Goal: Task Accomplishment & Management: Complete application form

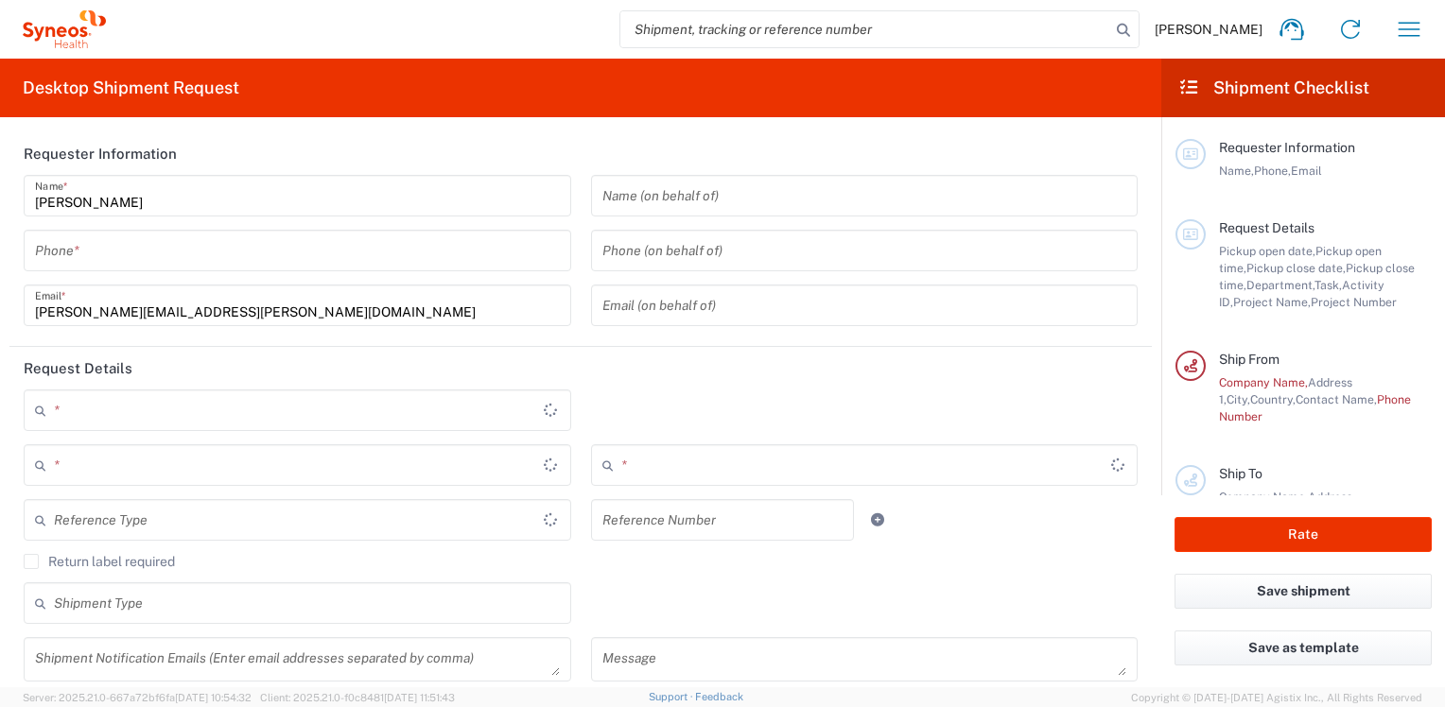
type input "England"
type input "United Kingdom"
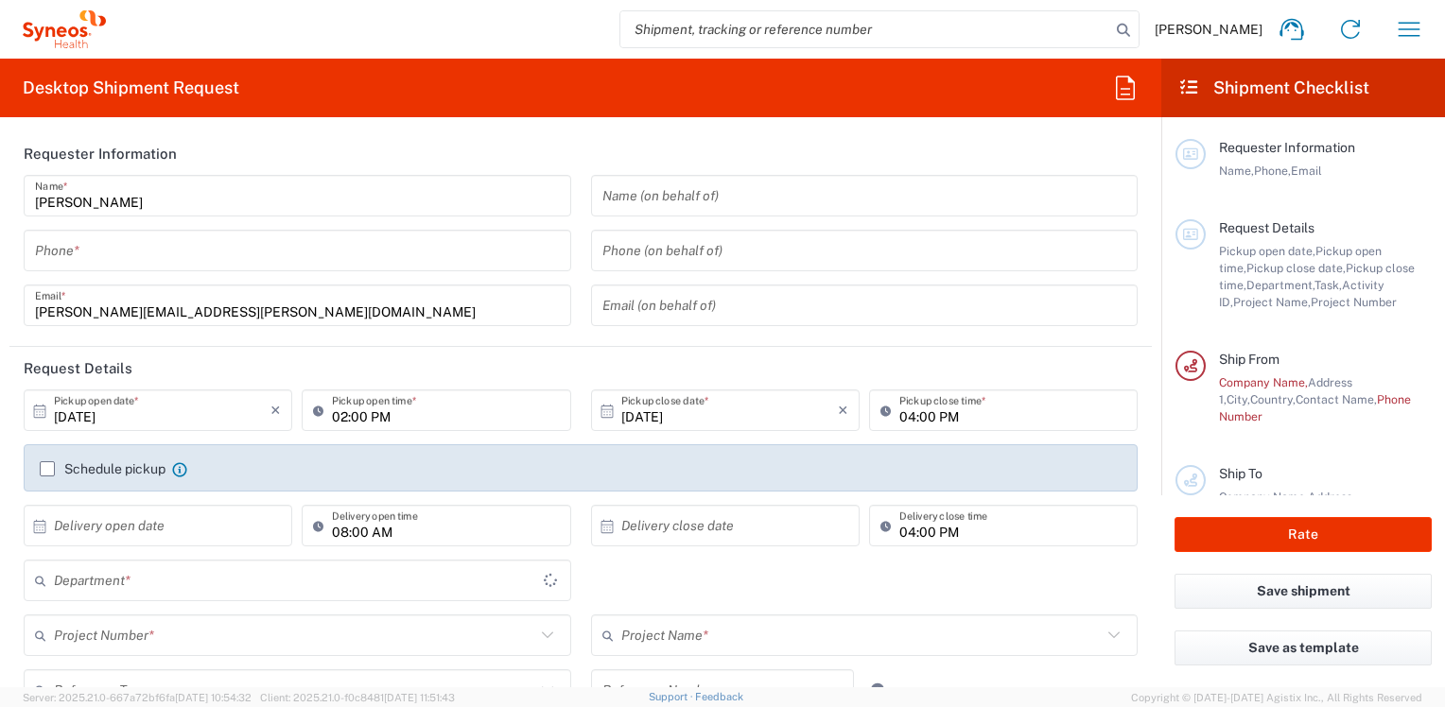
type input "8801"
type input "Syneos Health UK Limited"
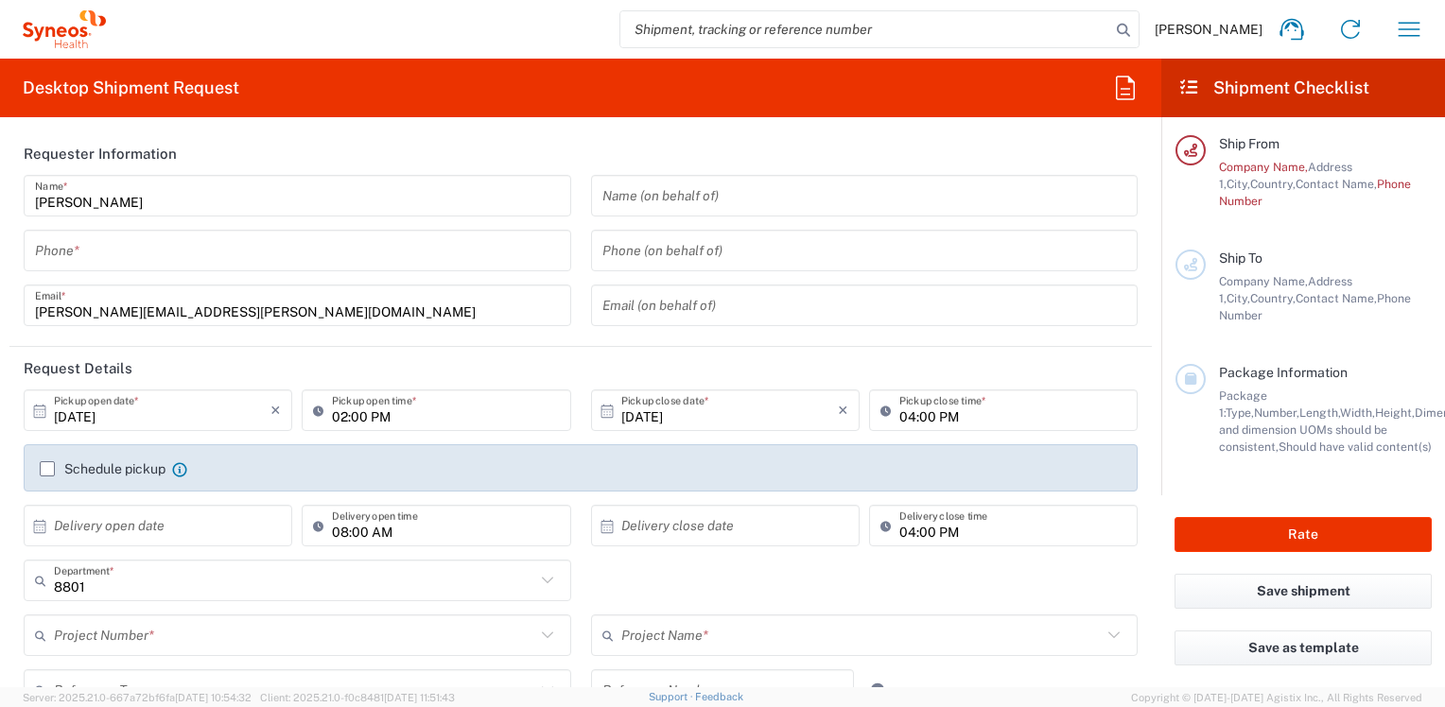
scroll to position [231, 0]
click at [982, 33] on input "search" at bounding box center [865, 29] width 490 height 36
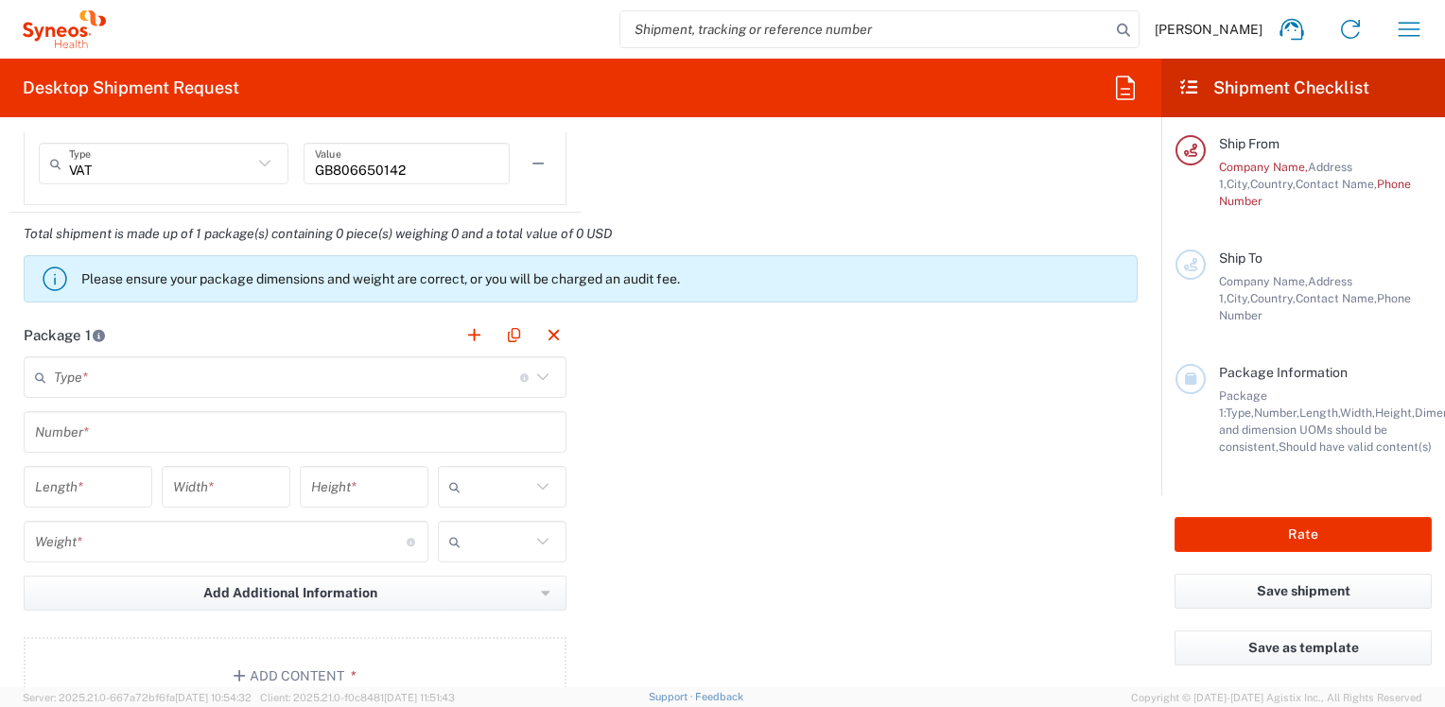
scroll to position [1483, 0]
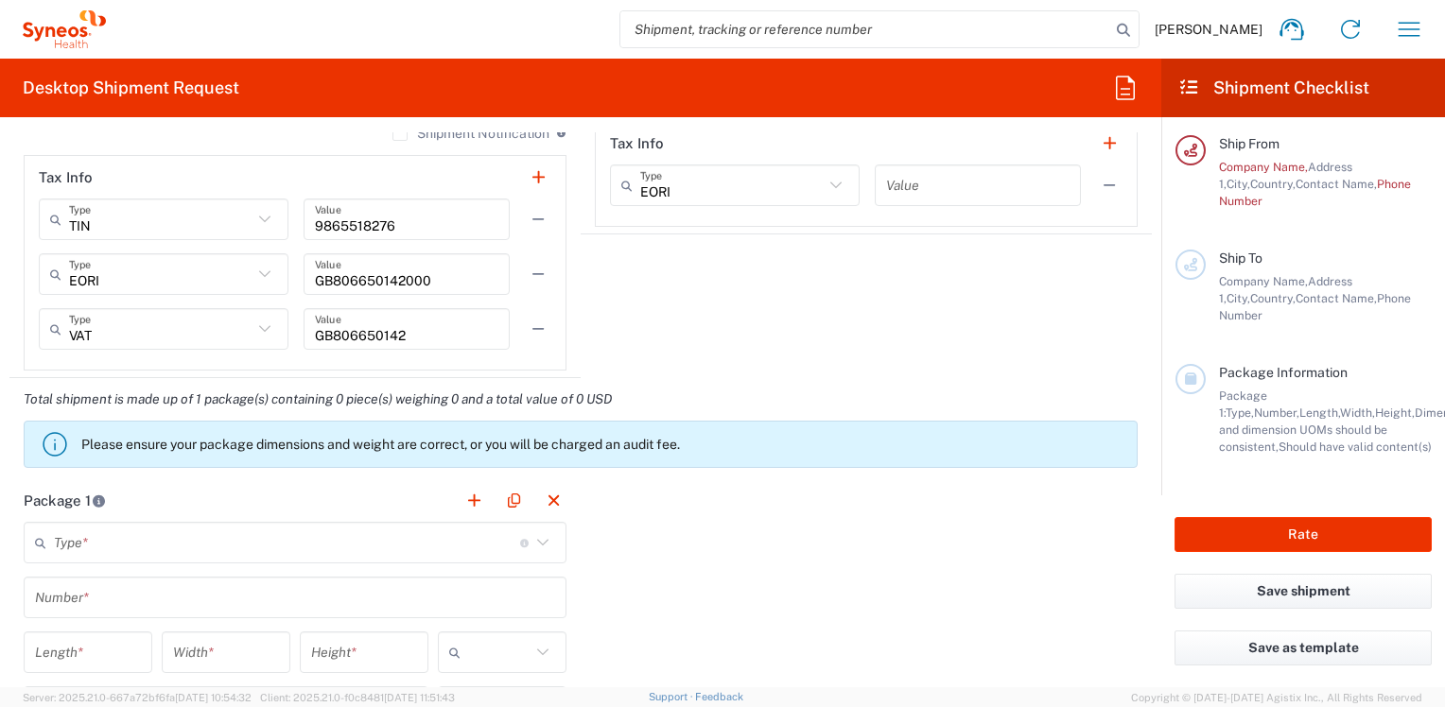
click at [692, 24] on input "search" at bounding box center [865, 29] width 490 height 36
click at [666, 31] on input "search" at bounding box center [865, 29] width 490 height 36
paste input "57063586"
type input "57063586"
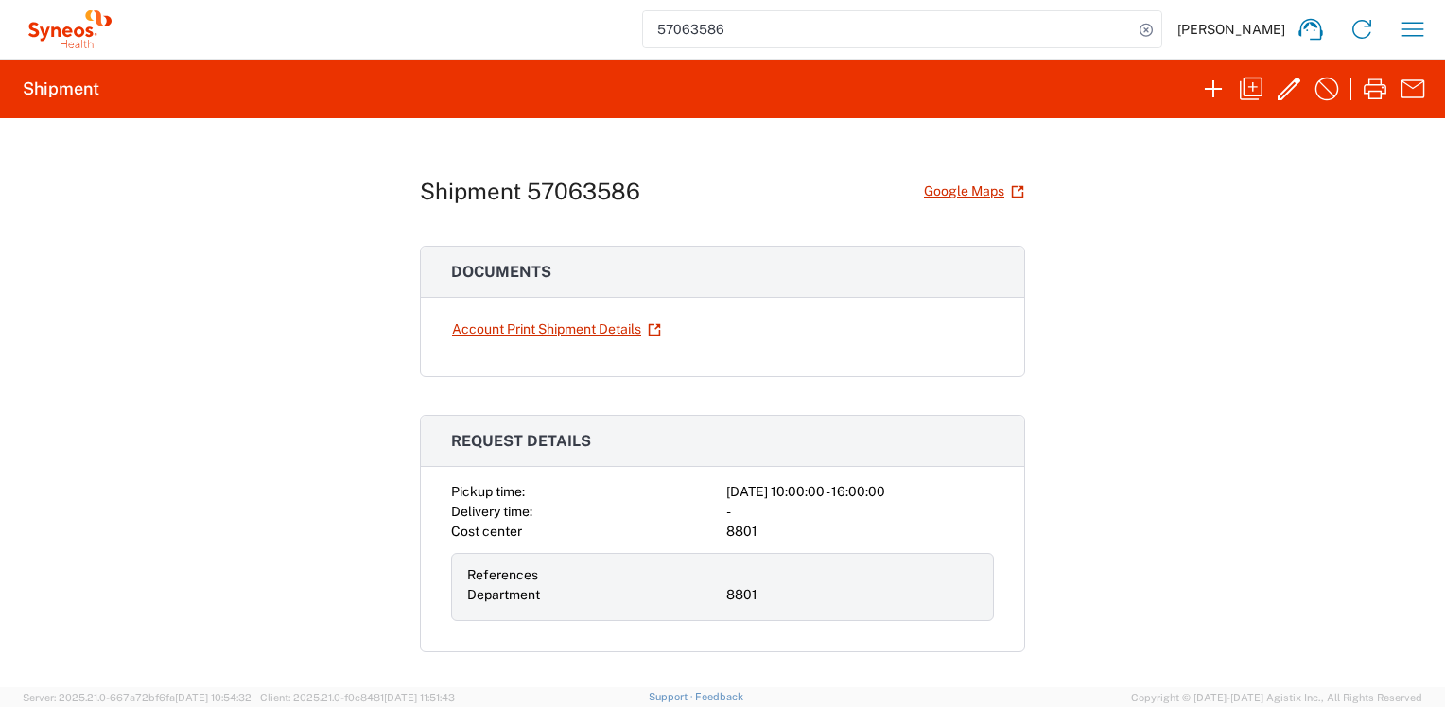
click at [588, 196] on h1 "Shipment 57063586" at bounding box center [530, 191] width 220 height 27
click at [539, 325] on link "Account Print Shipment Details" at bounding box center [556, 329] width 211 height 33
click at [584, 192] on h1 "Shipment 57063586" at bounding box center [530, 191] width 220 height 27
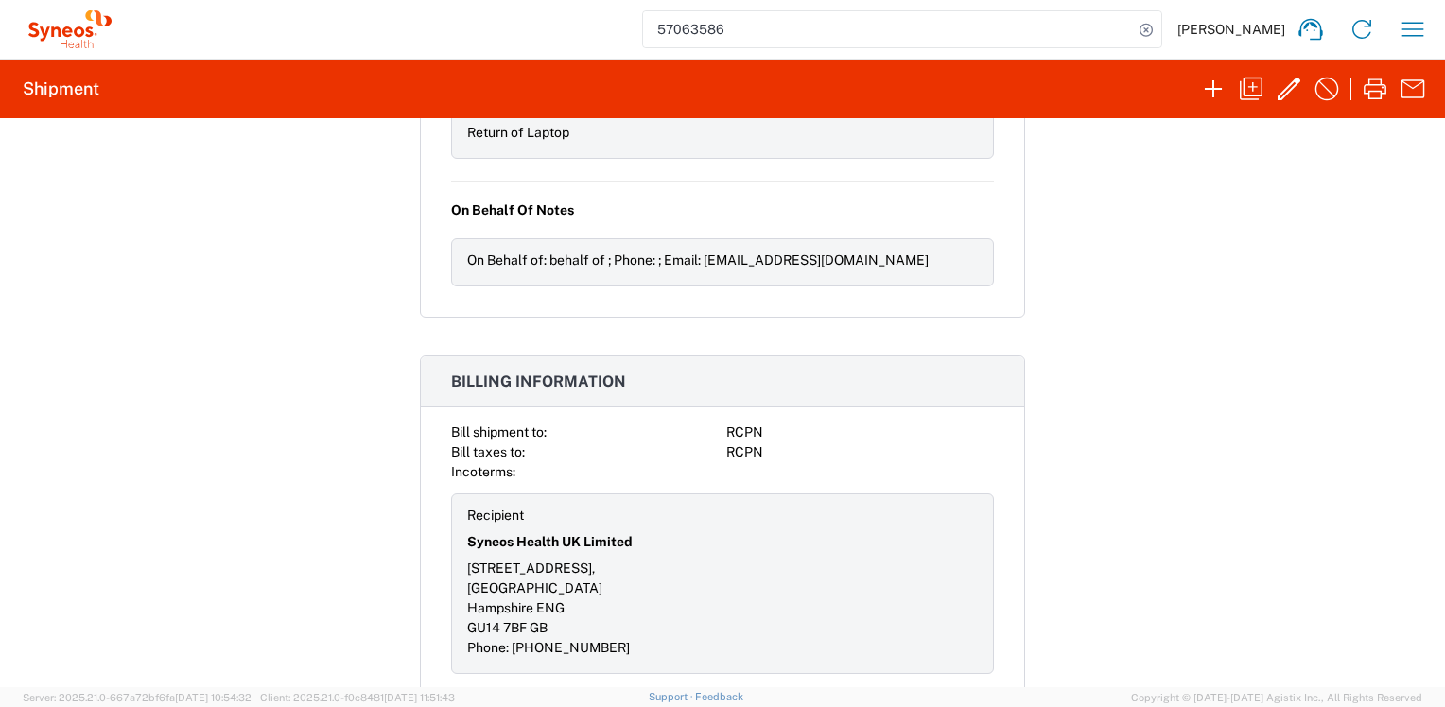
scroll to position [1701, 0]
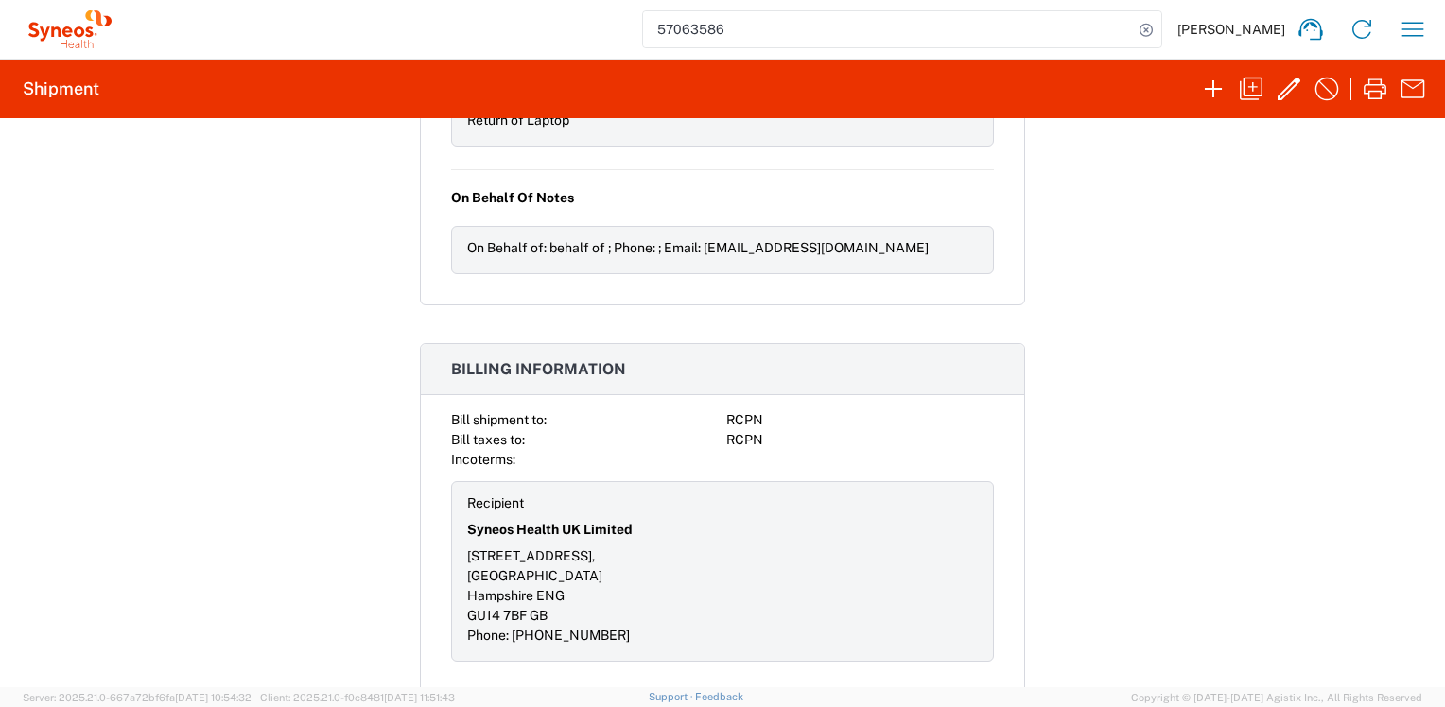
click at [679, 242] on div "On Behalf of: behalf of ; Phone: ; Email: s.morrison36@yahoo.co.uk" at bounding box center [722, 248] width 511 height 20
click at [561, 190] on span "On Behalf Of Notes" at bounding box center [512, 198] width 123 height 20
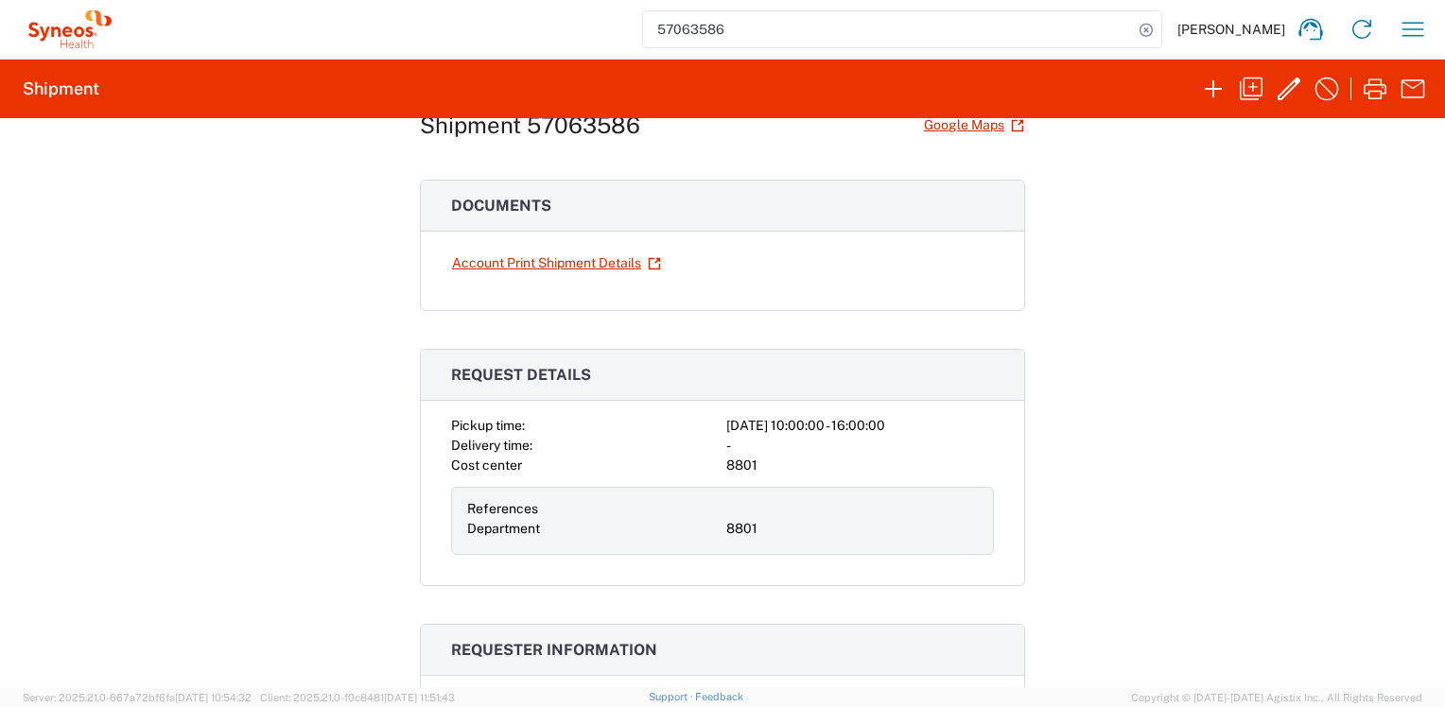
scroll to position [0, 0]
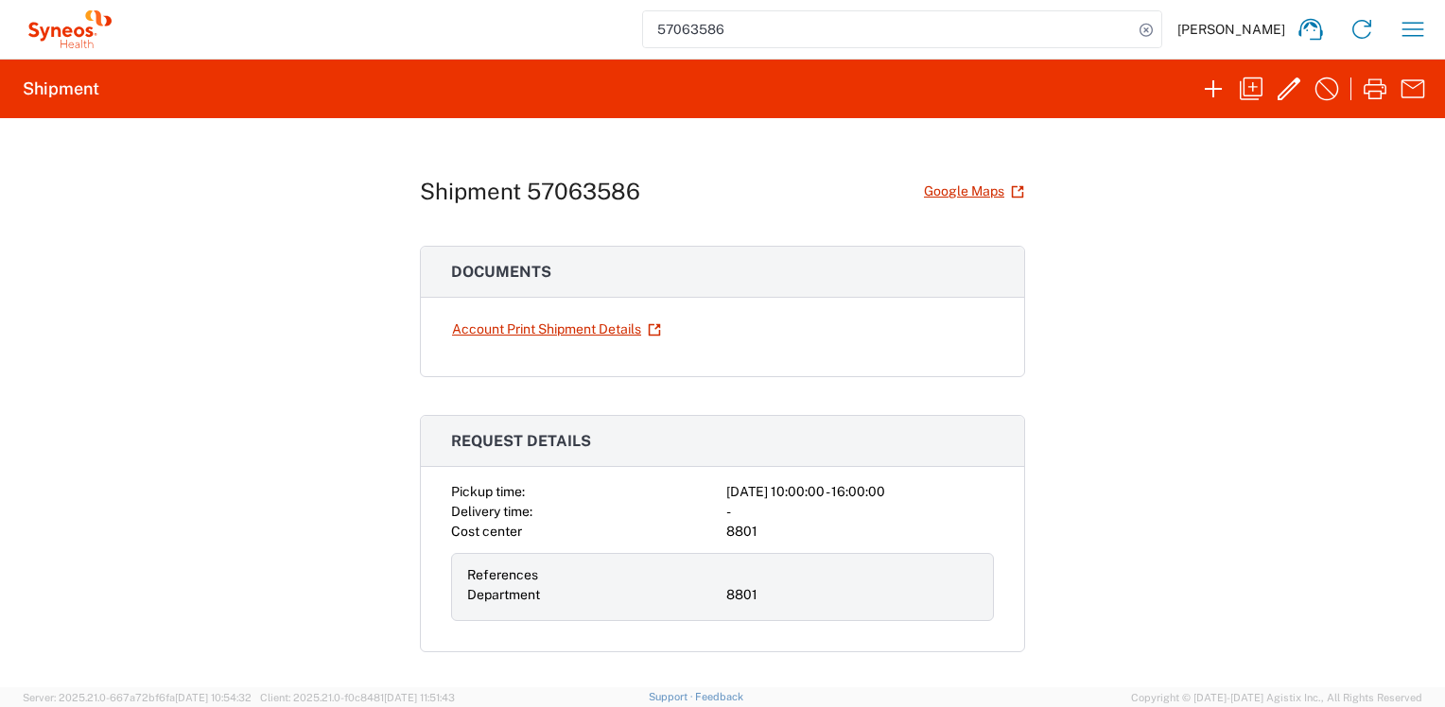
click at [616, 193] on h1 "Shipment 57063586" at bounding box center [530, 191] width 220 height 27
click at [1282, 87] on icon "button" at bounding box center [1289, 89] width 30 height 30
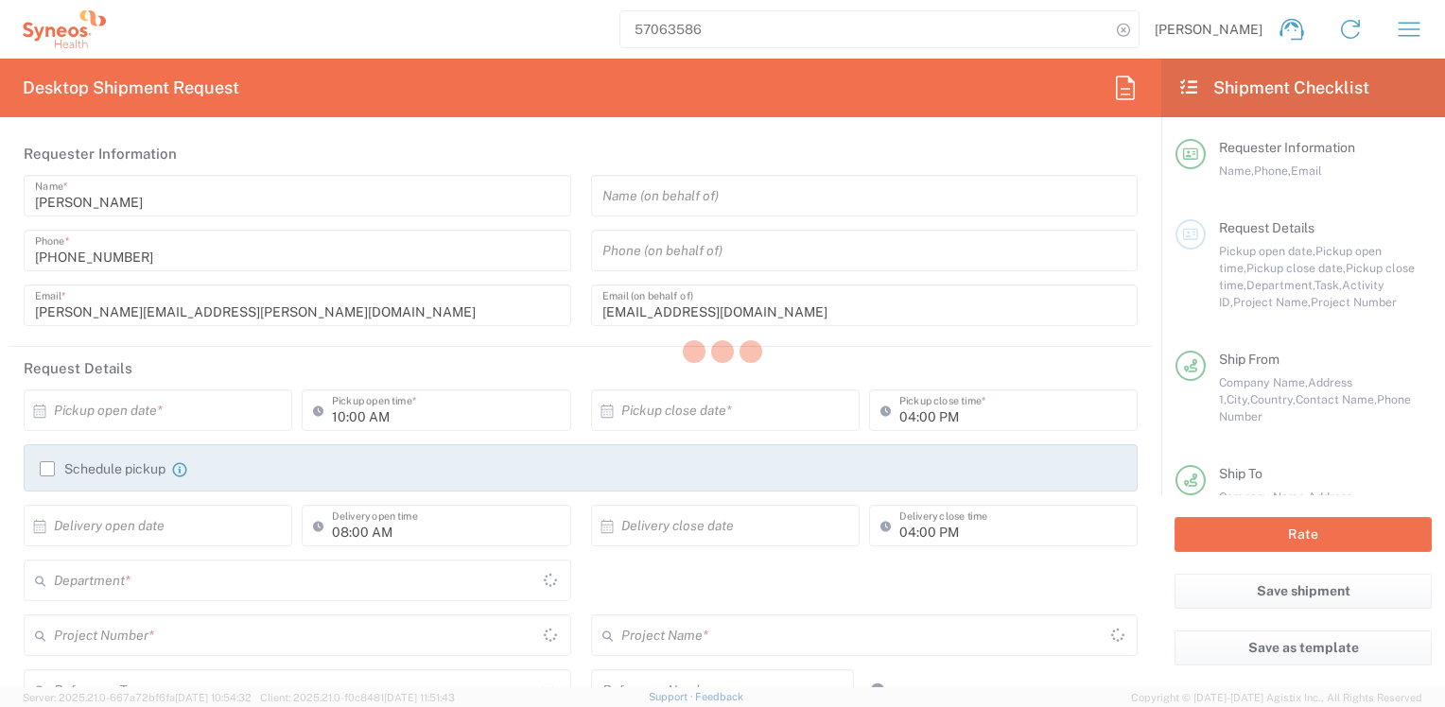
type input "England"
type input "Large Box"
type input "England"
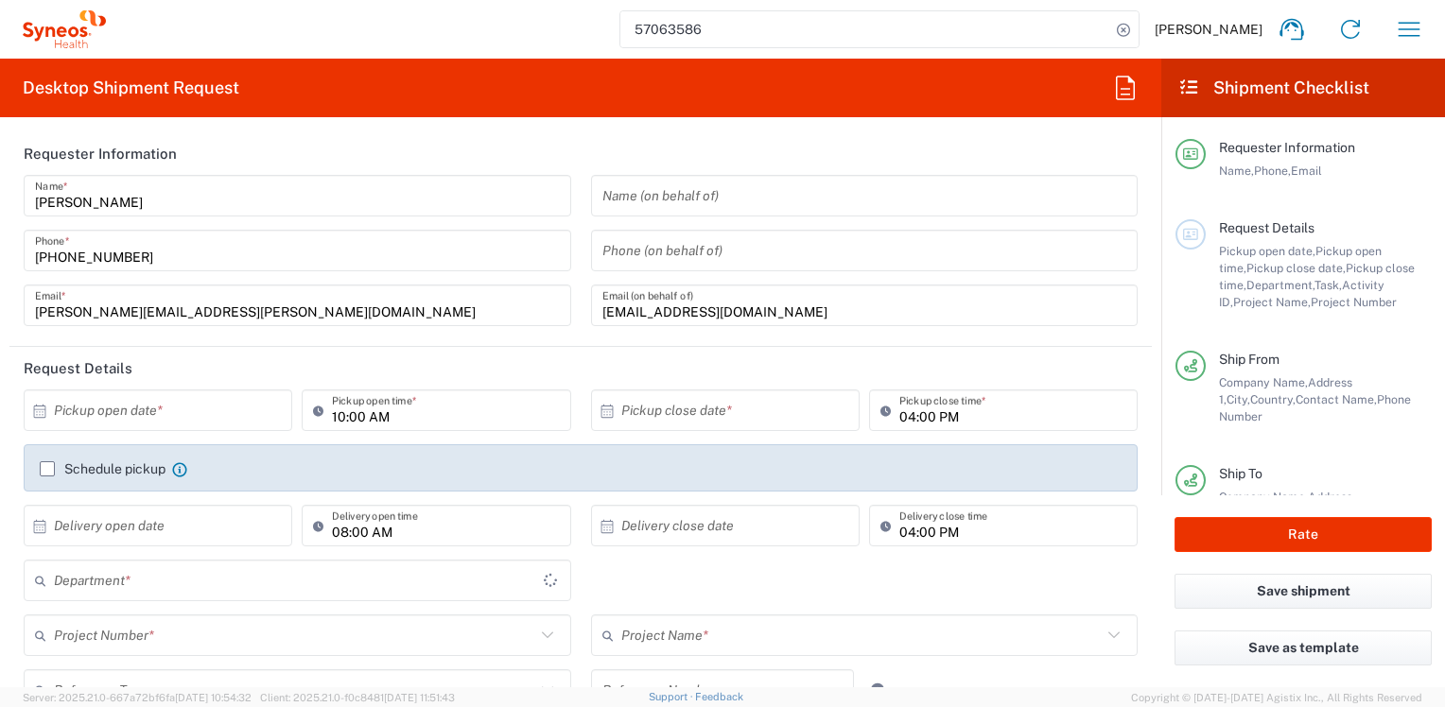
type input "8801"
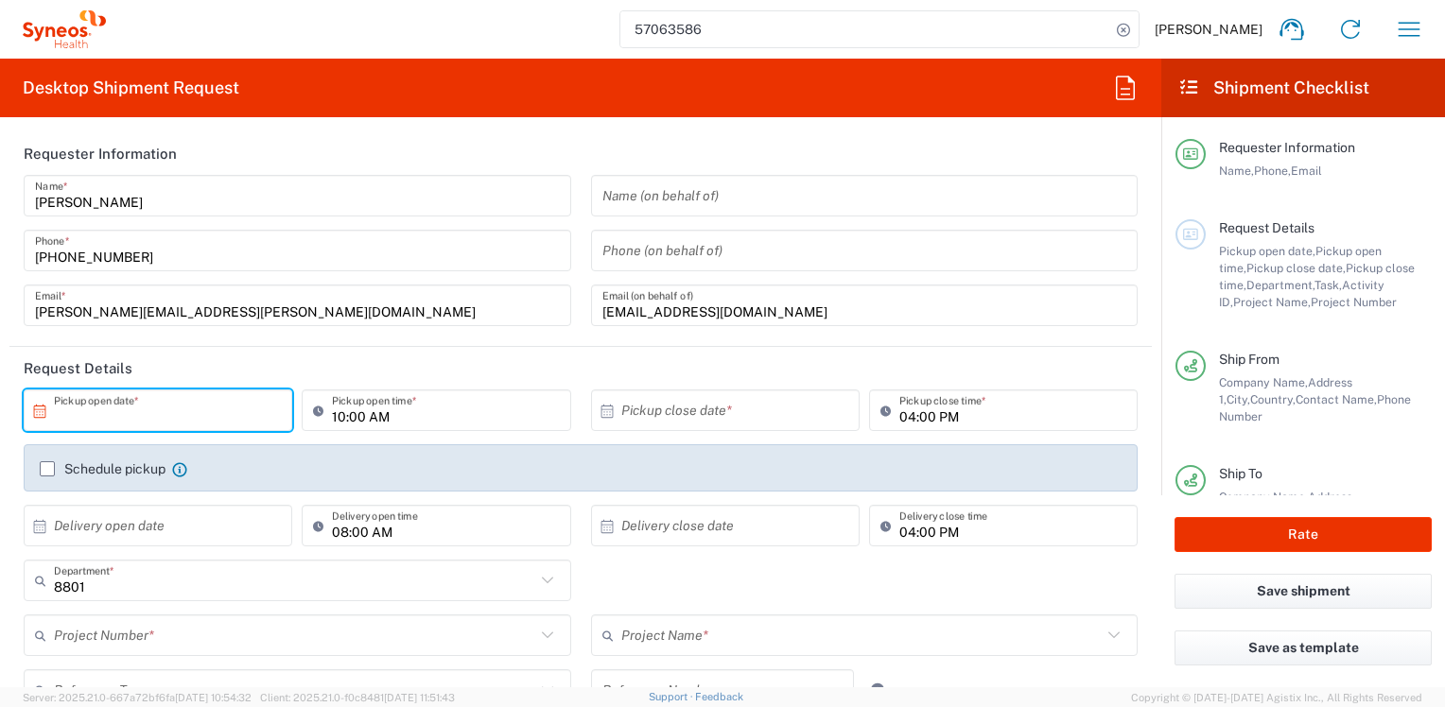
click at [152, 408] on input "text" at bounding box center [162, 410] width 217 height 33
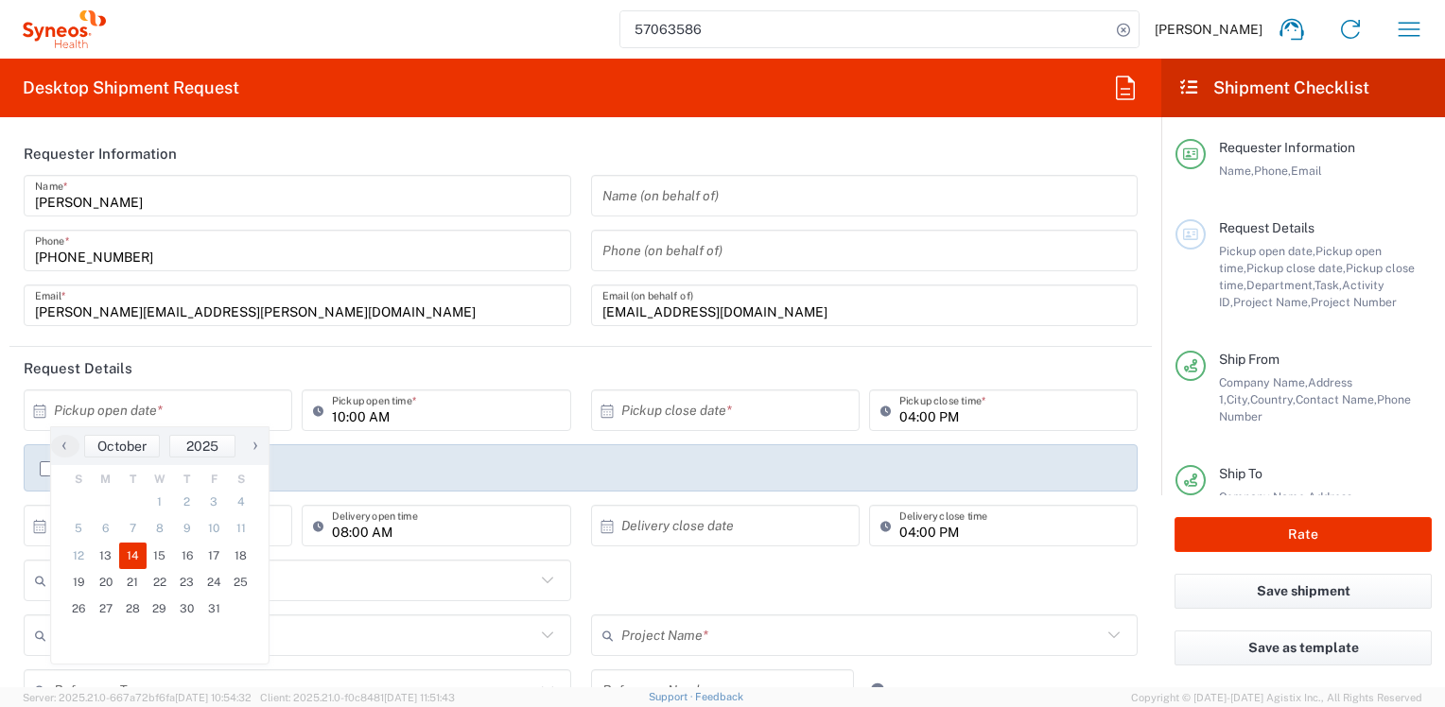
click at [125, 555] on span "14" at bounding box center [132, 556] width 27 height 26
type input "10/14/2025"
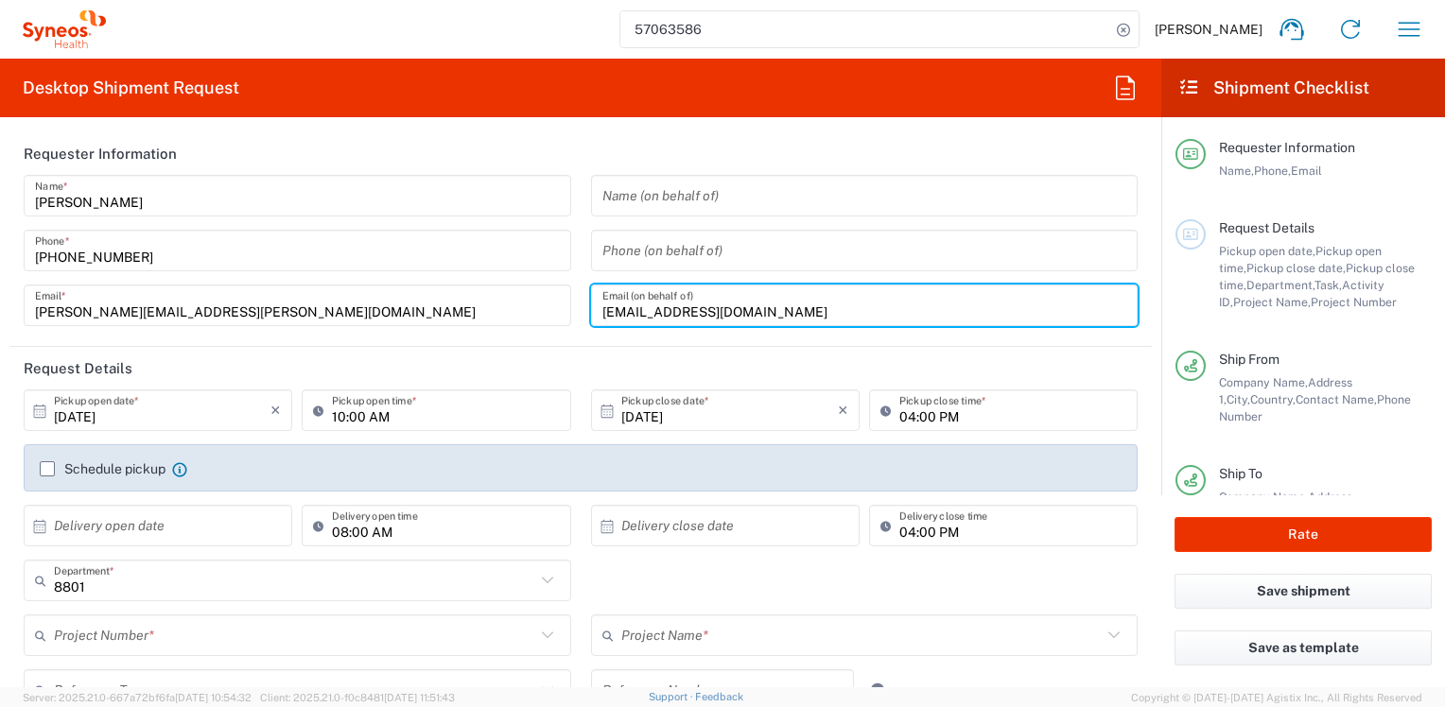
drag, startPoint x: 768, startPoint y: 309, endPoint x: 590, endPoint y: 314, distance: 177.8
click at [591, 314] on div "s.morrison36@yahoo.co.uk Email (on behalf of)" at bounding box center [864, 306] width 547 height 42
type input "sharon.morrison@syneoshealth.com"
type input "Europe"
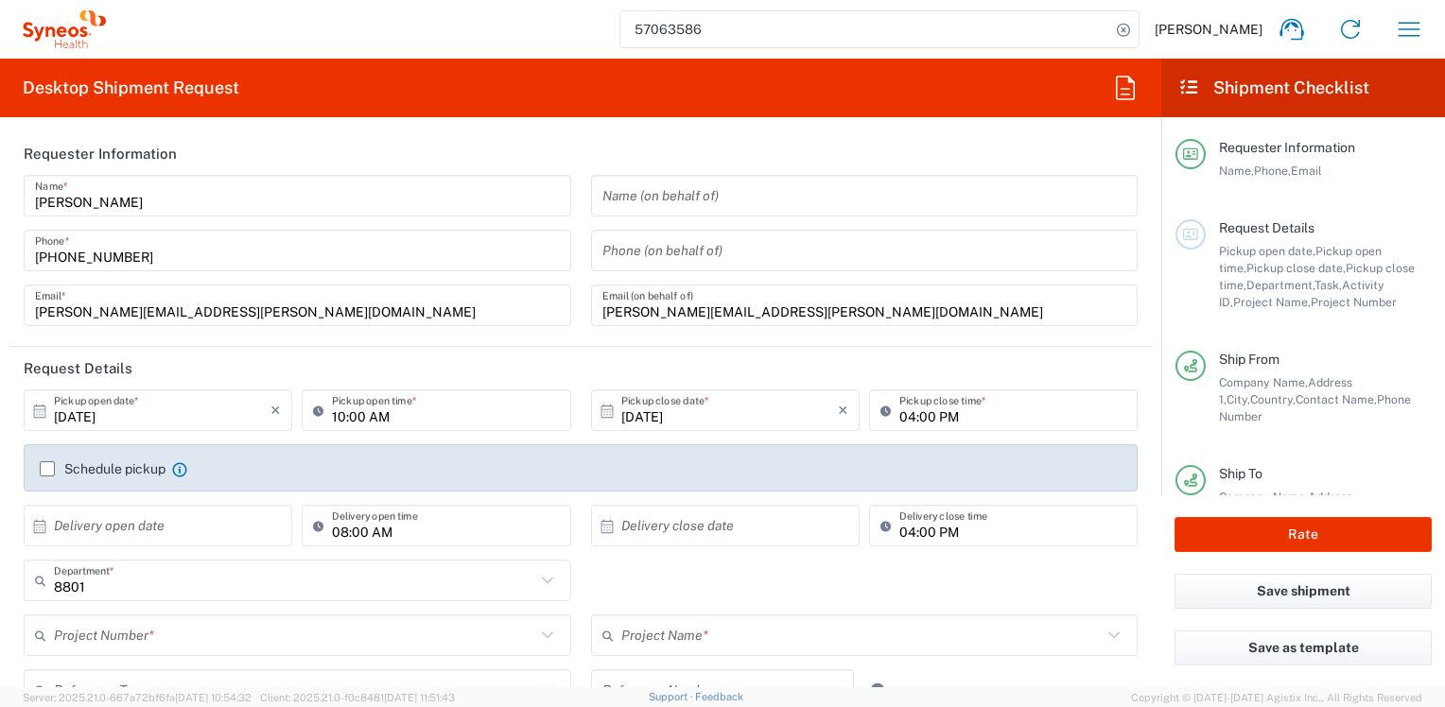
click at [509, 361] on header "Request Details" at bounding box center [580, 368] width 1142 height 43
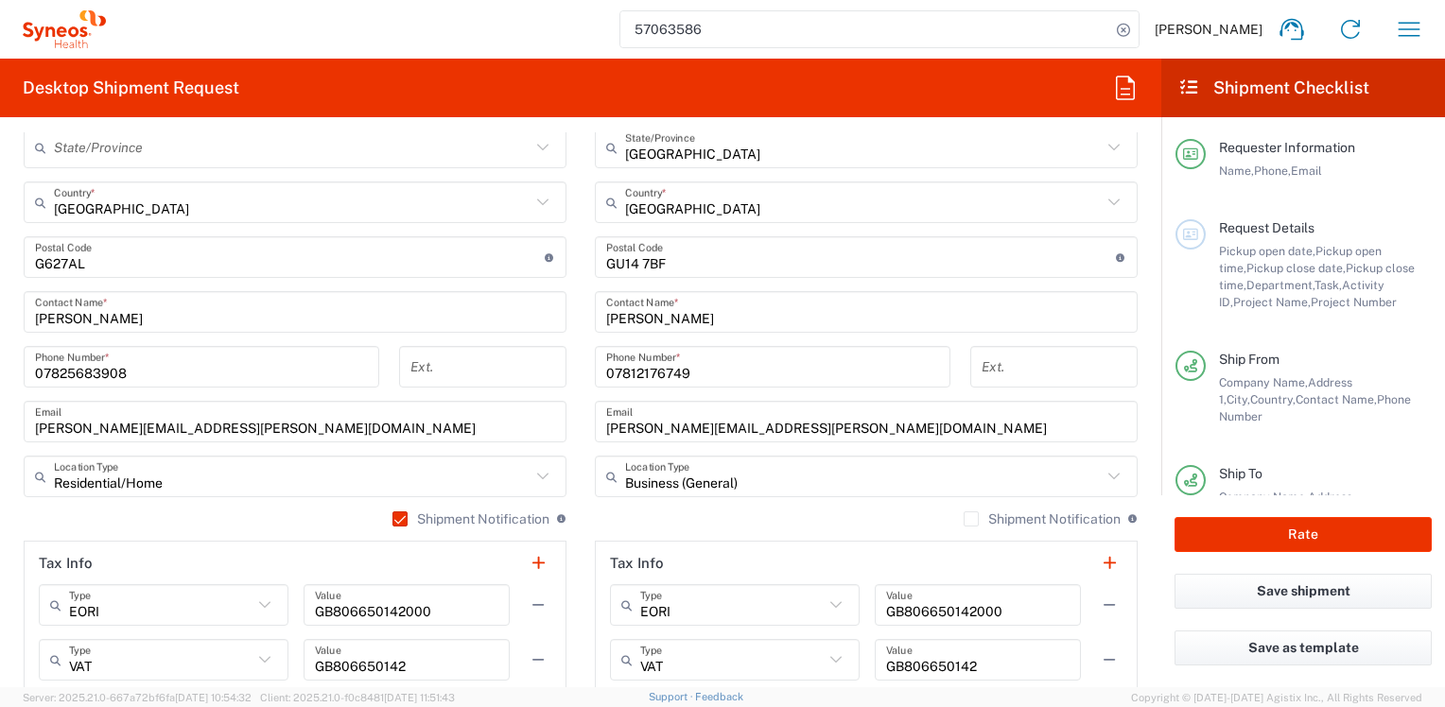
scroll to position [1229, 0]
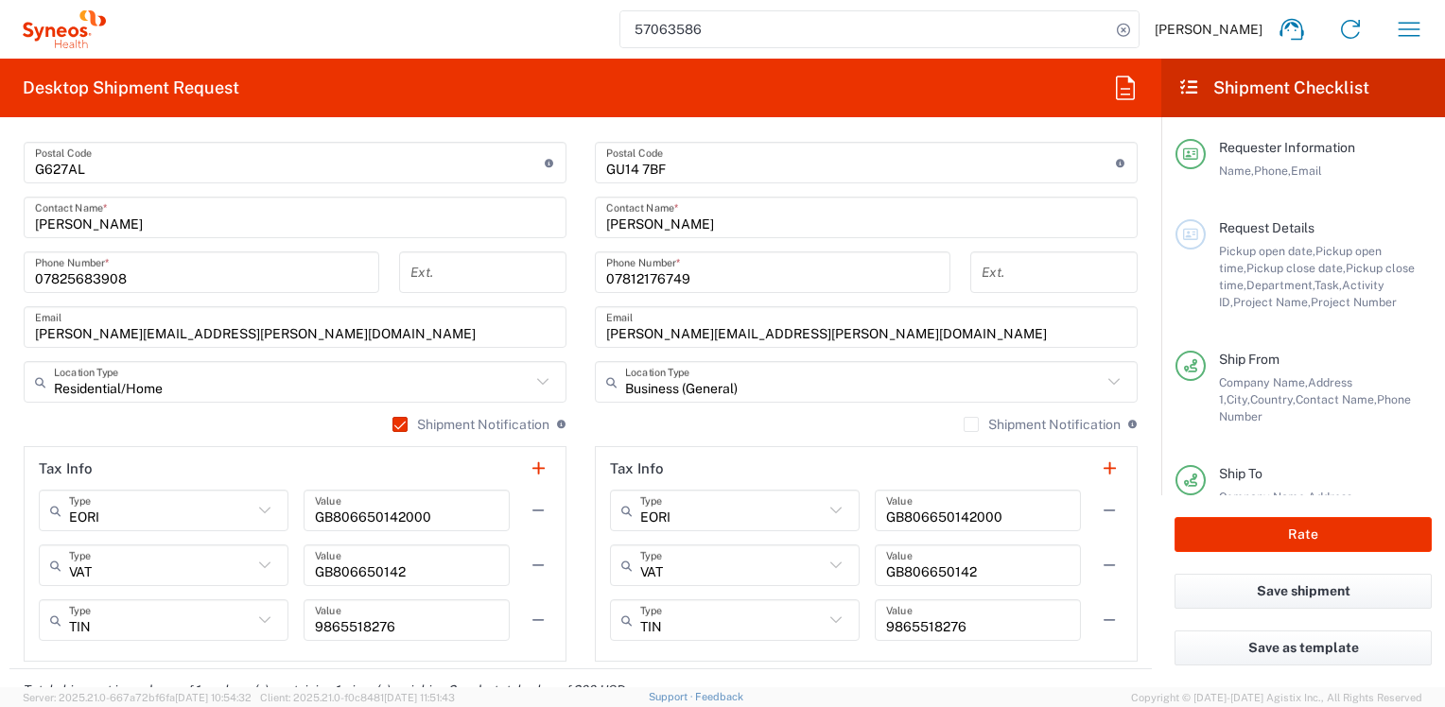
click at [963, 424] on label "Shipment Notification" at bounding box center [1041, 424] width 157 height 15
click at [971, 425] on input "Shipment Notification" at bounding box center [971, 425] width 0 height 0
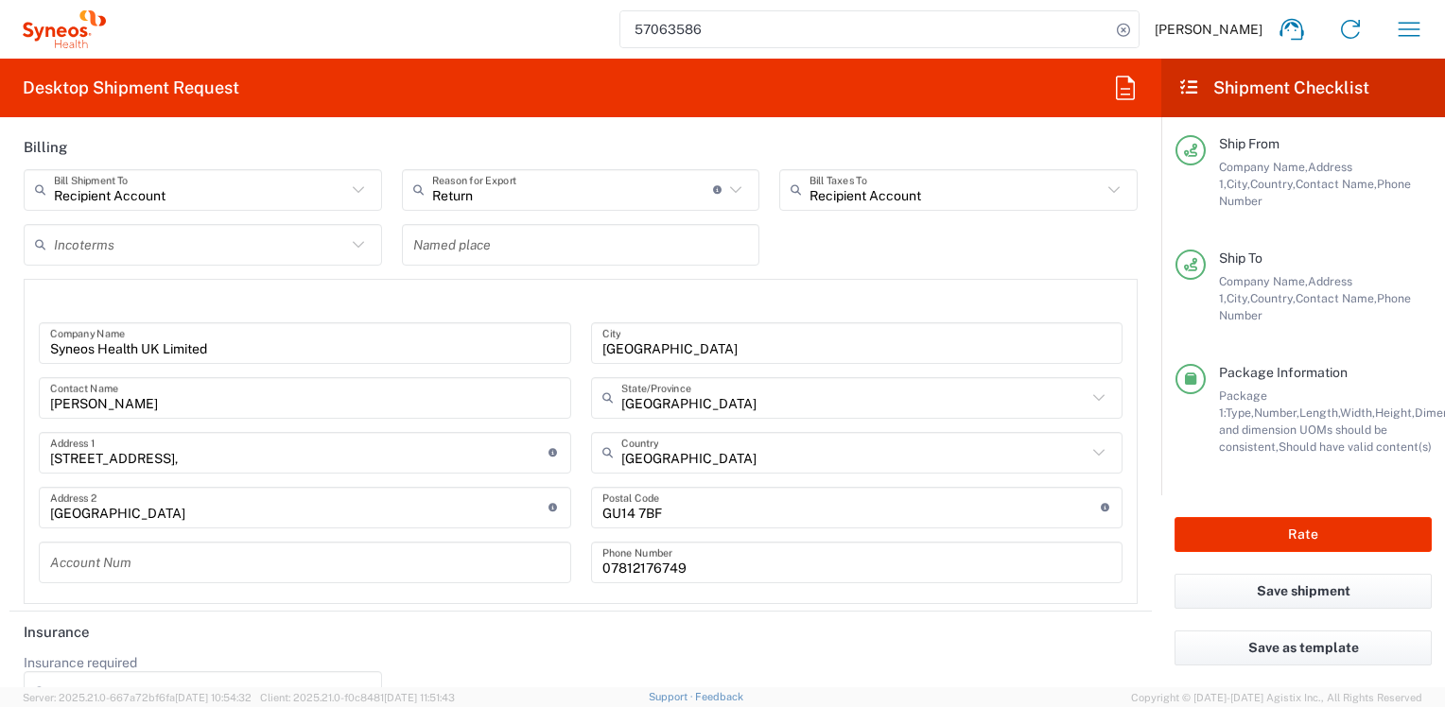
scroll to position [2807, 0]
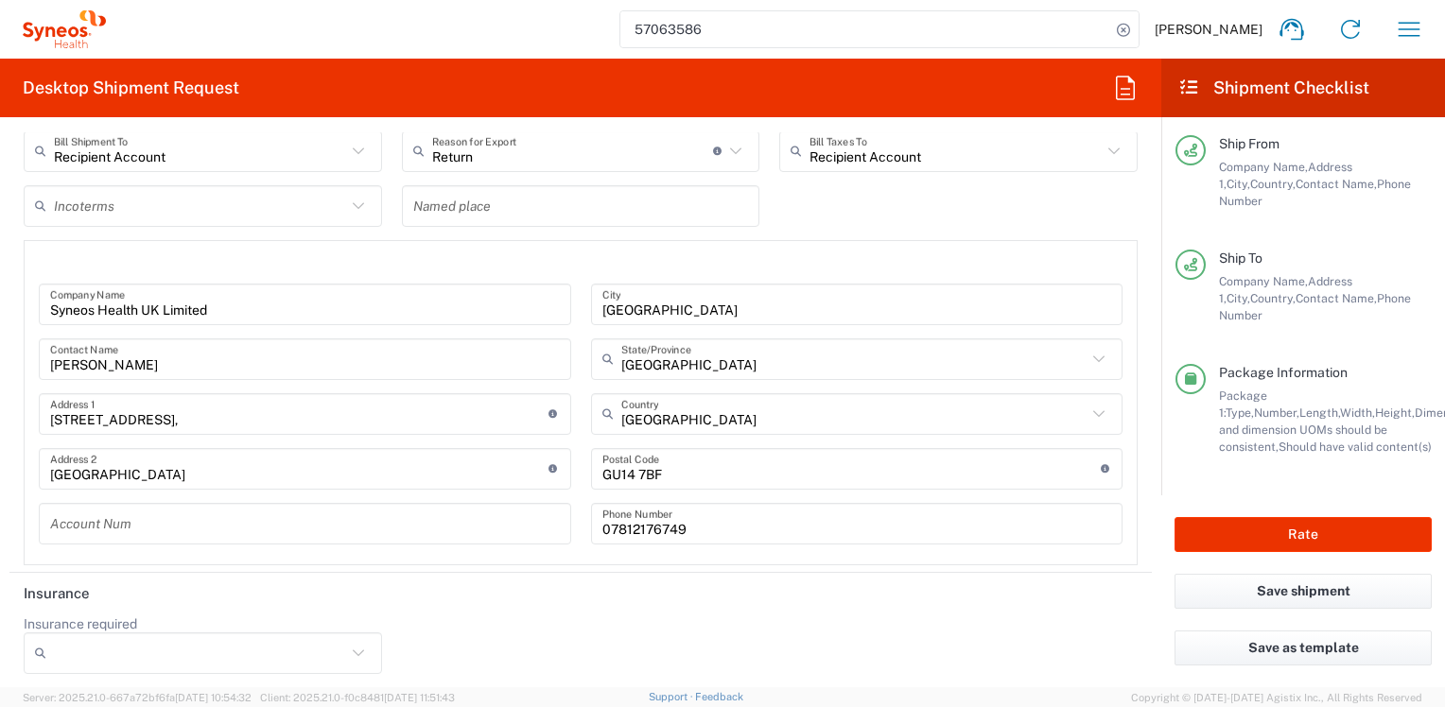
click at [356, 644] on icon at bounding box center [358, 653] width 25 height 25
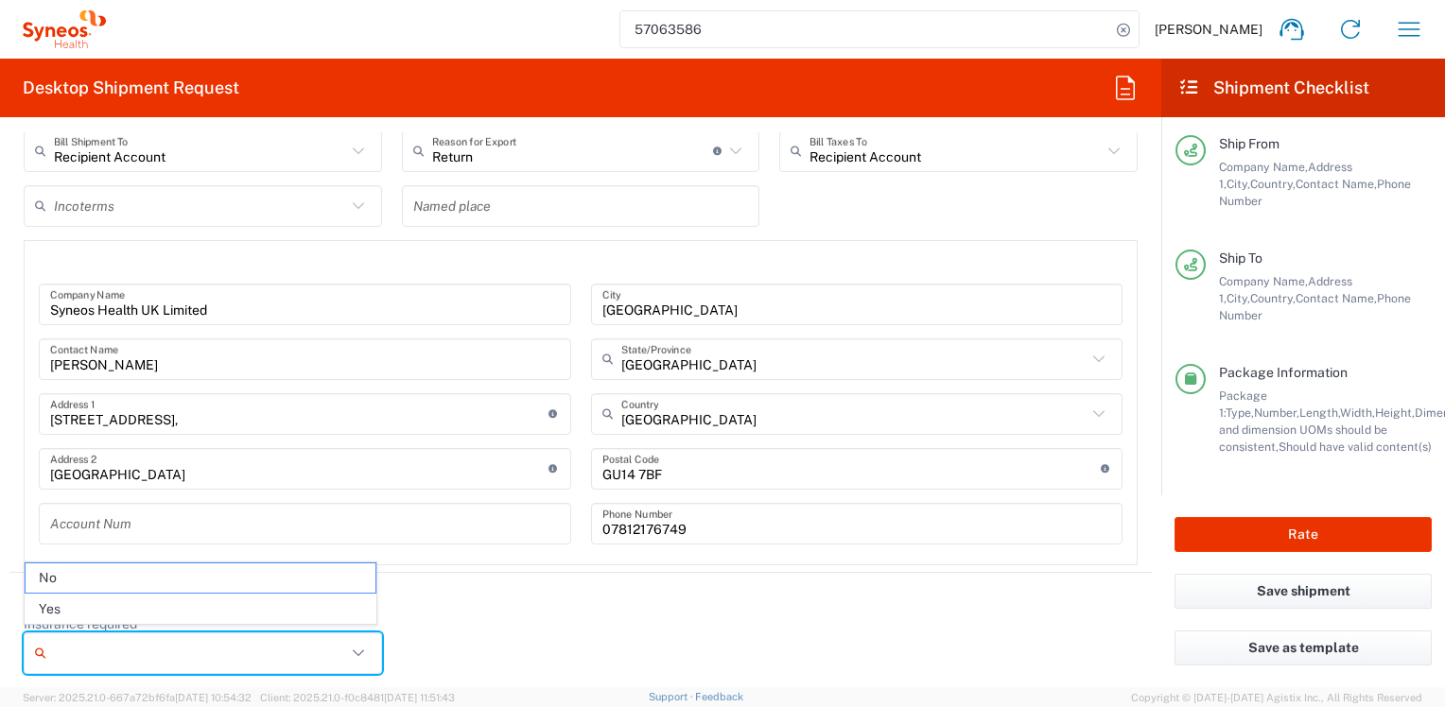
click at [650, 599] on header "Insurance" at bounding box center [580, 594] width 1142 height 43
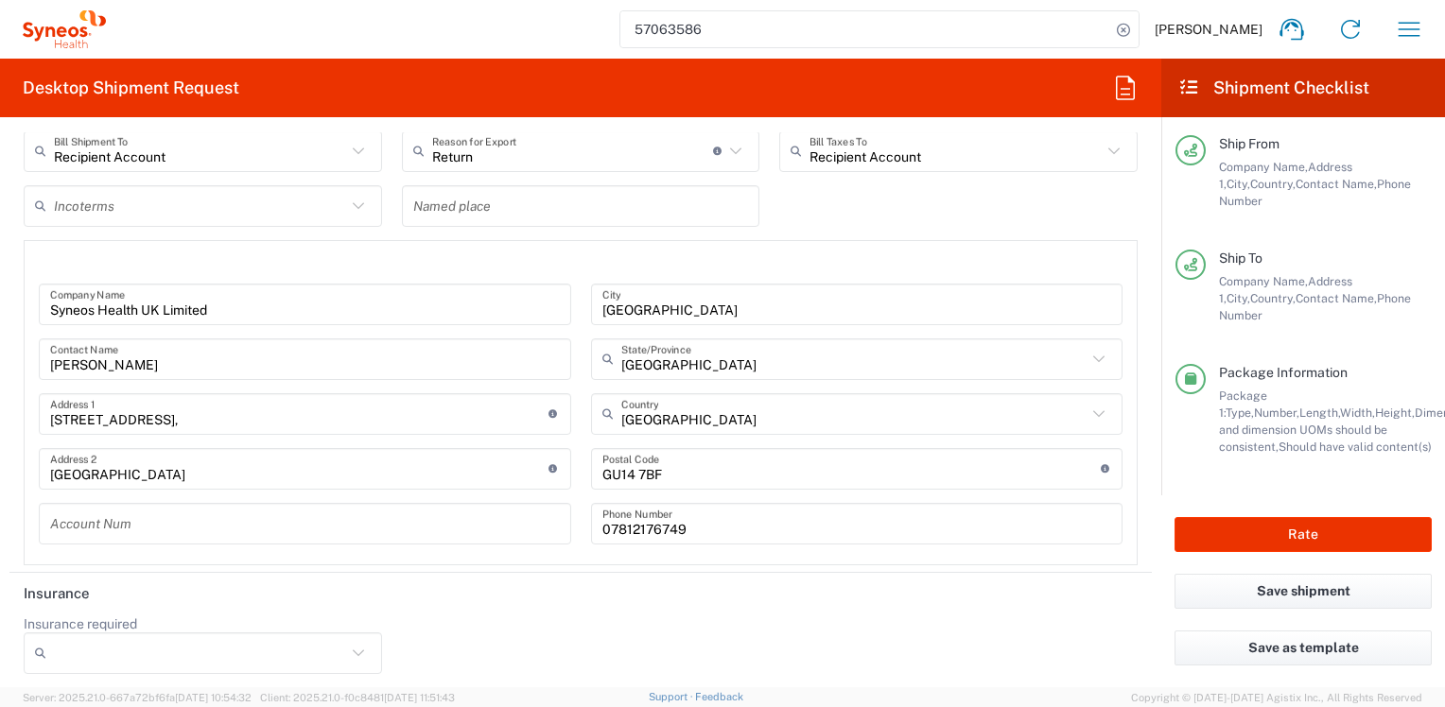
click at [350, 641] on icon at bounding box center [358, 653] width 25 height 25
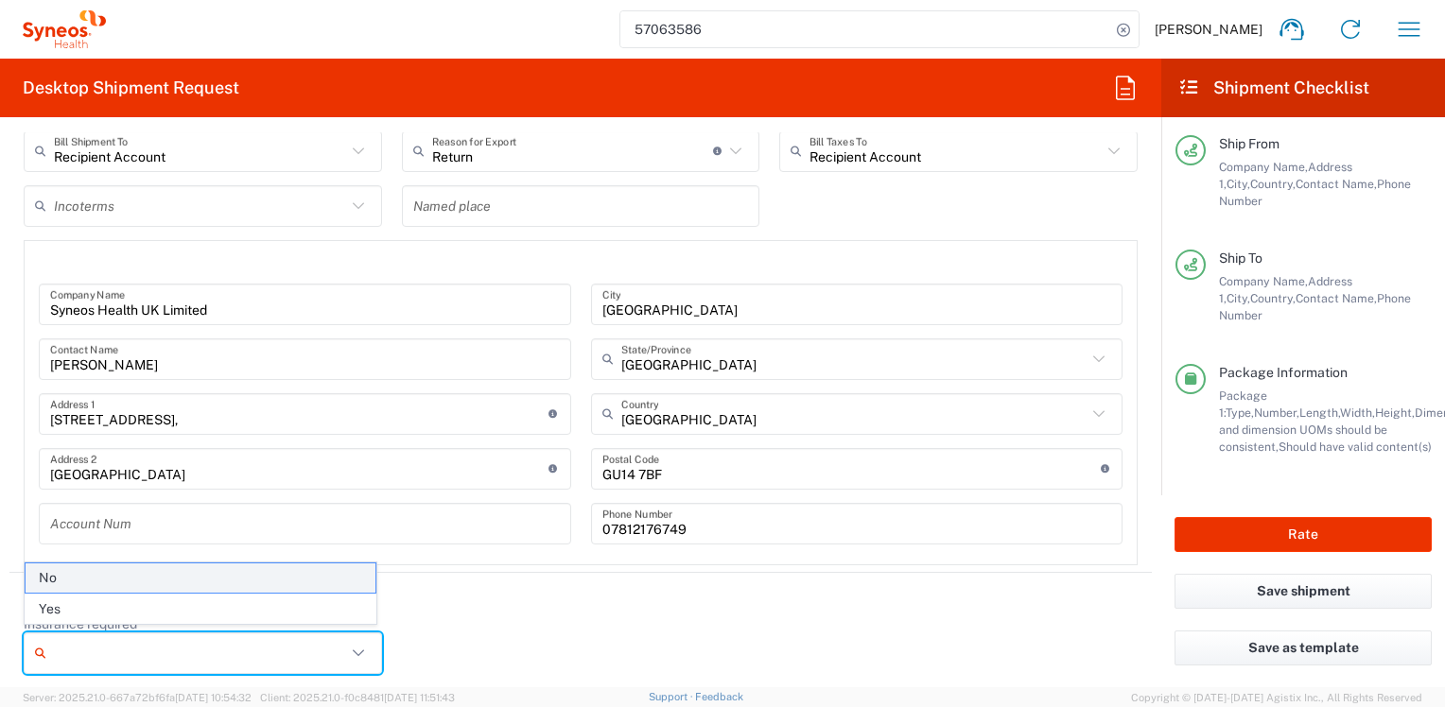
click at [328, 588] on span "No" at bounding box center [201, 578] width 350 height 29
type input "No"
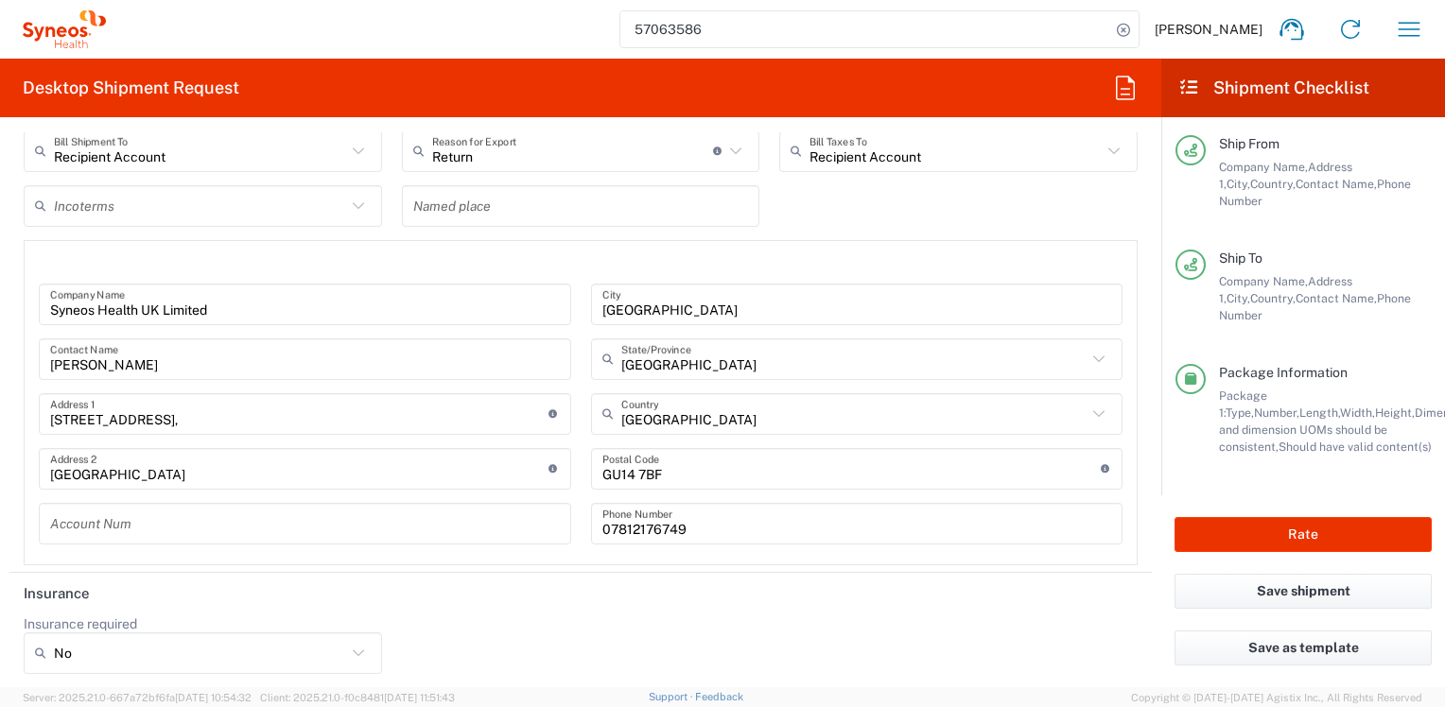
click at [1195, 91] on icon at bounding box center [1189, 86] width 22 height 17
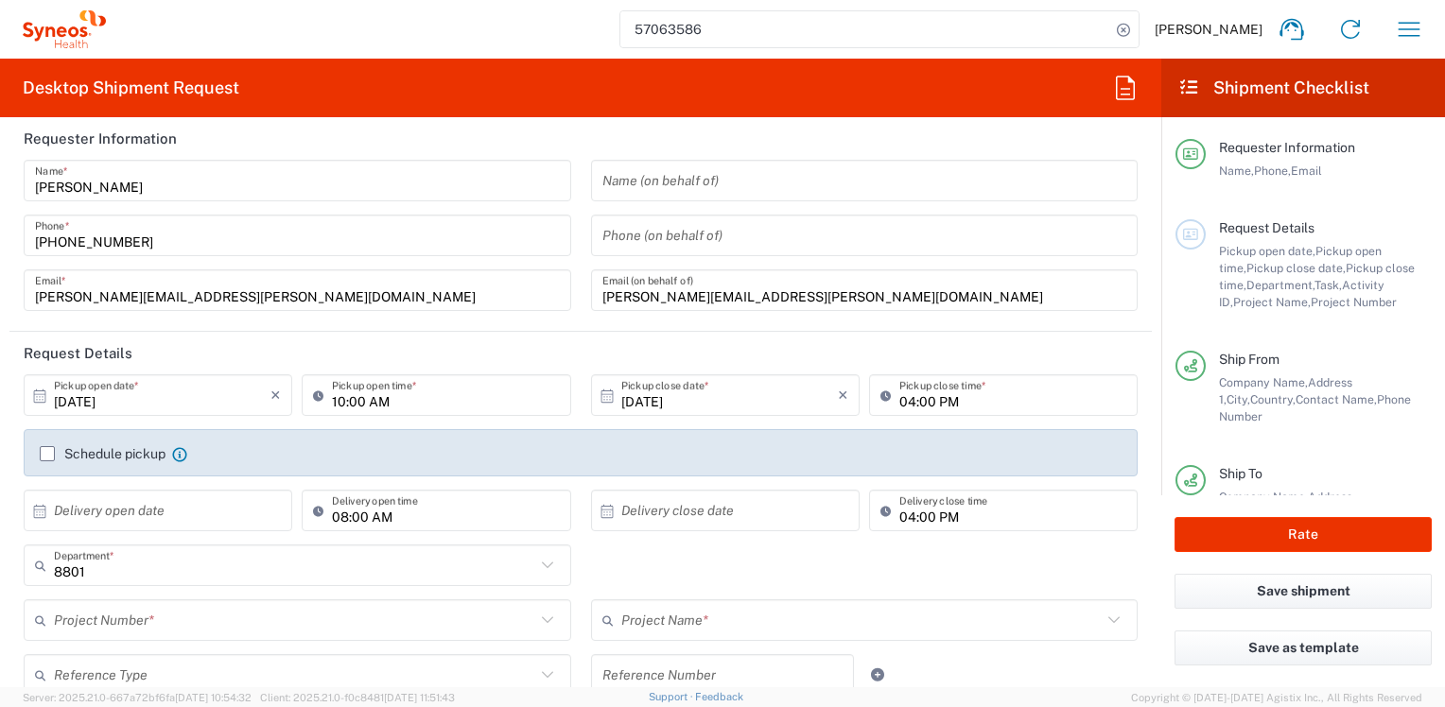
scroll to position [0, 0]
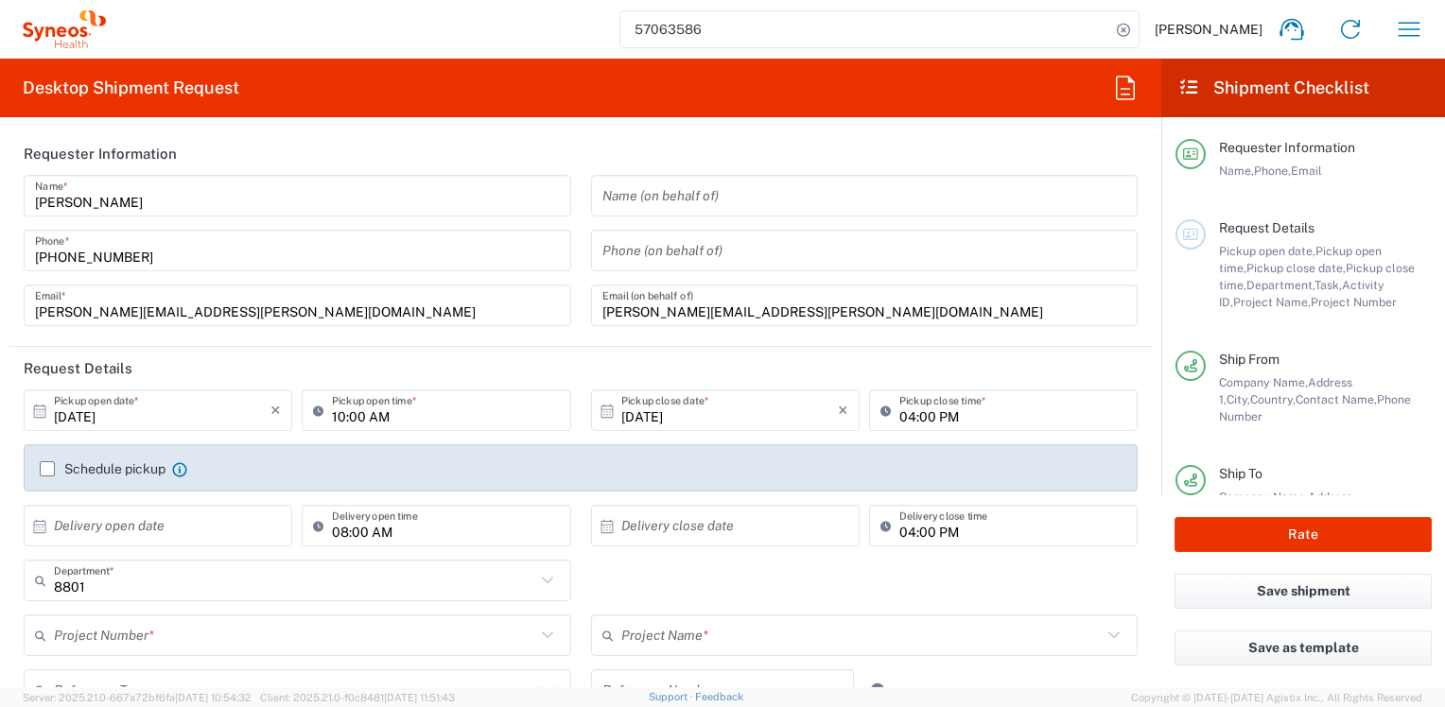
click at [156, 522] on input "text" at bounding box center [162, 526] width 217 height 33
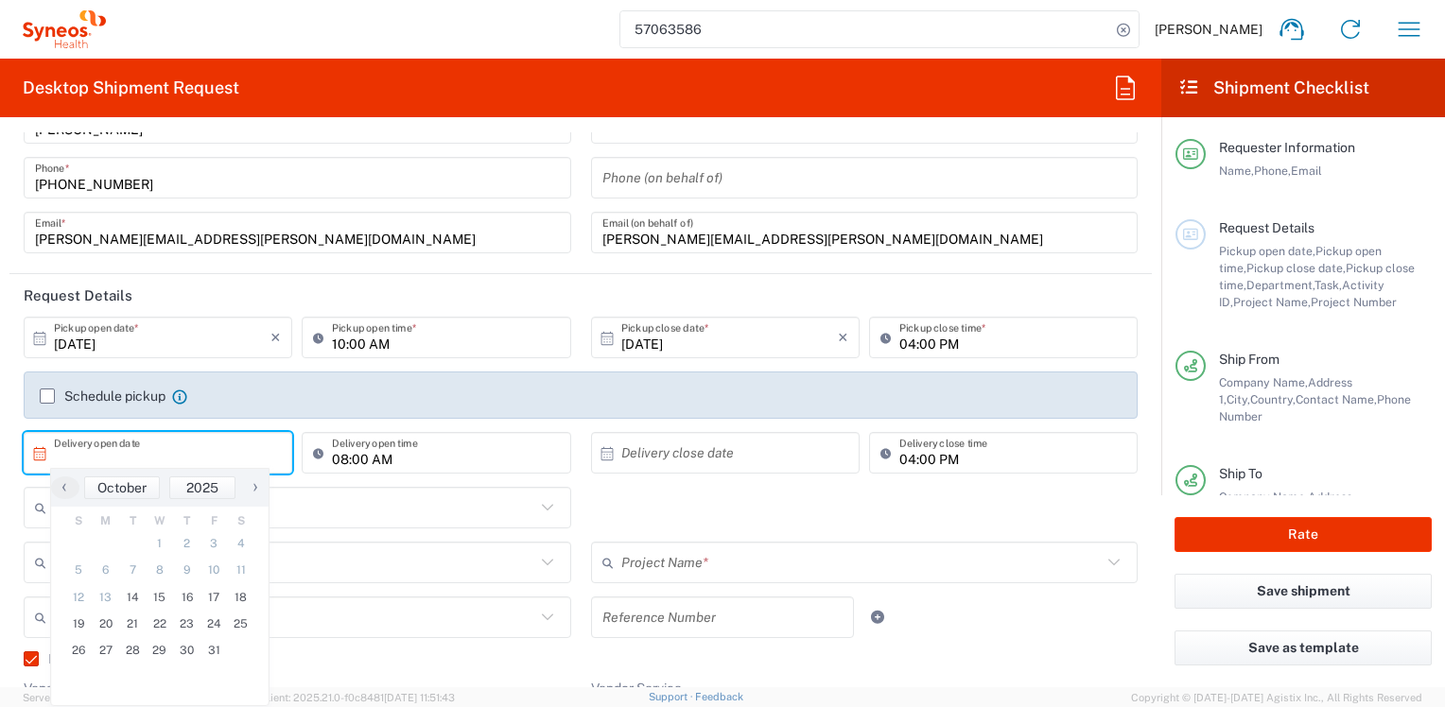
scroll to position [95, 0]
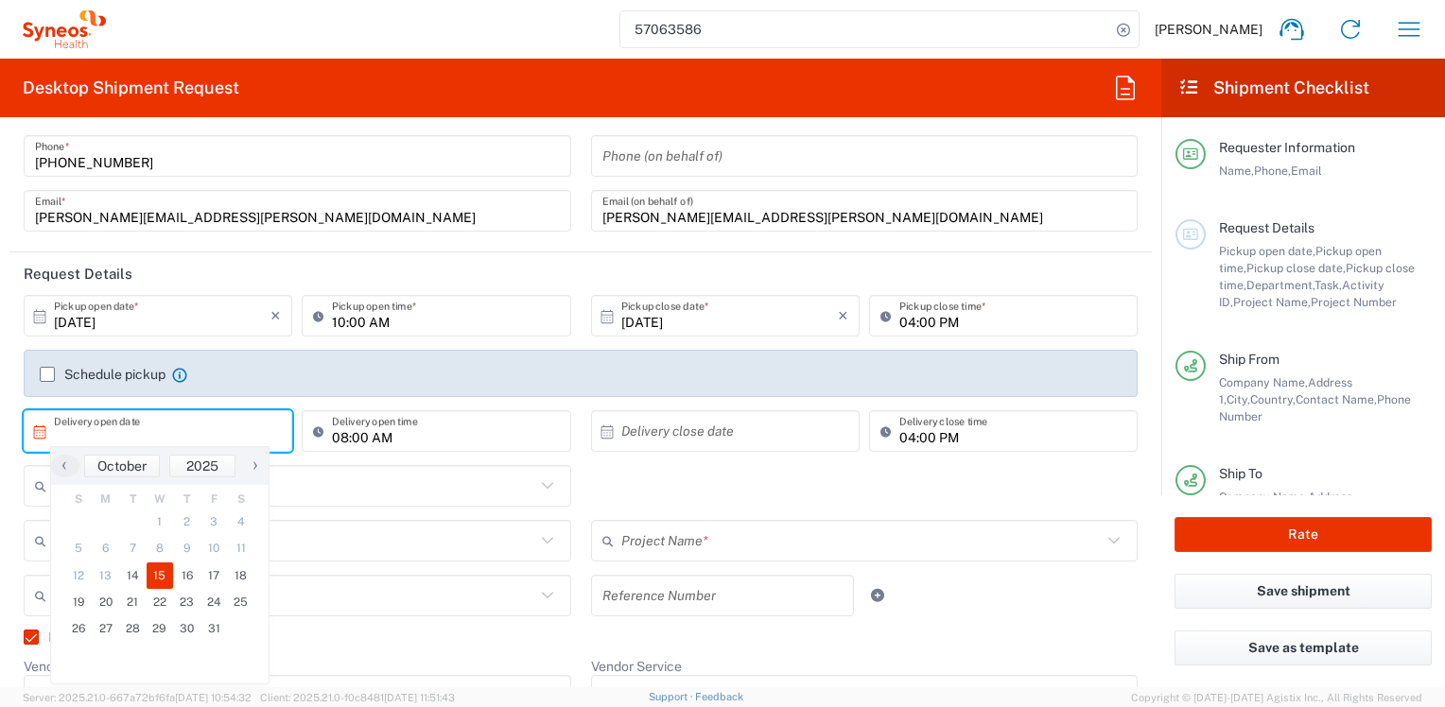
click at [148, 571] on span "15" at bounding box center [160, 576] width 27 height 26
type input "10/15/2025"
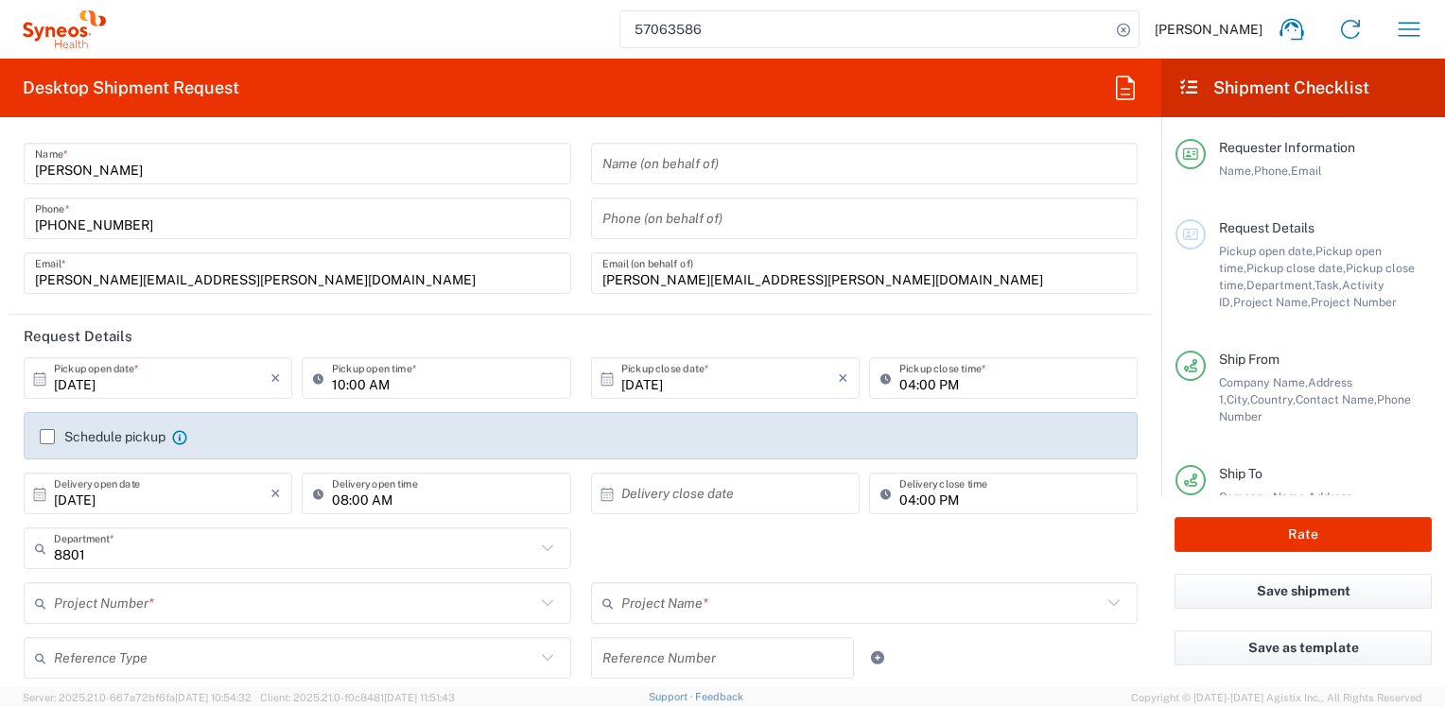
scroll to position [0, 0]
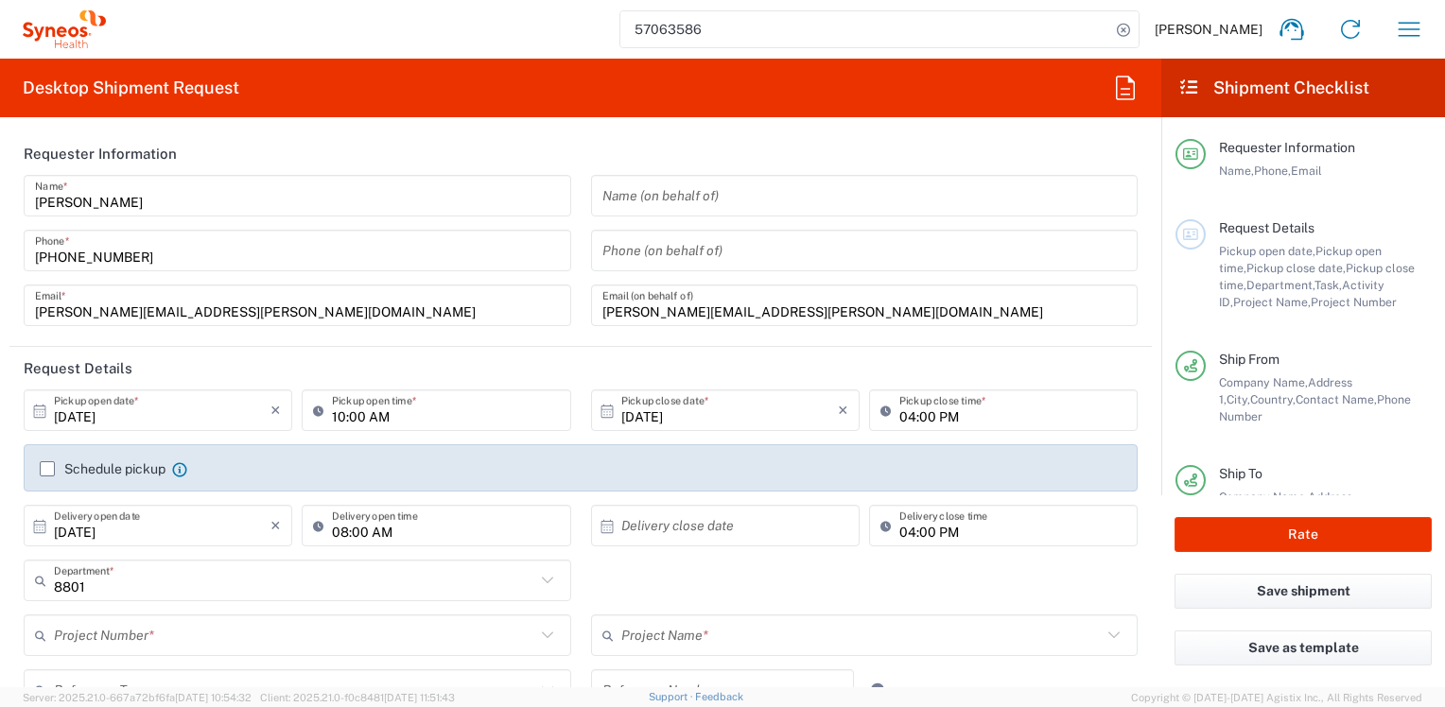
click at [1263, 268] on span "Pickup close date," at bounding box center [1295, 268] width 99 height 14
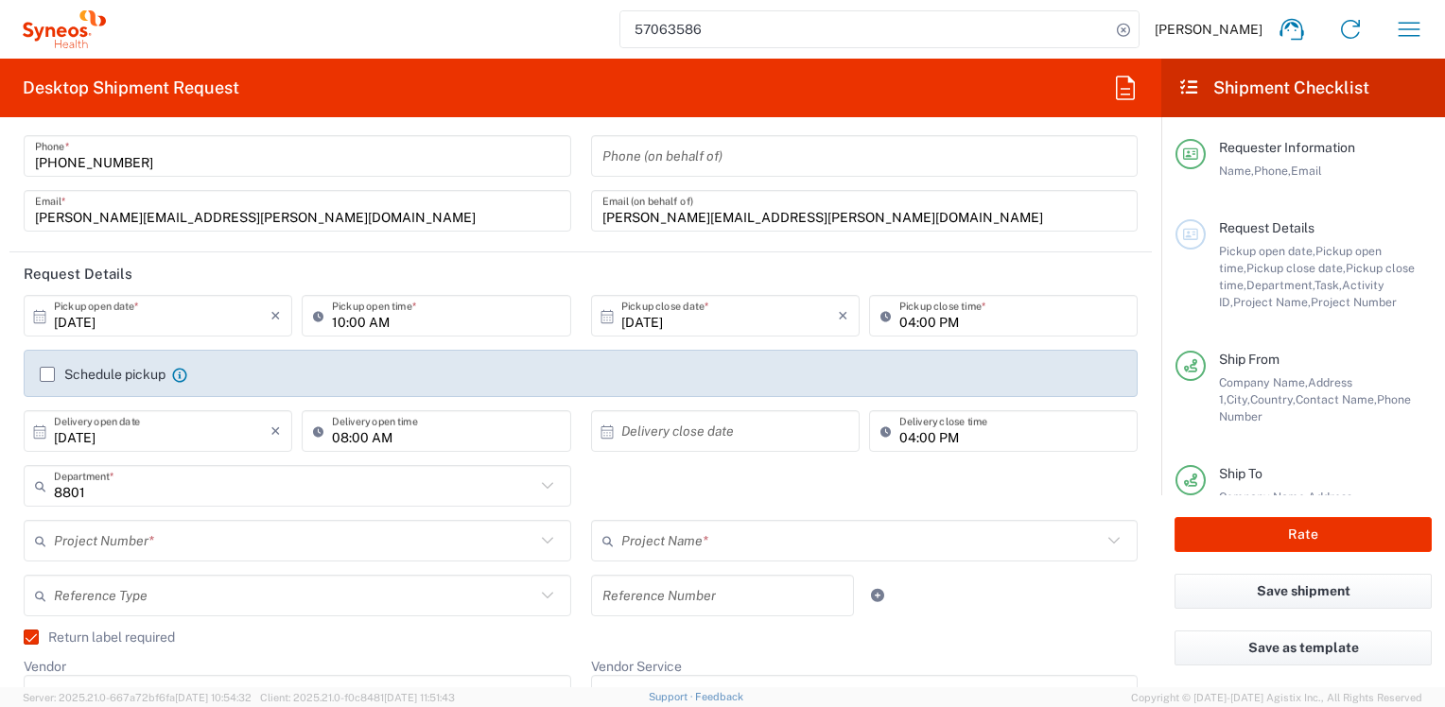
click at [541, 489] on icon at bounding box center [547, 486] width 25 height 25
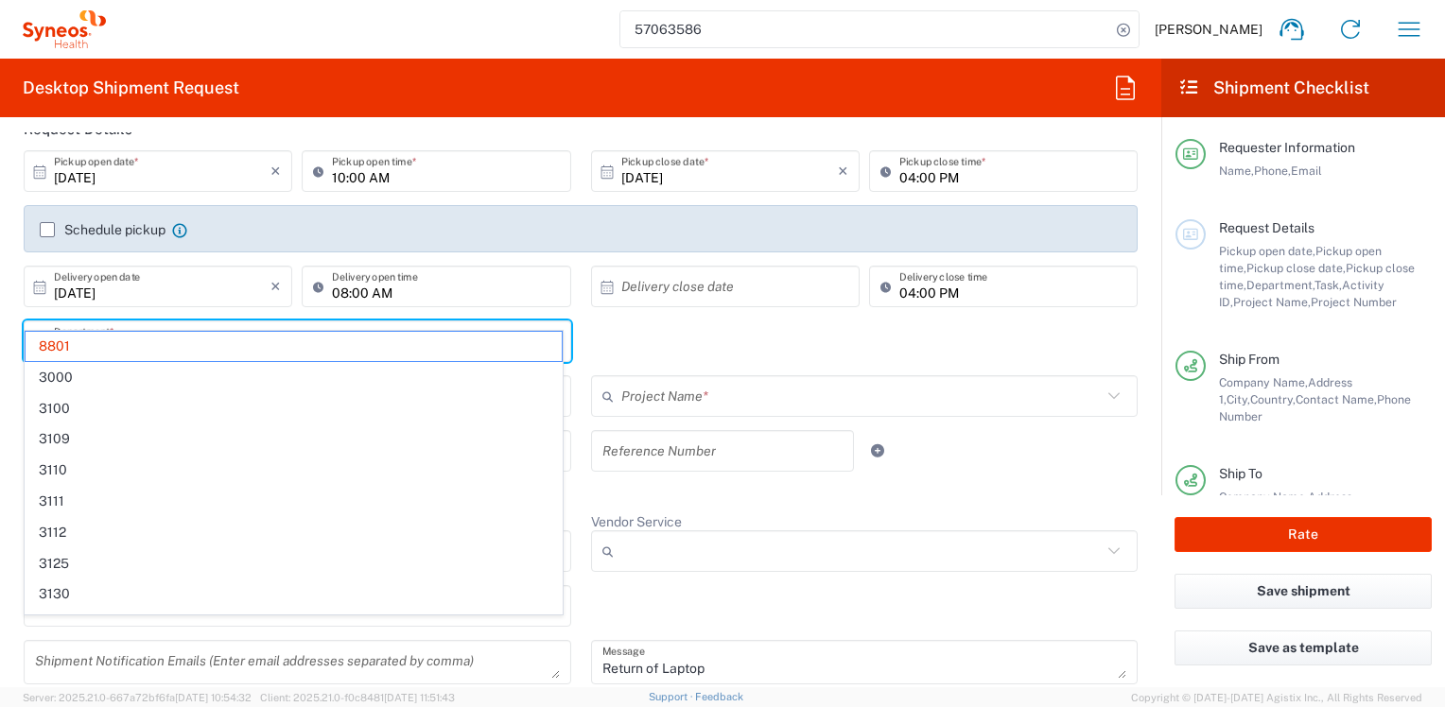
scroll to position [284, 0]
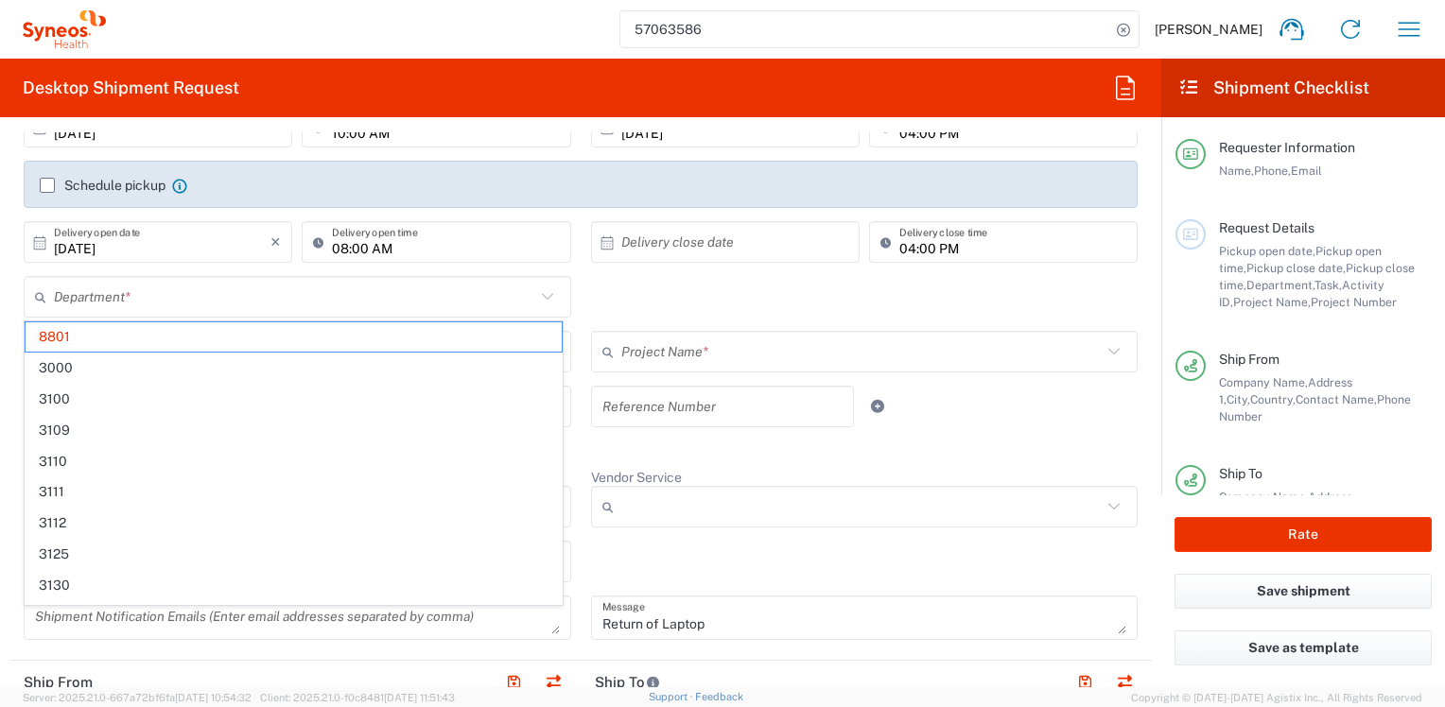
click at [588, 301] on div "Department * 8801 3000 3100 3109 3110 3111 3112 3125 3130 3135 3136 3150 3155 3…" at bounding box center [581, 303] width 1134 height 55
type input "8801"
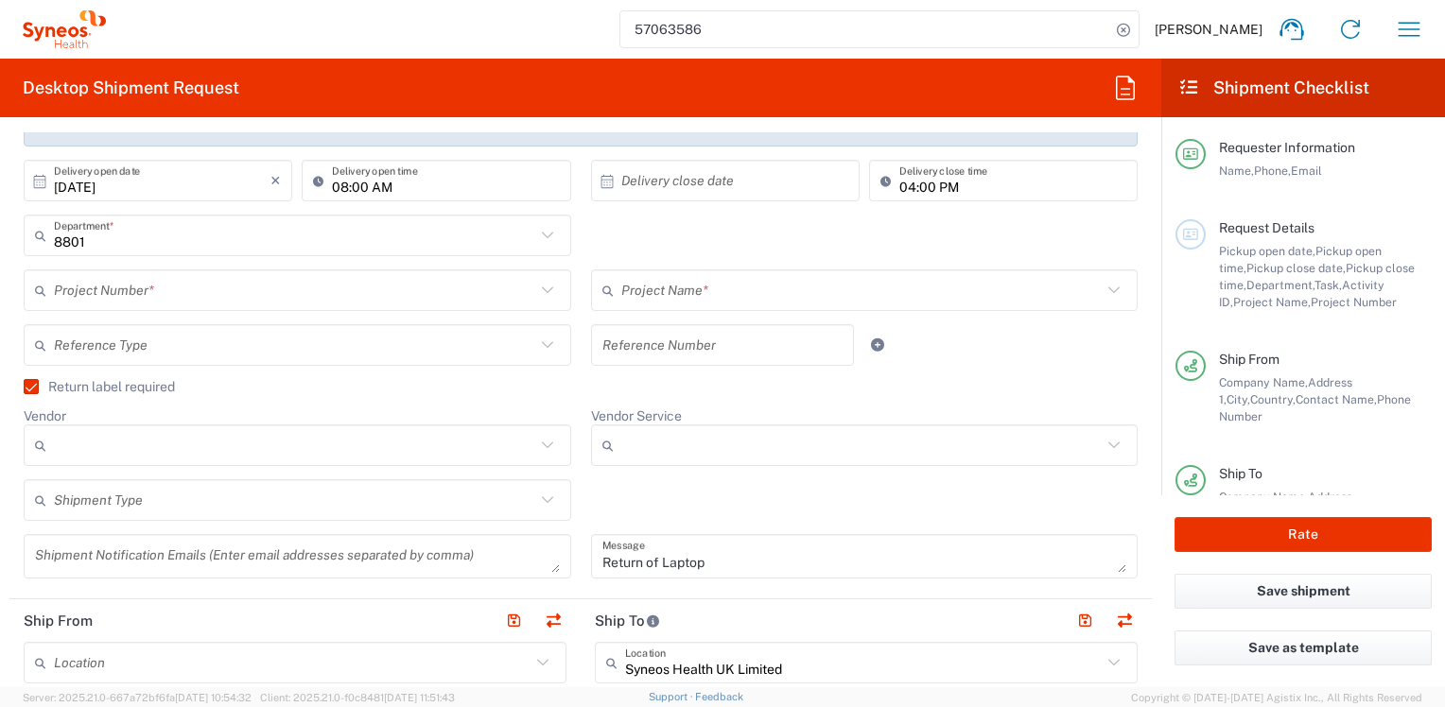
scroll to position [378, 0]
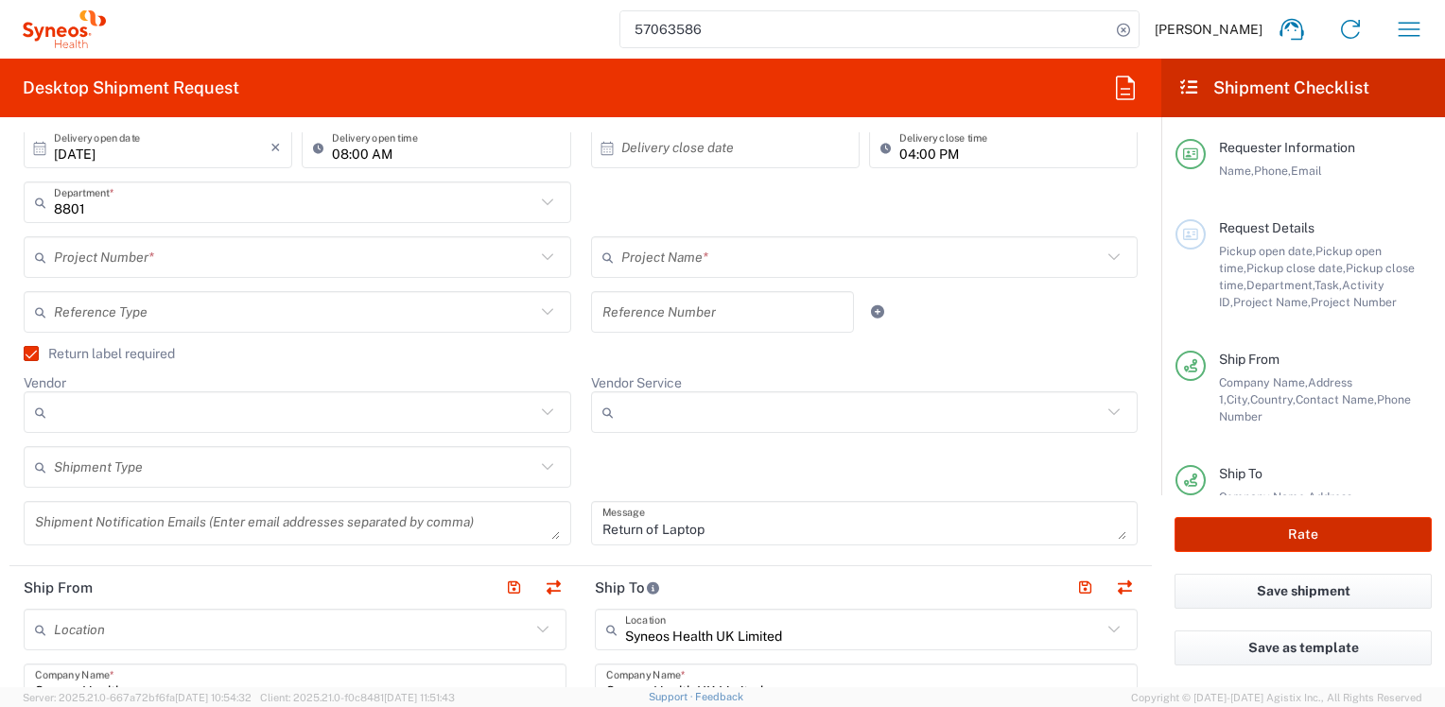
click at [1241, 532] on button "Rate" at bounding box center [1302, 534] width 257 height 35
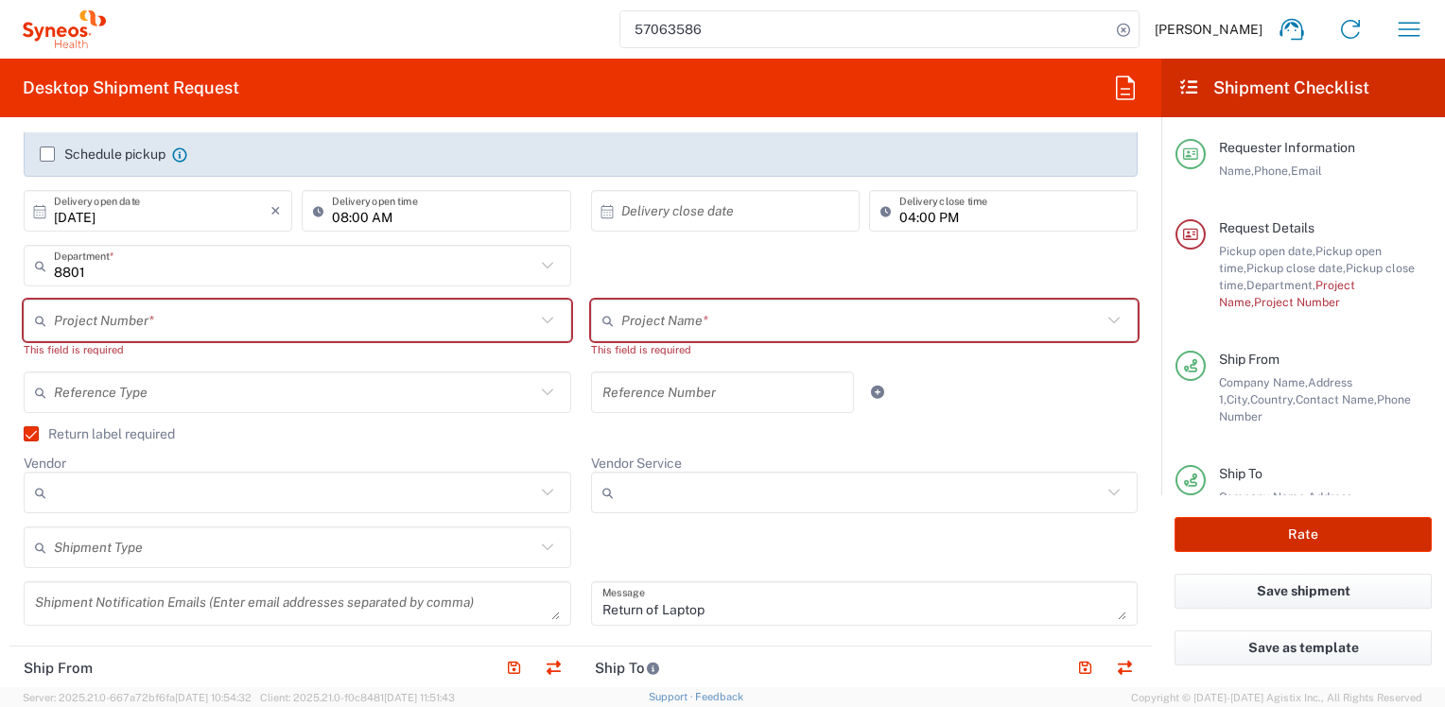
scroll to position [284, 0]
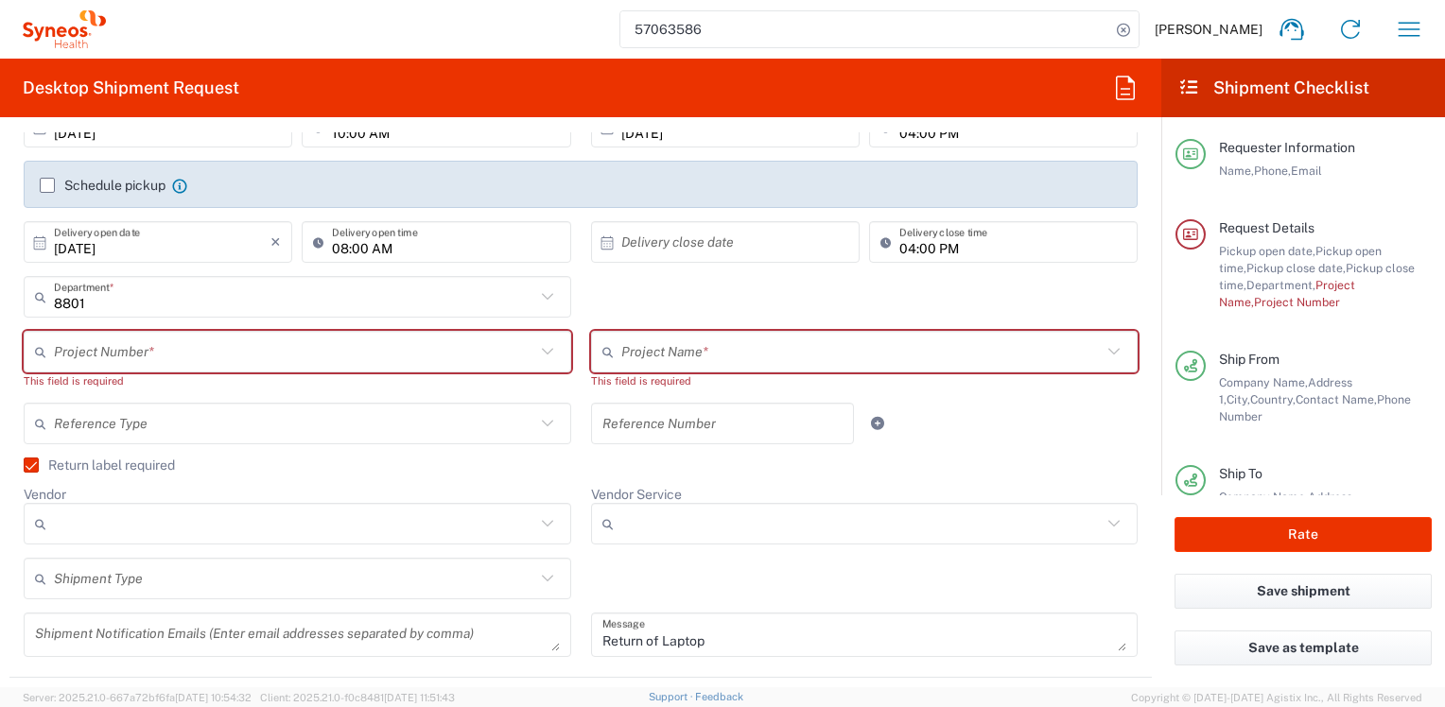
click at [545, 350] on icon at bounding box center [547, 351] width 25 height 25
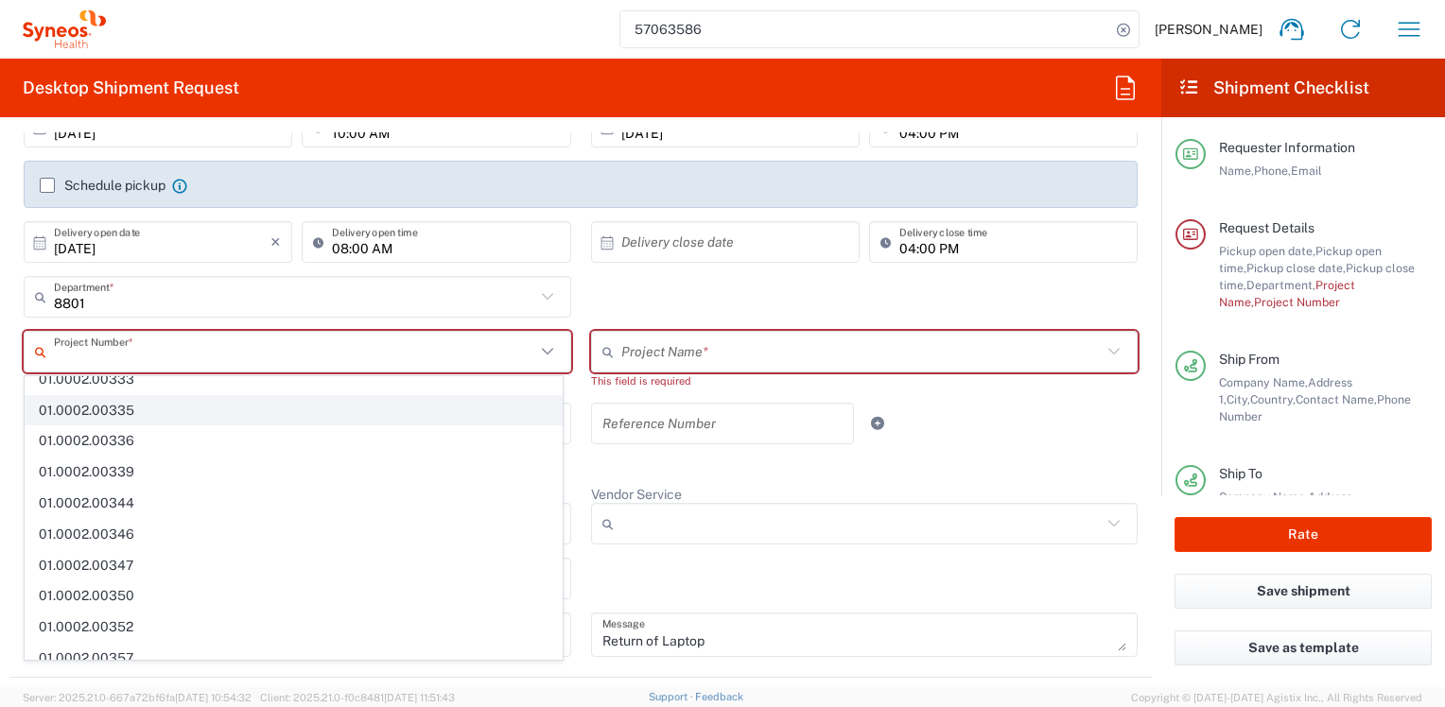
scroll to position [1324, 0]
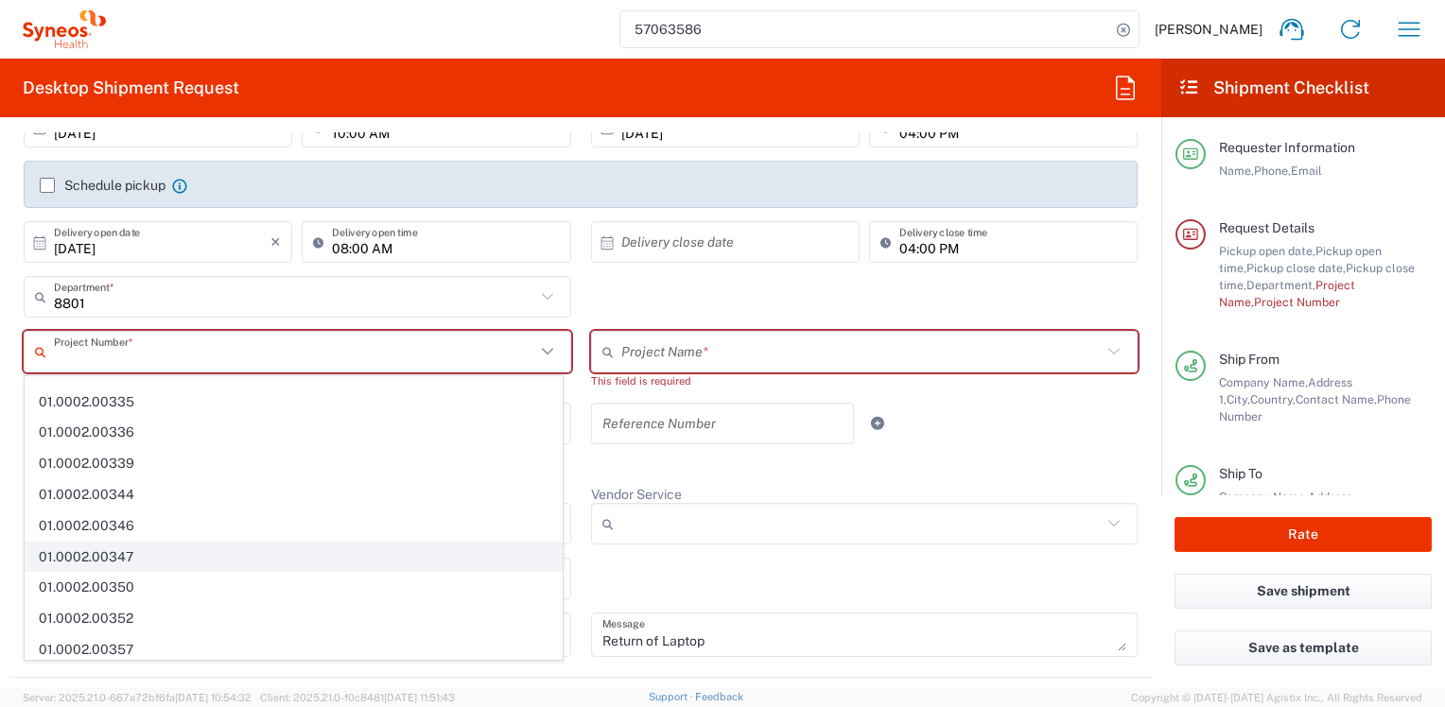
click at [62, 547] on span "01.0002.00347" at bounding box center [294, 557] width 536 height 29
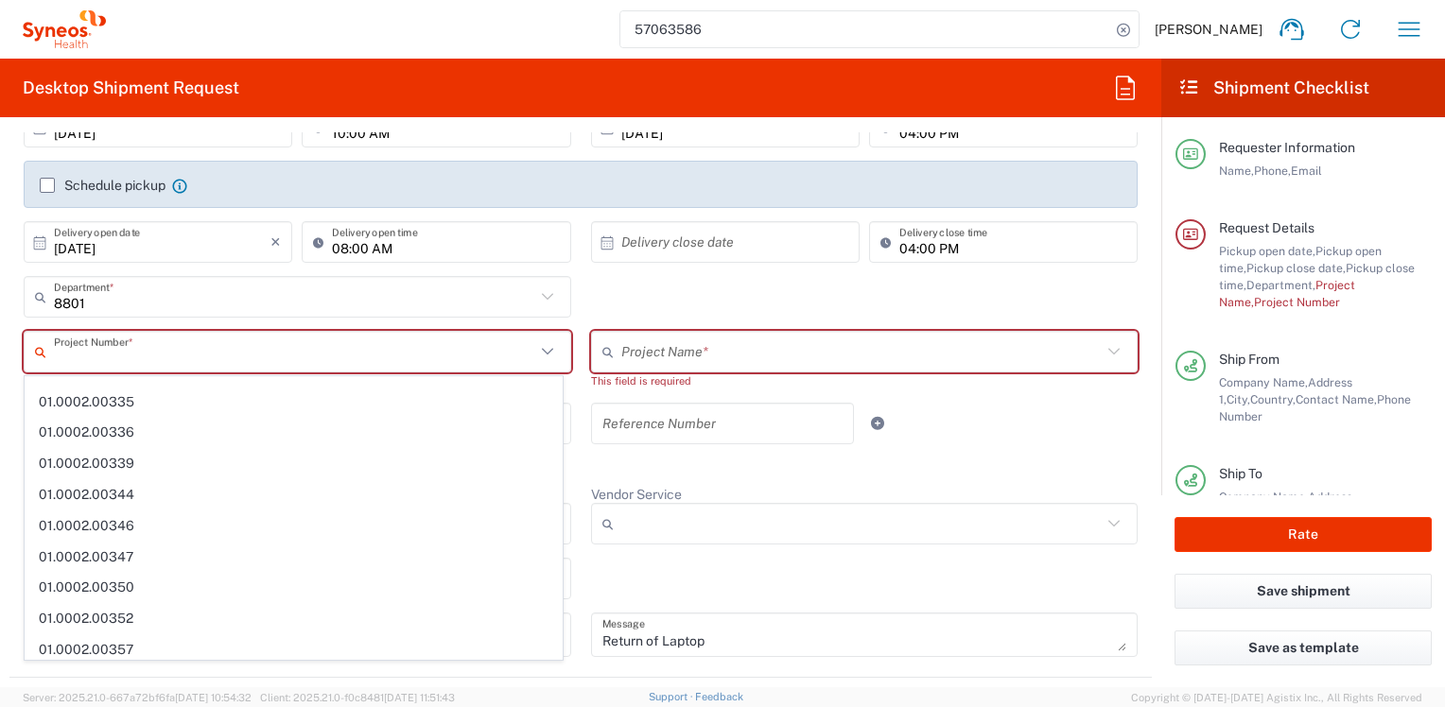
type input "01.0002.00347"
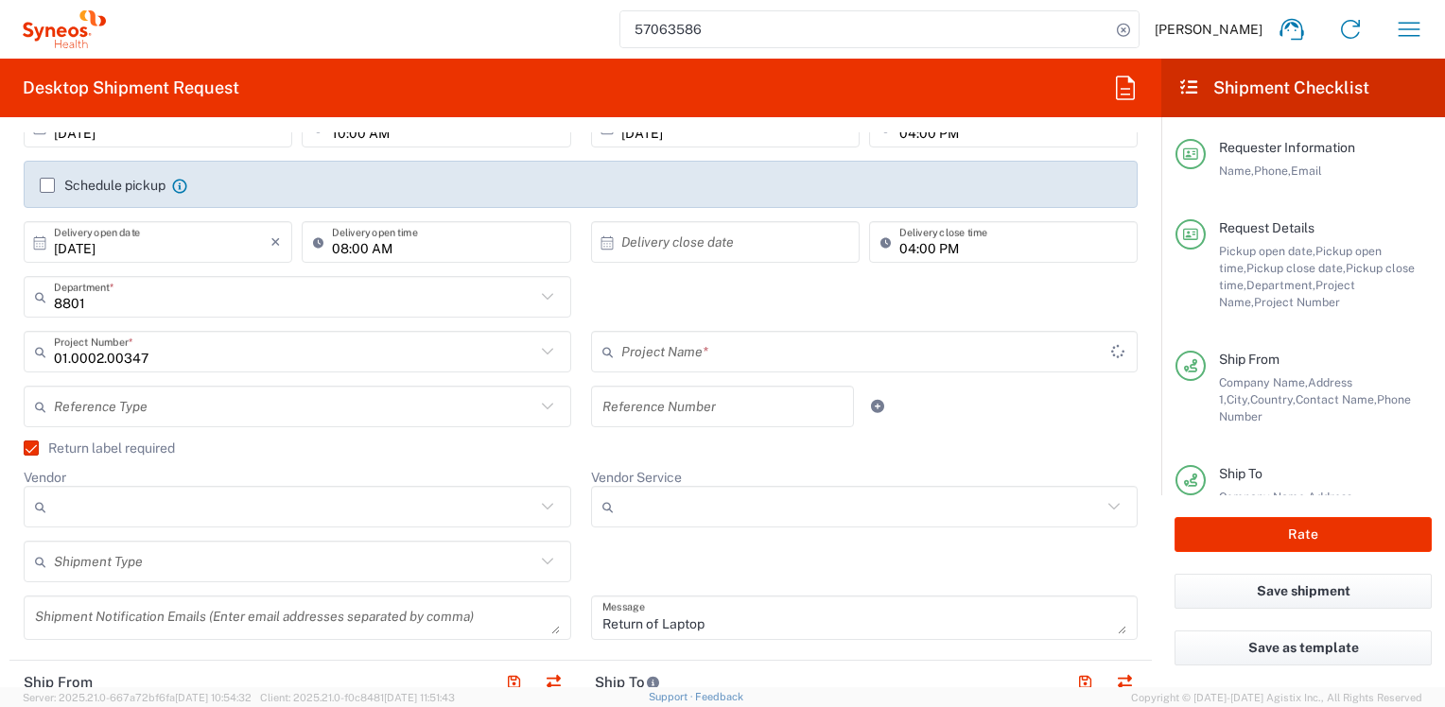
type input "CQ Non-billable"
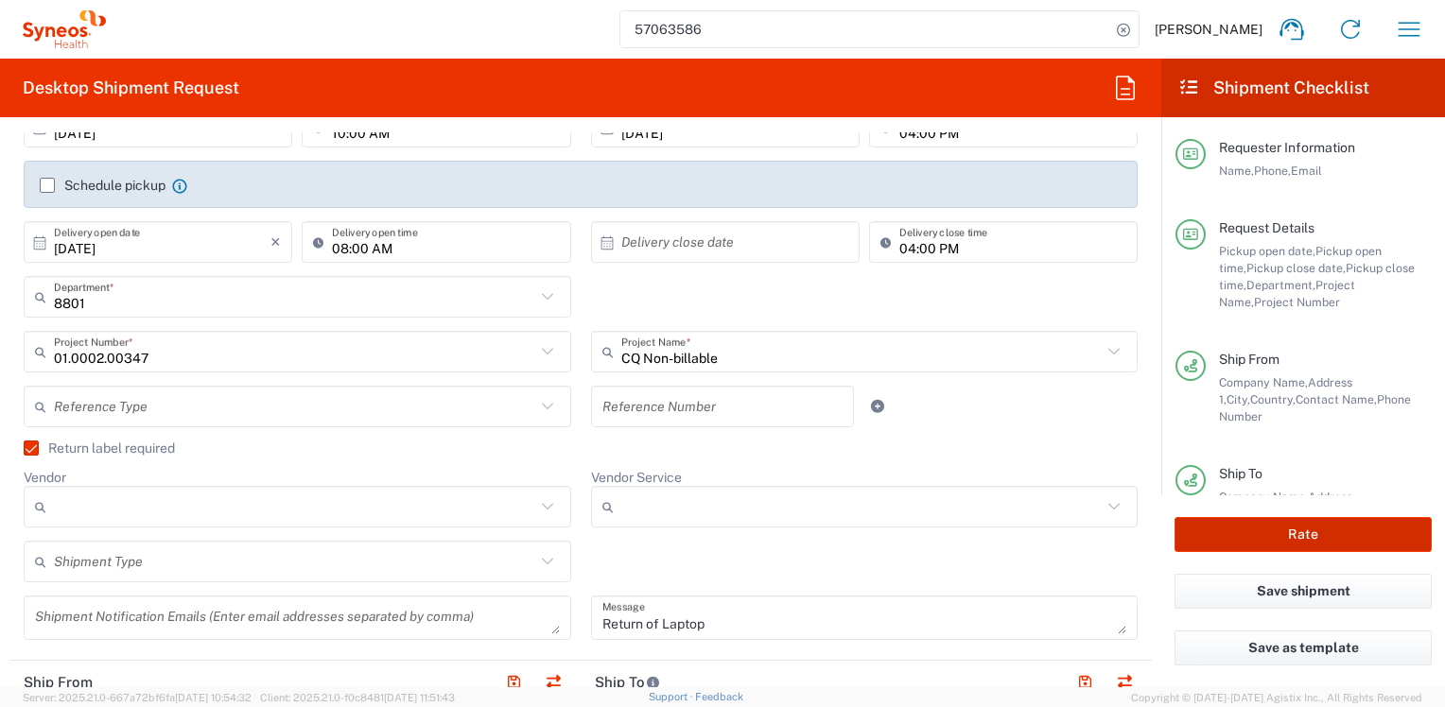
click at [1206, 538] on button "Rate" at bounding box center [1302, 534] width 257 height 35
type input "01.0002.00347"
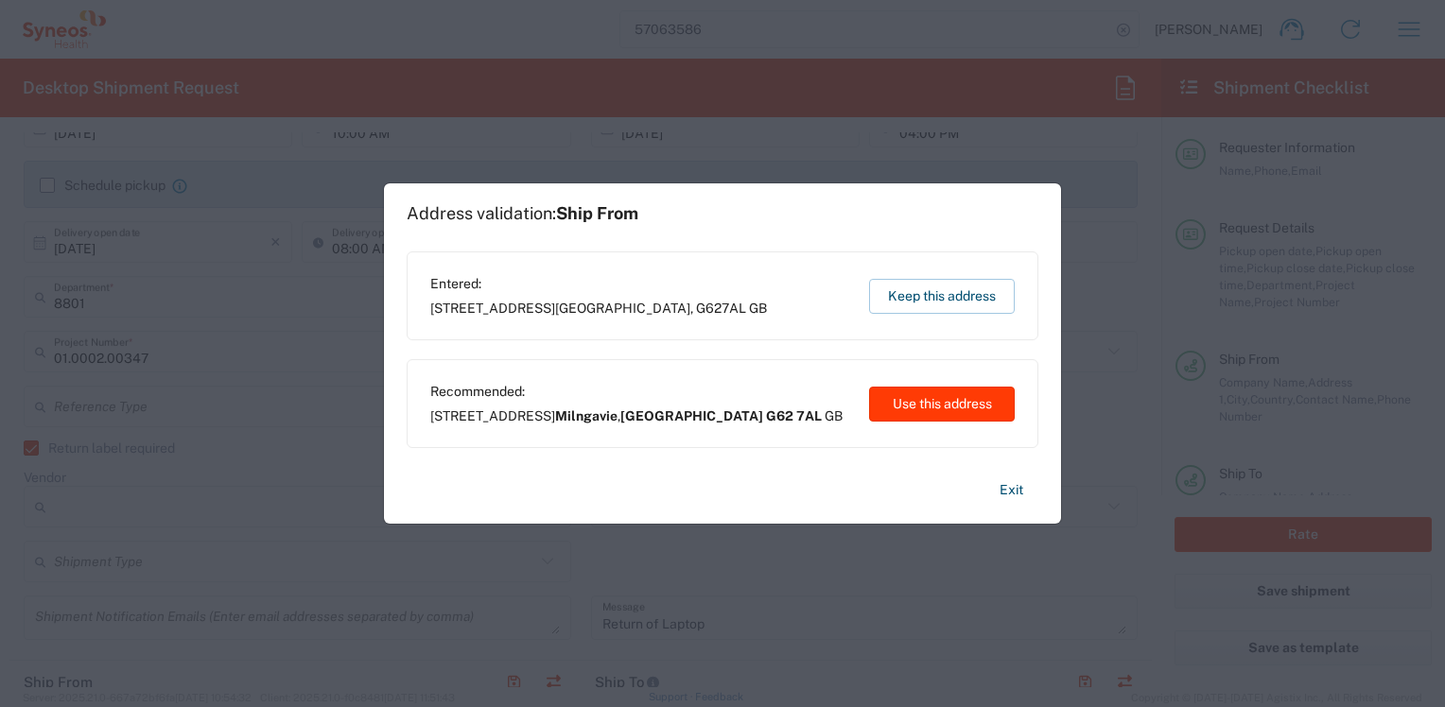
click at [922, 413] on button "Use this address" at bounding box center [942, 404] width 146 height 35
type input "Milngavie"
type input "Scotland"
type input "G62 7AL"
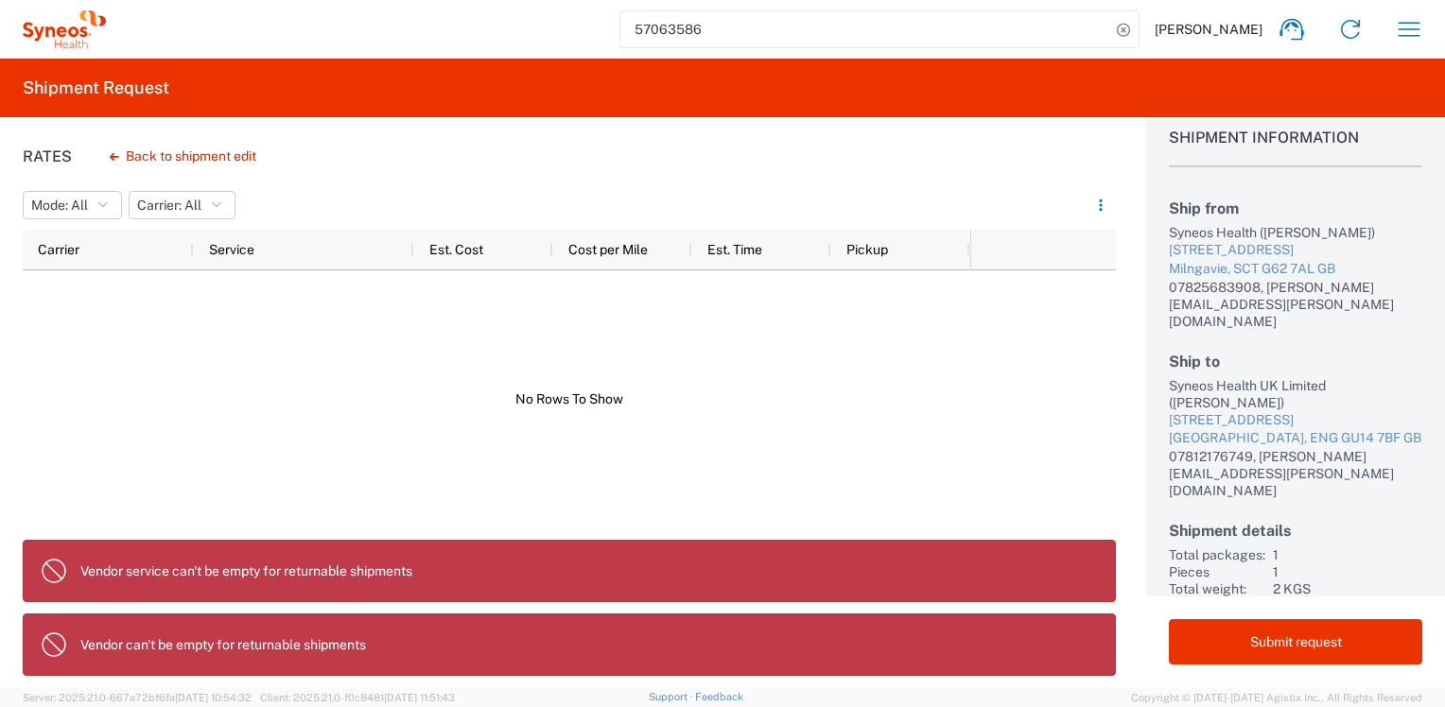
scroll to position [40, 0]
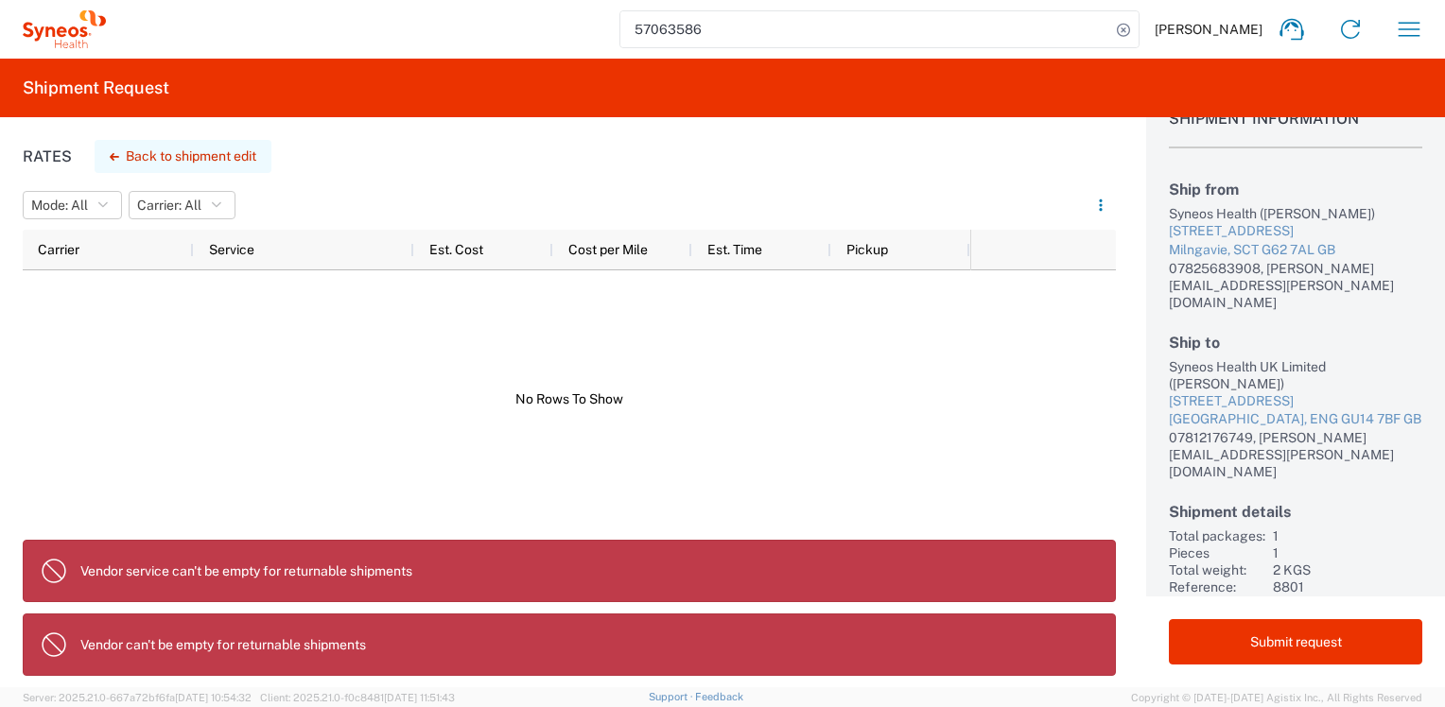
click at [212, 157] on button "Back to shipment edit" at bounding box center [183, 156] width 177 height 33
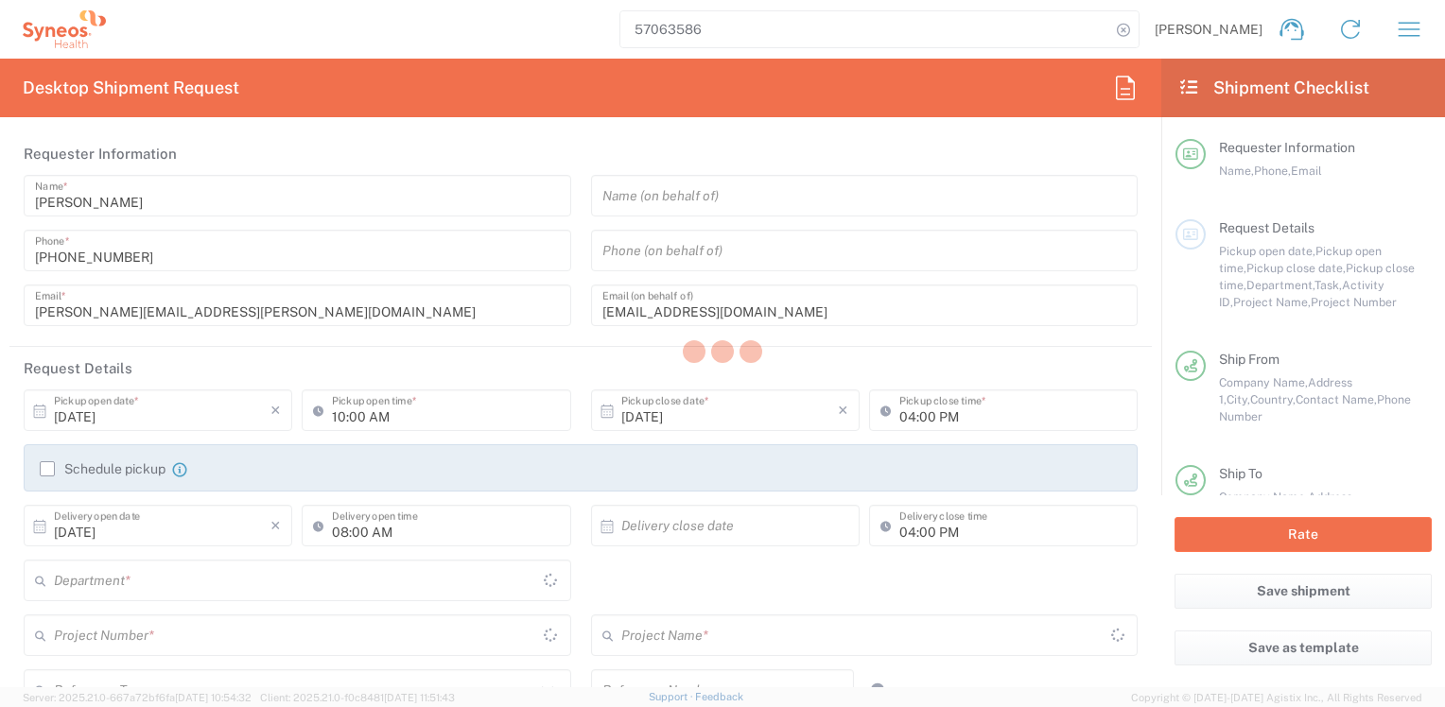
type input "England"
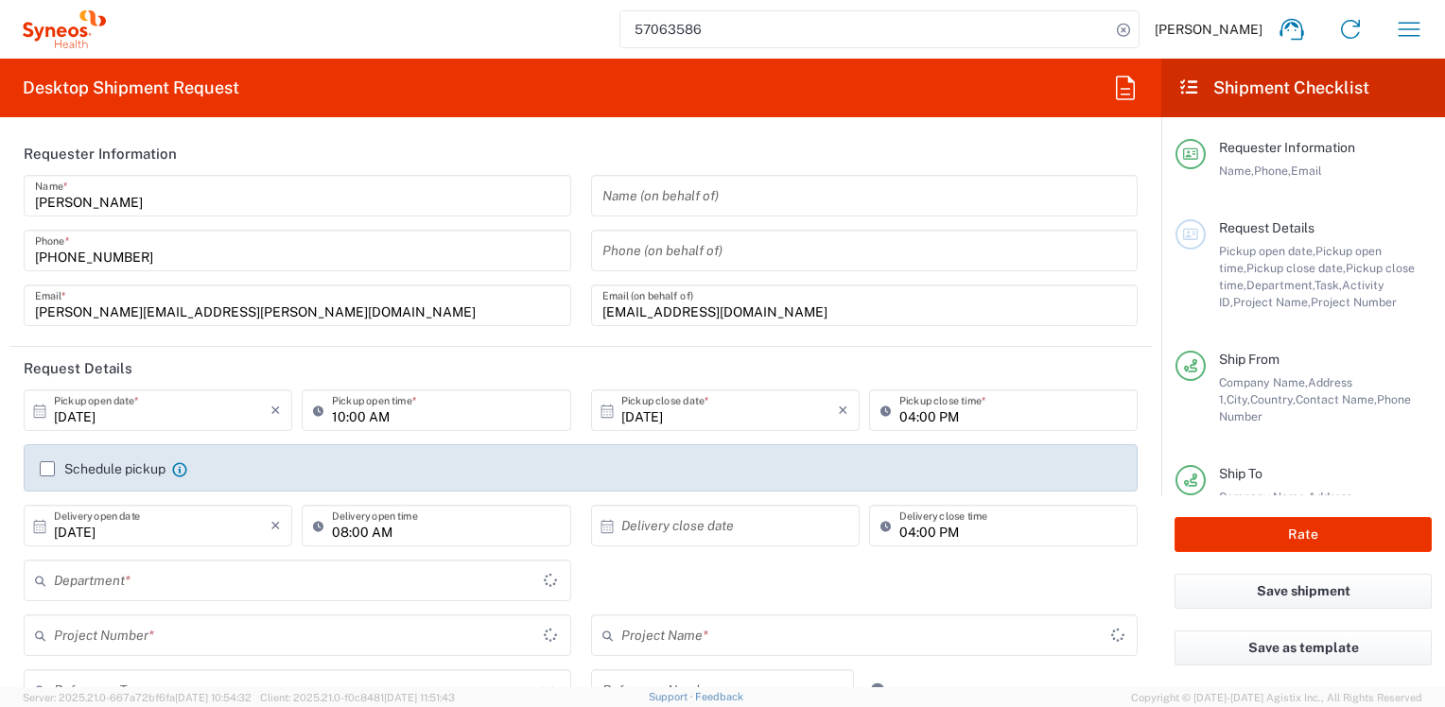
type input "01.0002.00347"
type input "Scotland"
type input "Large Box"
type input "England"
type input "CQ Non-billable"
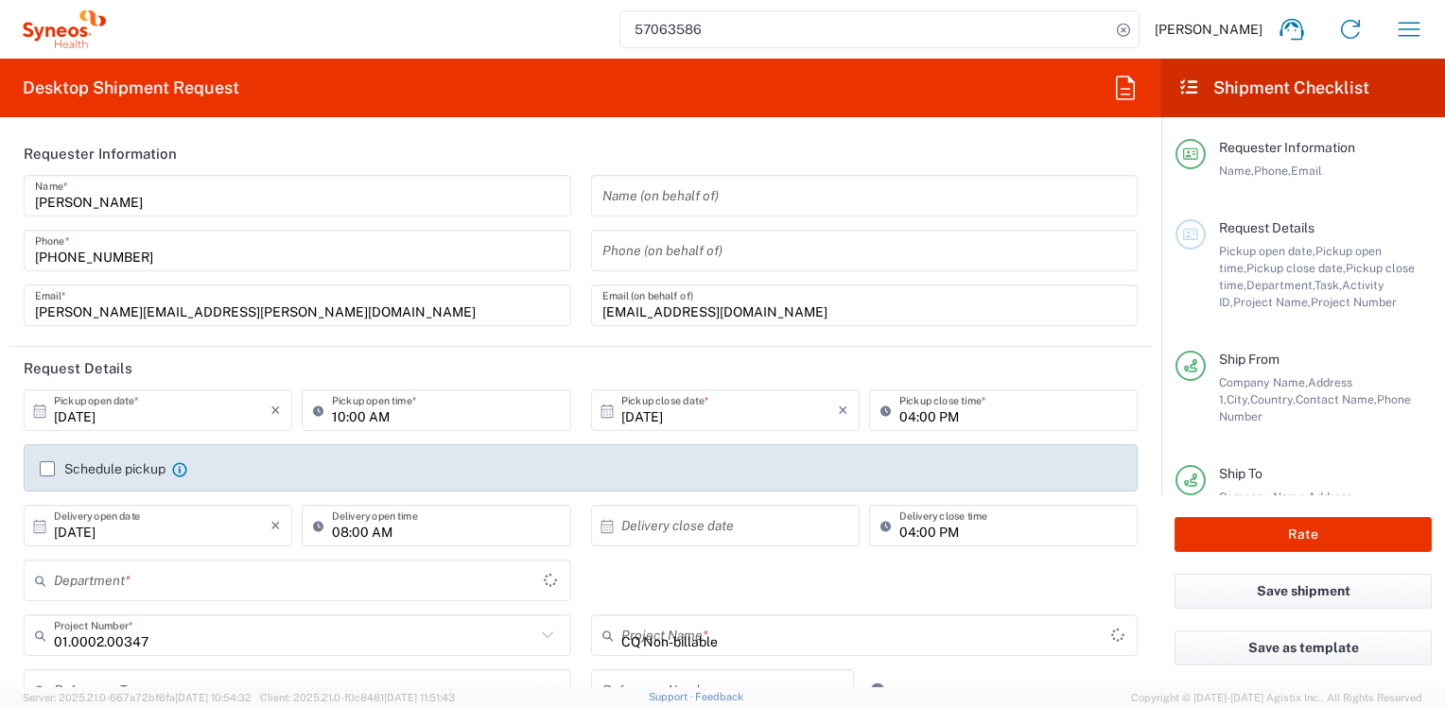
type input "8801"
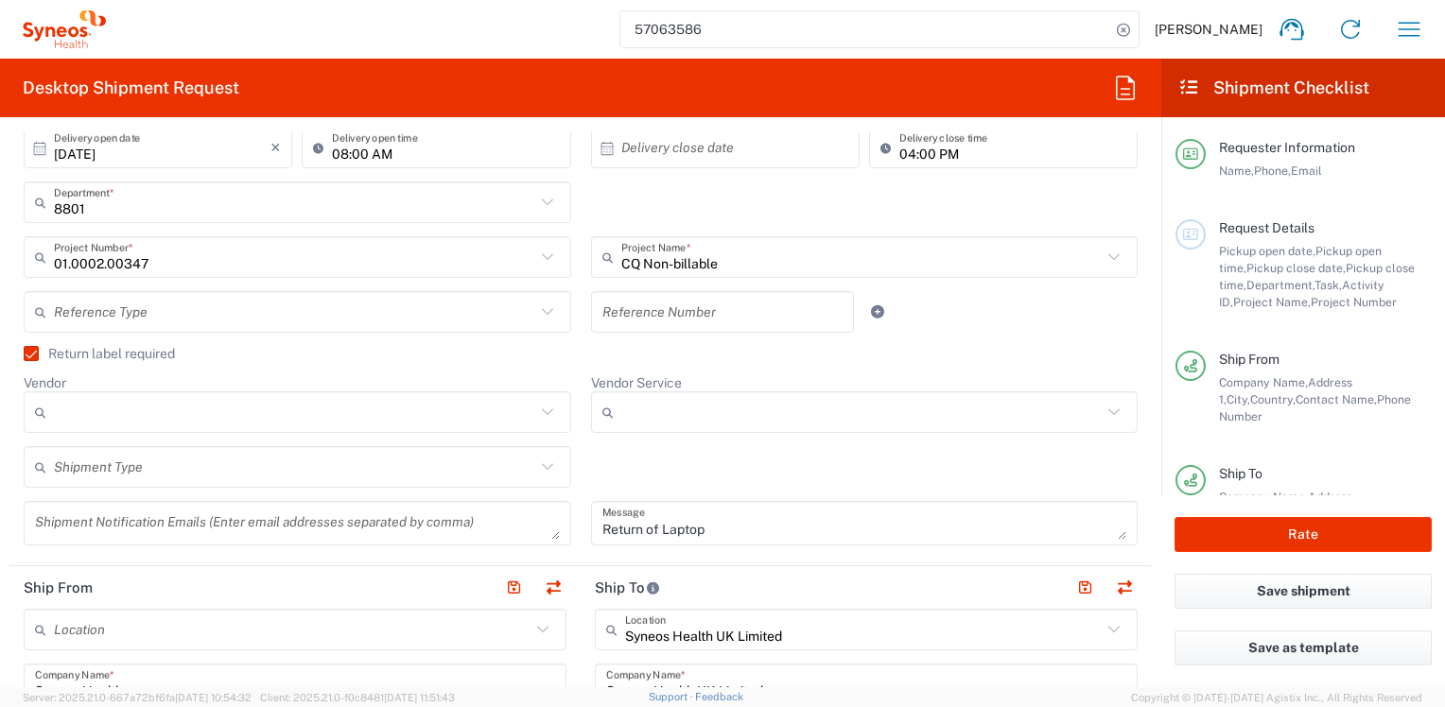
scroll to position [473, 0]
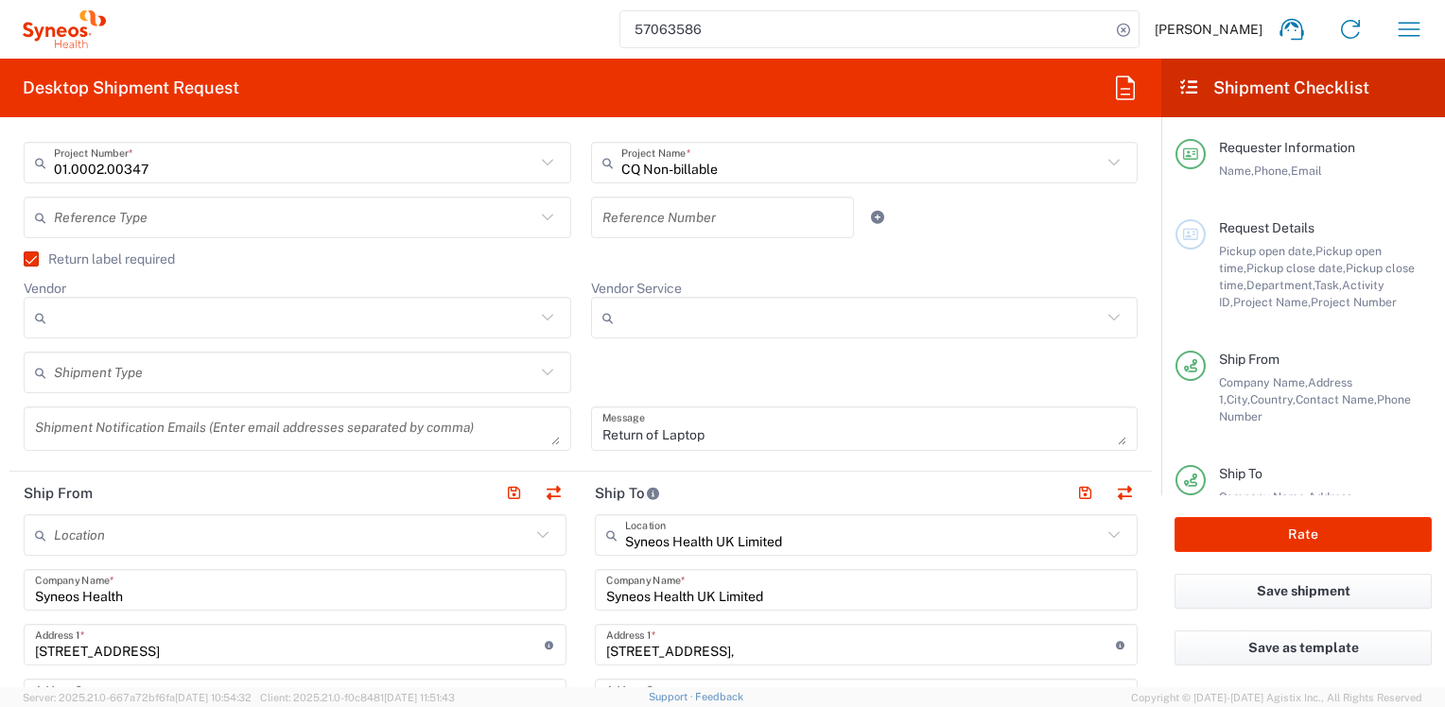
click at [540, 316] on icon at bounding box center [547, 317] width 25 height 25
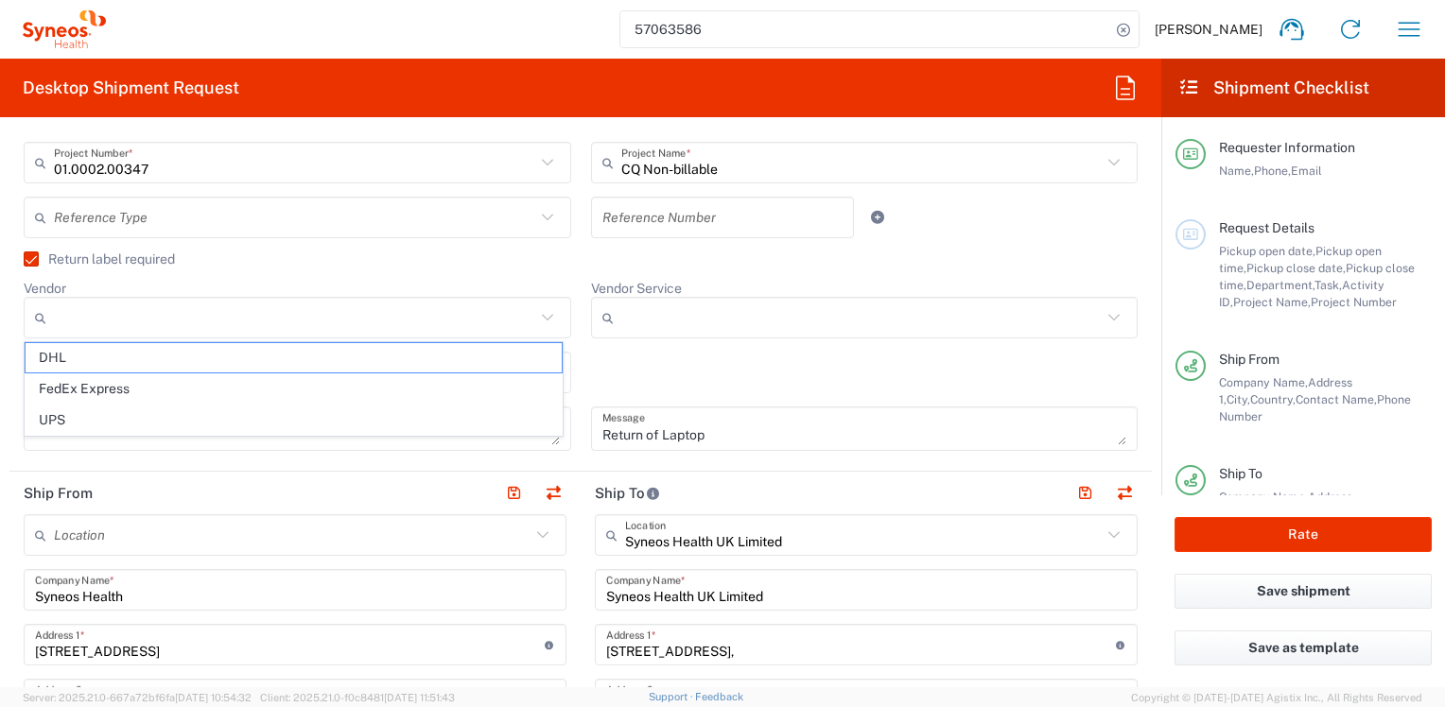
click at [540, 316] on icon at bounding box center [547, 317] width 25 height 25
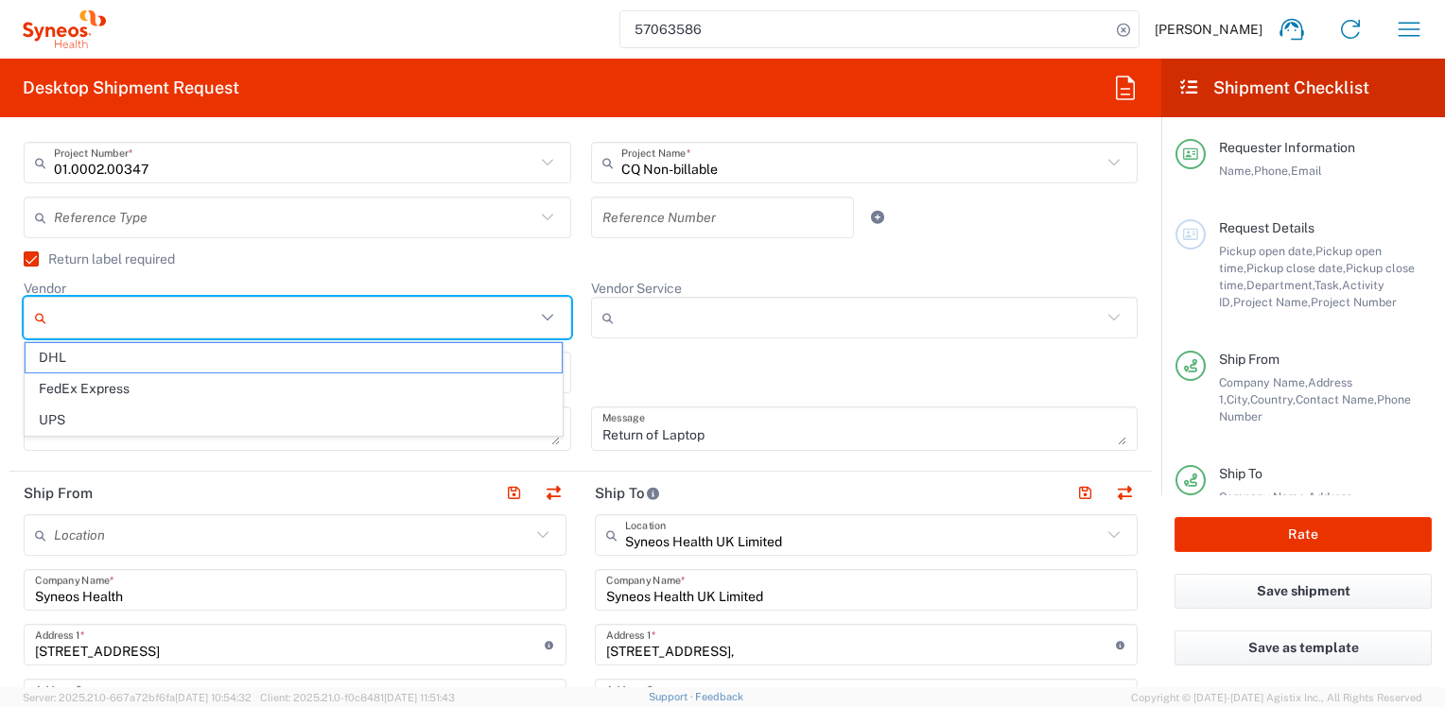
click at [522, 271] on div "Return label required" at bounding box center [581, 266] width 1114 height 28
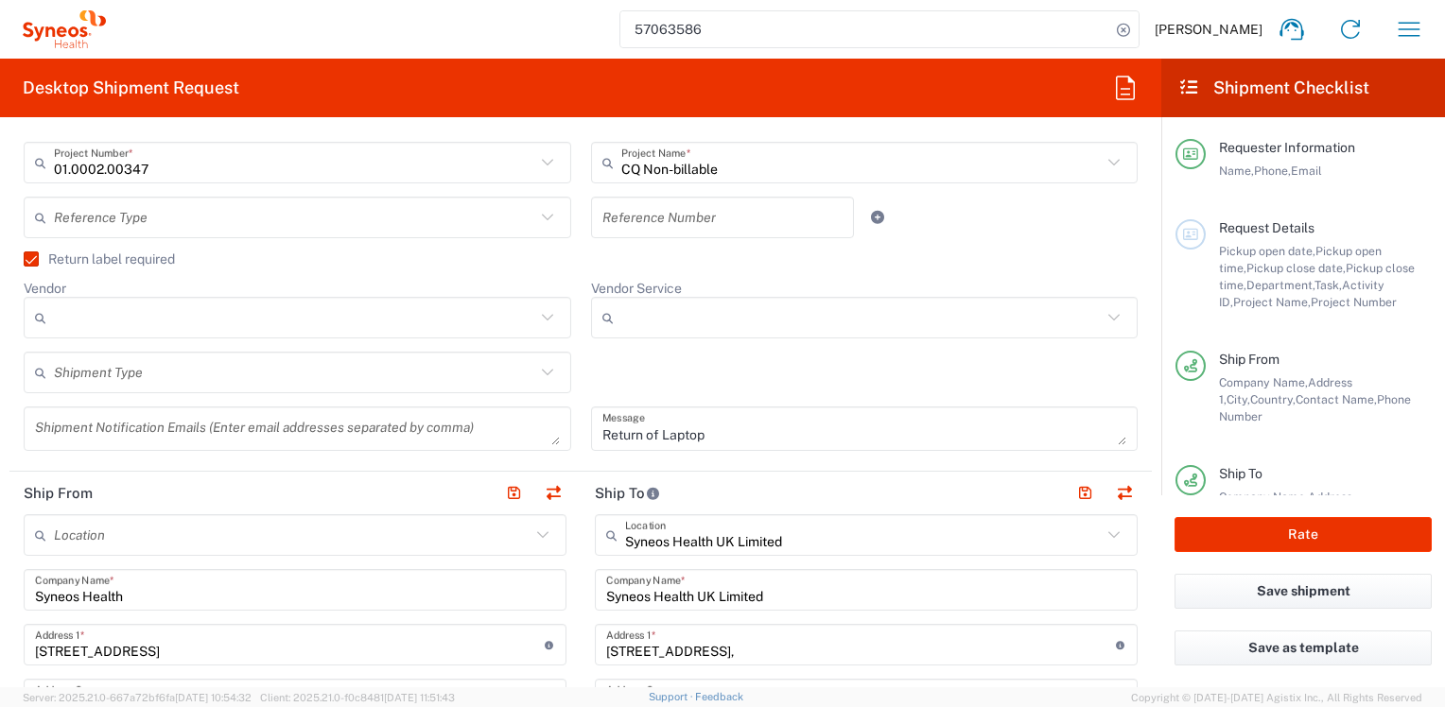
click at [535, 371] on icon at bounding box center [547, 372] width 25 height 25
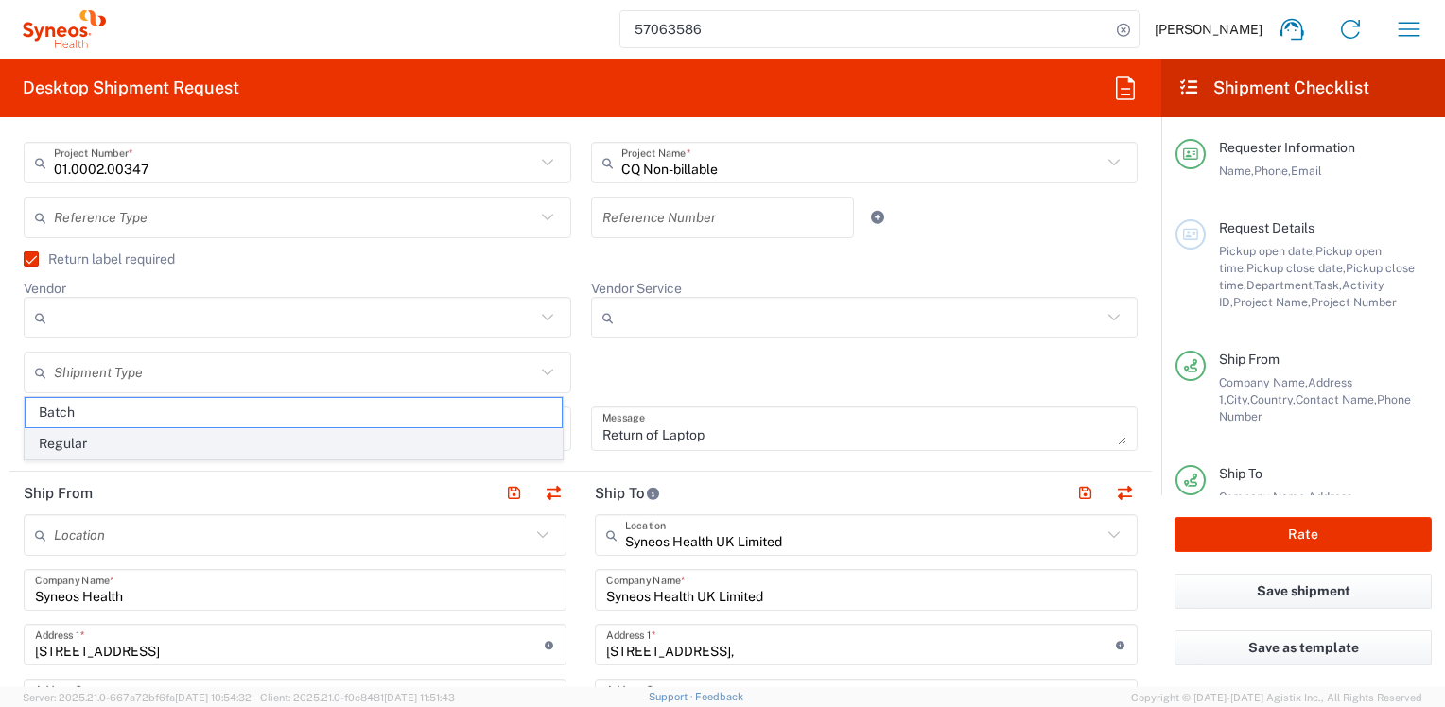
click at [478, 443] on span "Regular" at bounding box center [294, 443] width 536 height 29
type input "Regular"
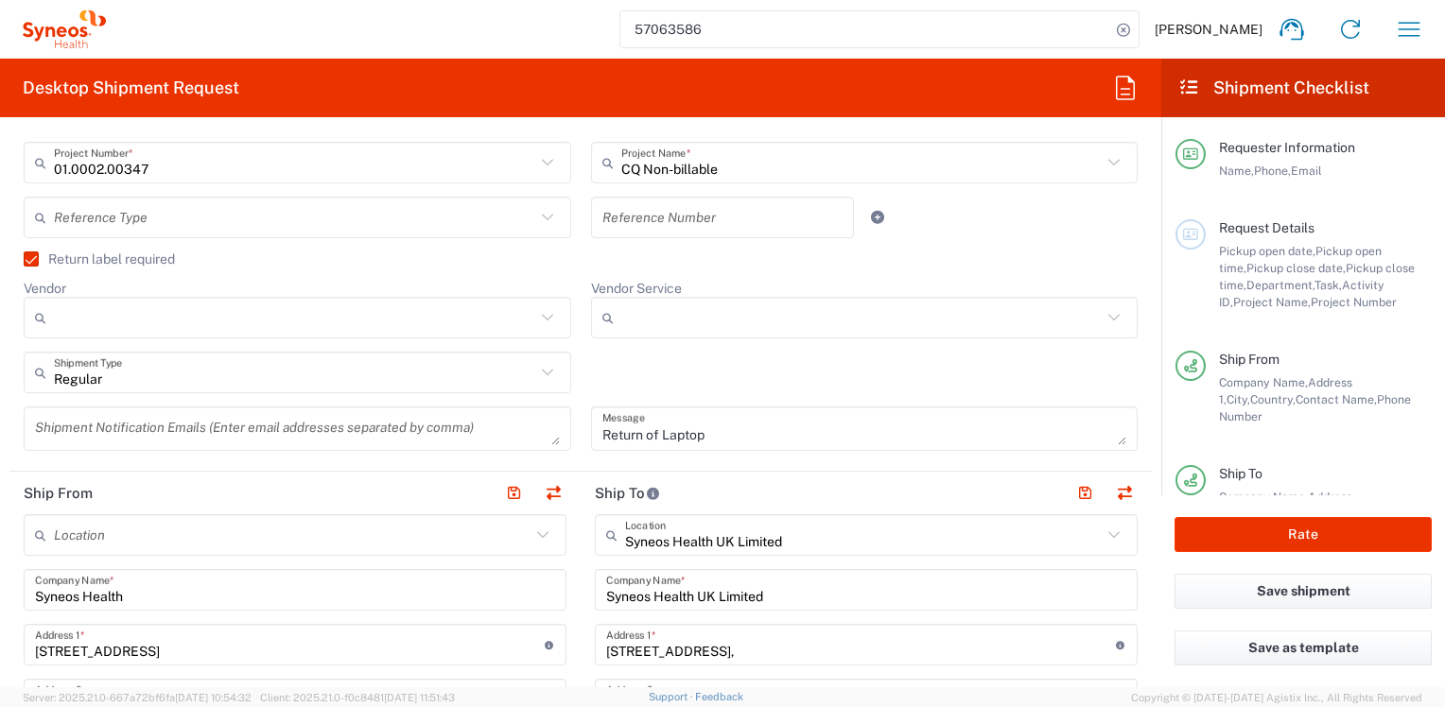
click at [606, 326] on icon at bounding box center [611, 318] width 19 height 30
click at [1108, 319] on icon at bounding box center [1113, 317] width 11 height 7
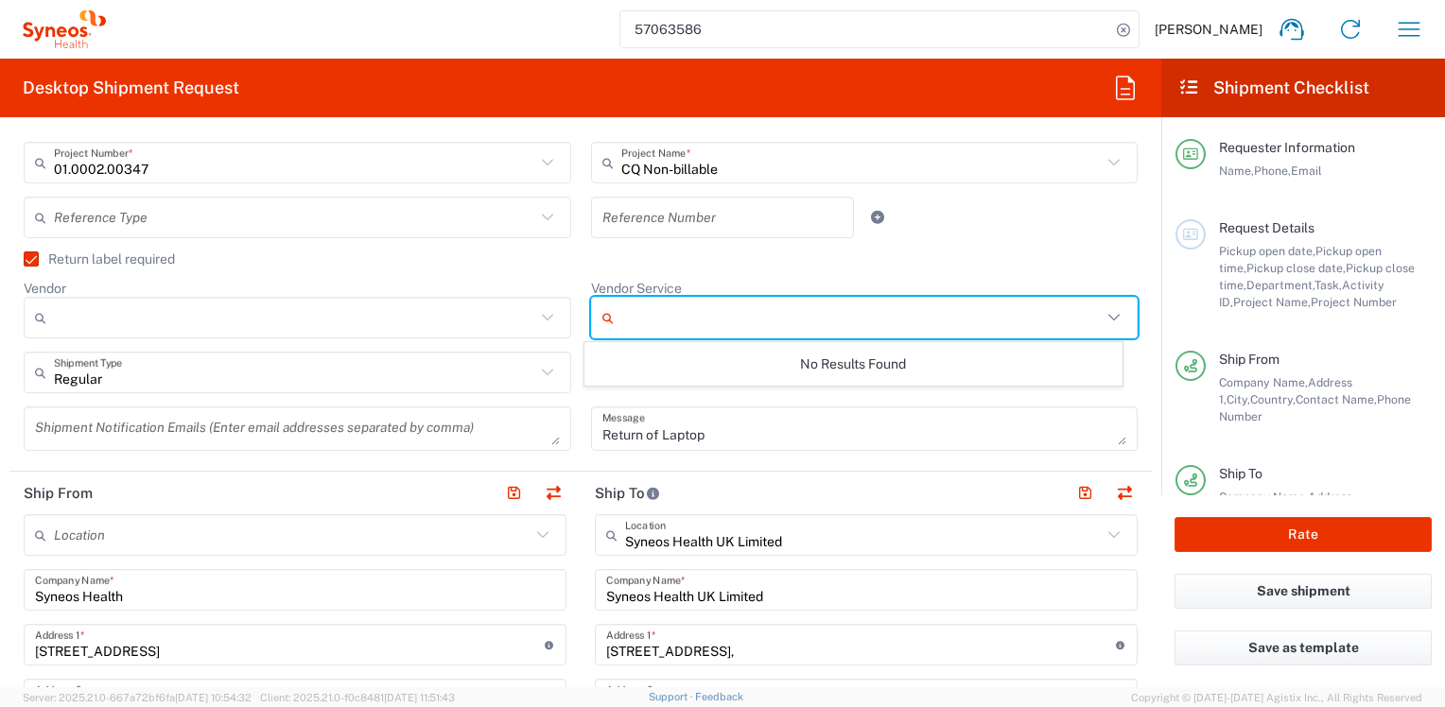
click at [685, 264] on agx-checkbox-control "Return label required" at bounding box center [581, 259] width 1114 height 15
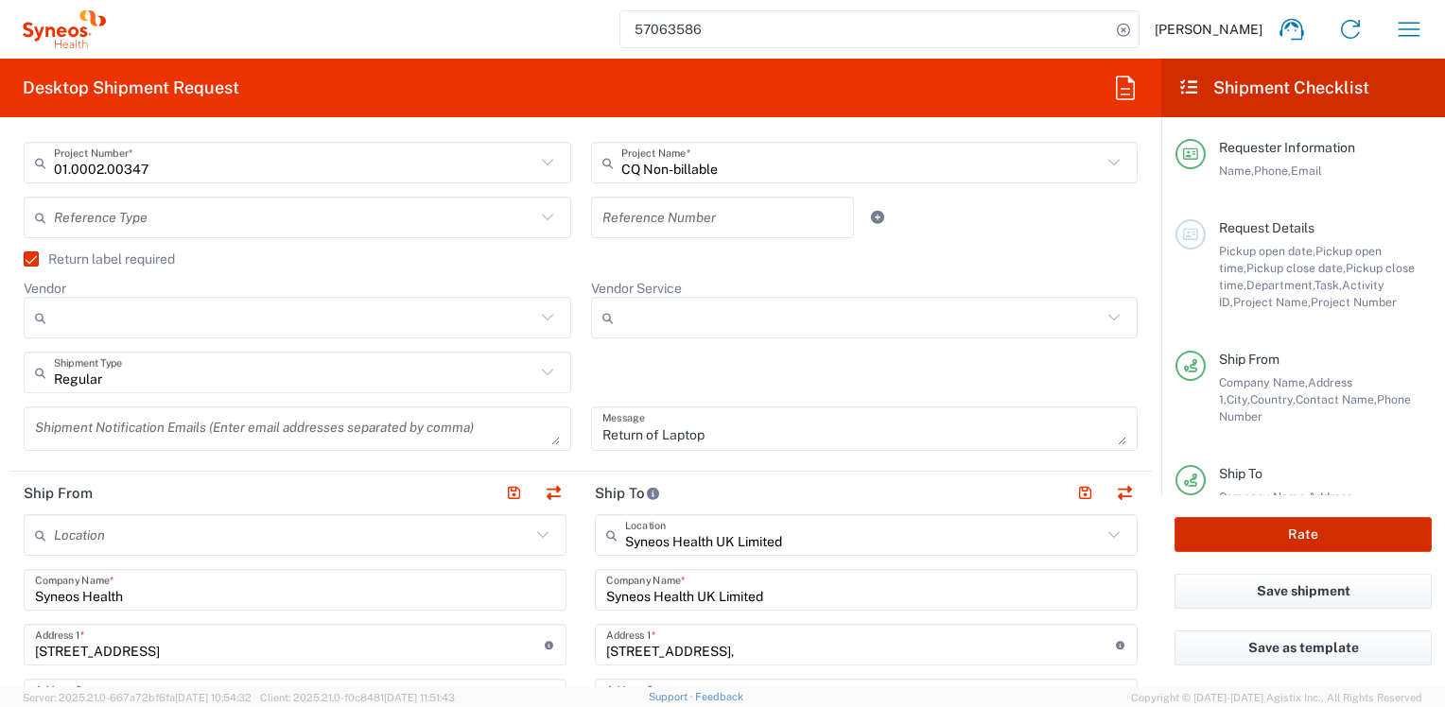
click at [1213, 540] on button "Rate" at bounding box center [1302, 534] width 257 height 35
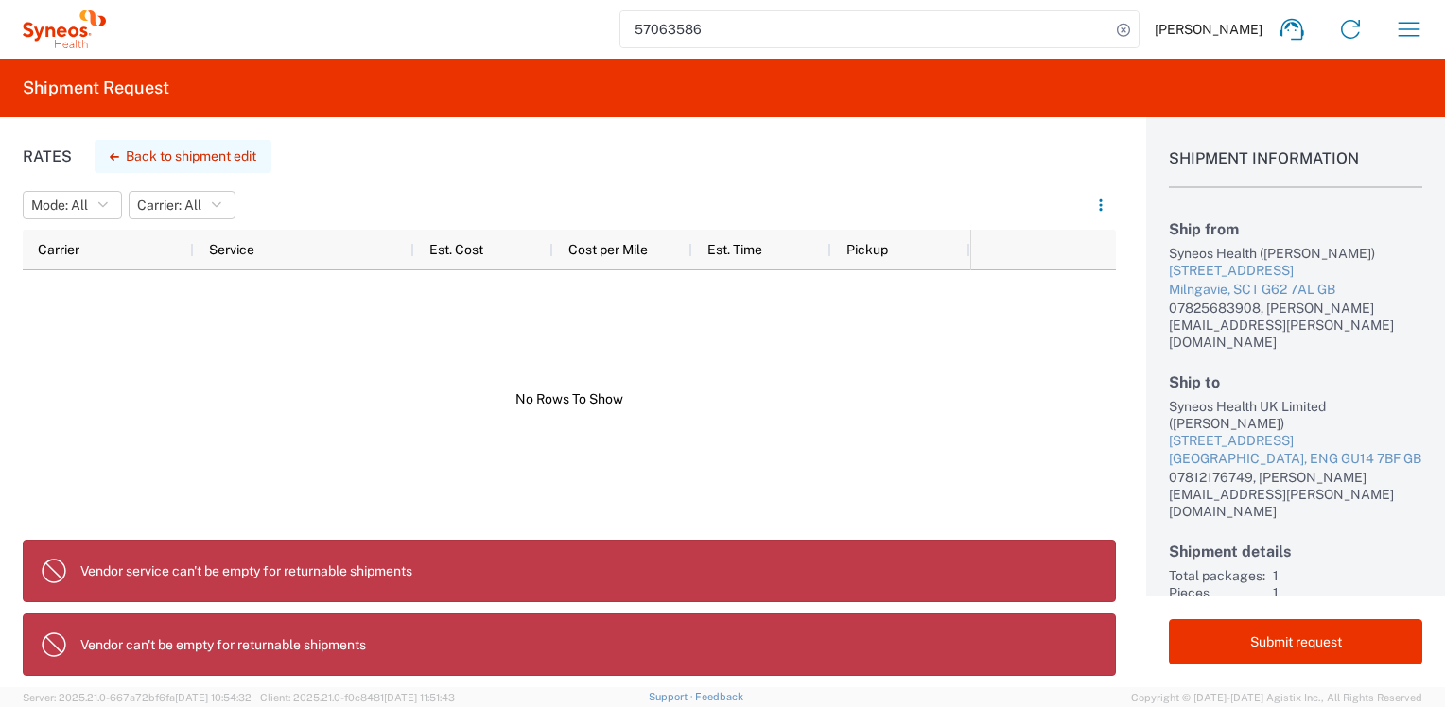
click at [204, 157] on button "Back to shipment edit" at bounding box center [183, 156] width 177 height 33
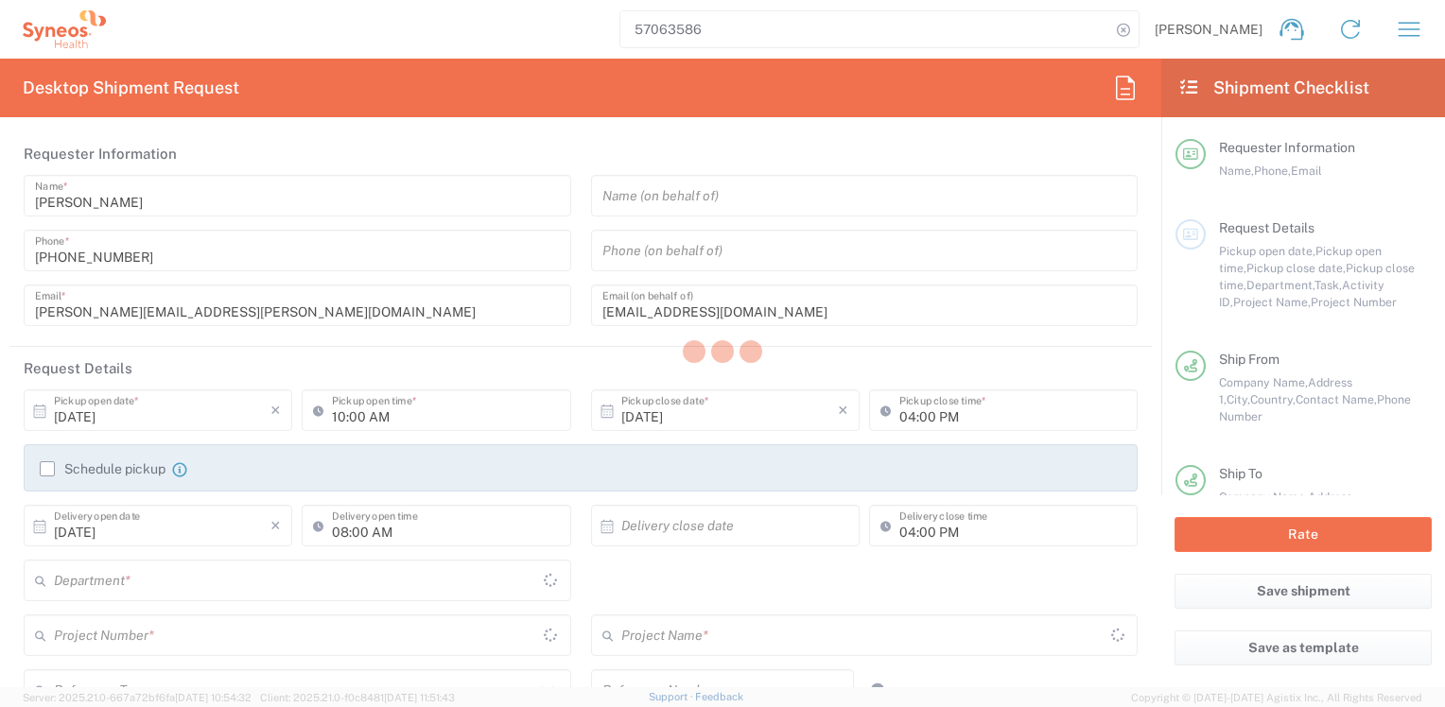
type input "01.0002.00347"
type input "Scotland"
type input "England"
type input "Large Box"
type input "England"
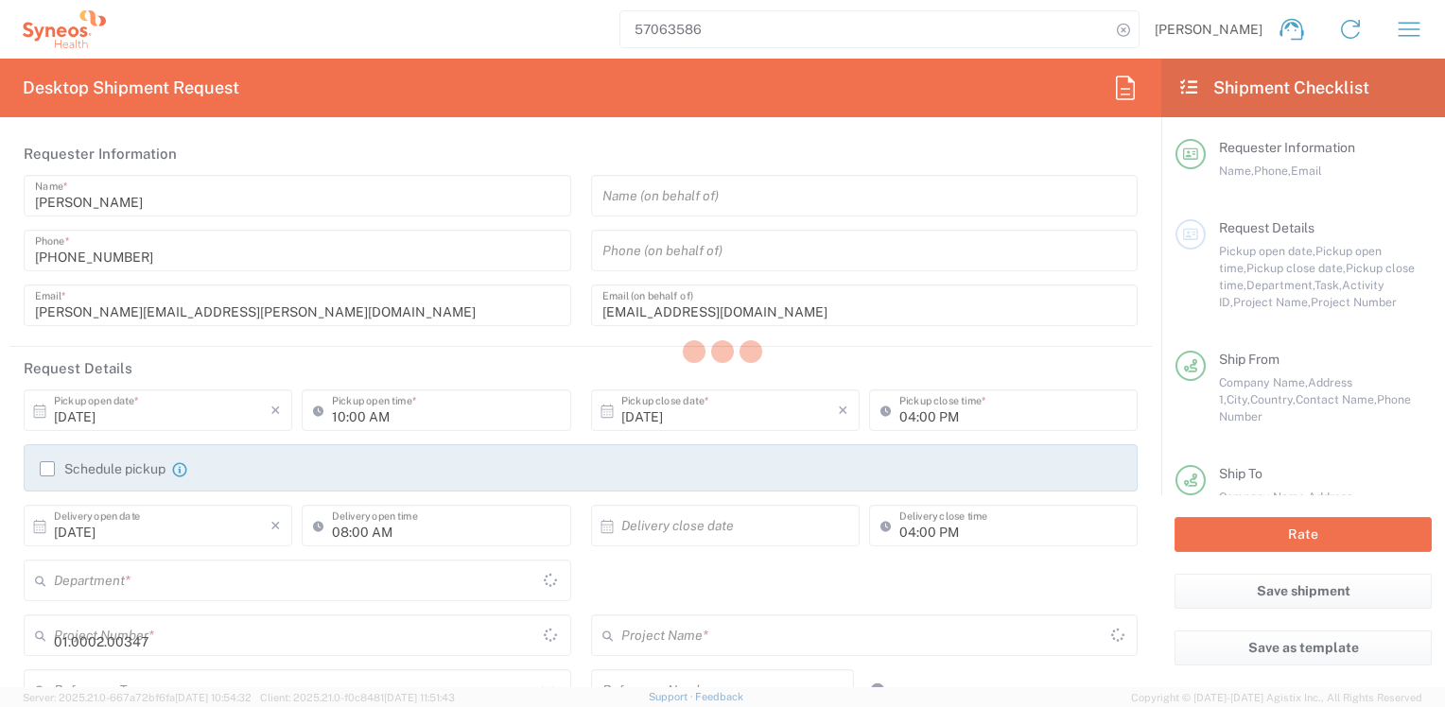
type input "CQ Non-billable"
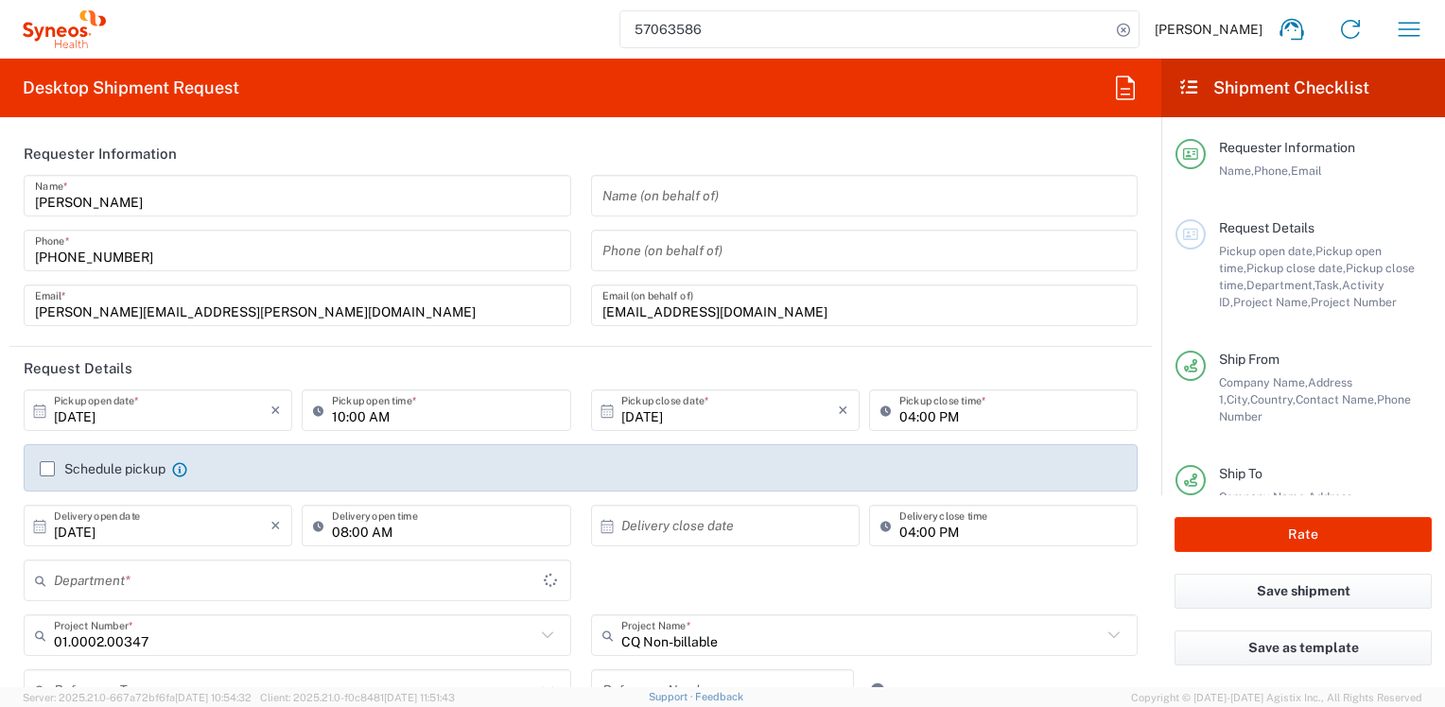
type input "8801"
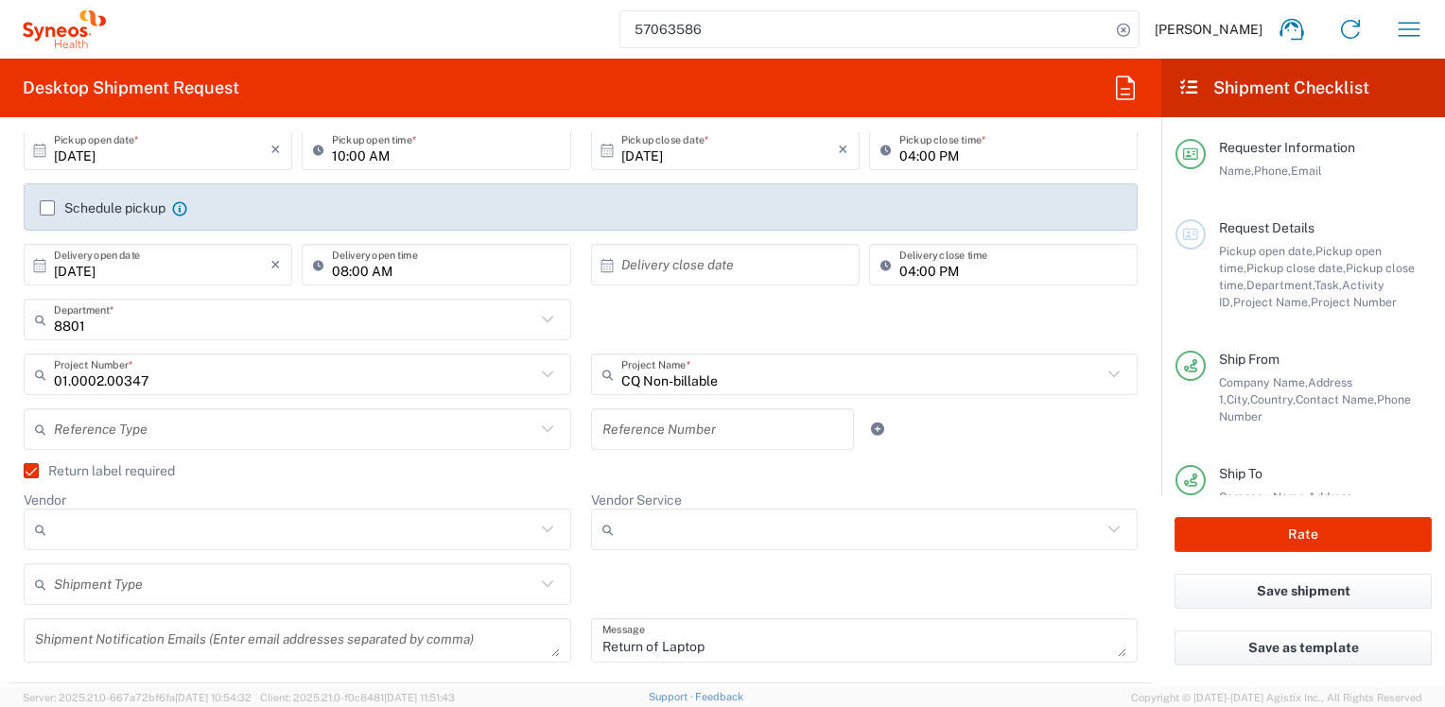
scroll to position [378, 0]
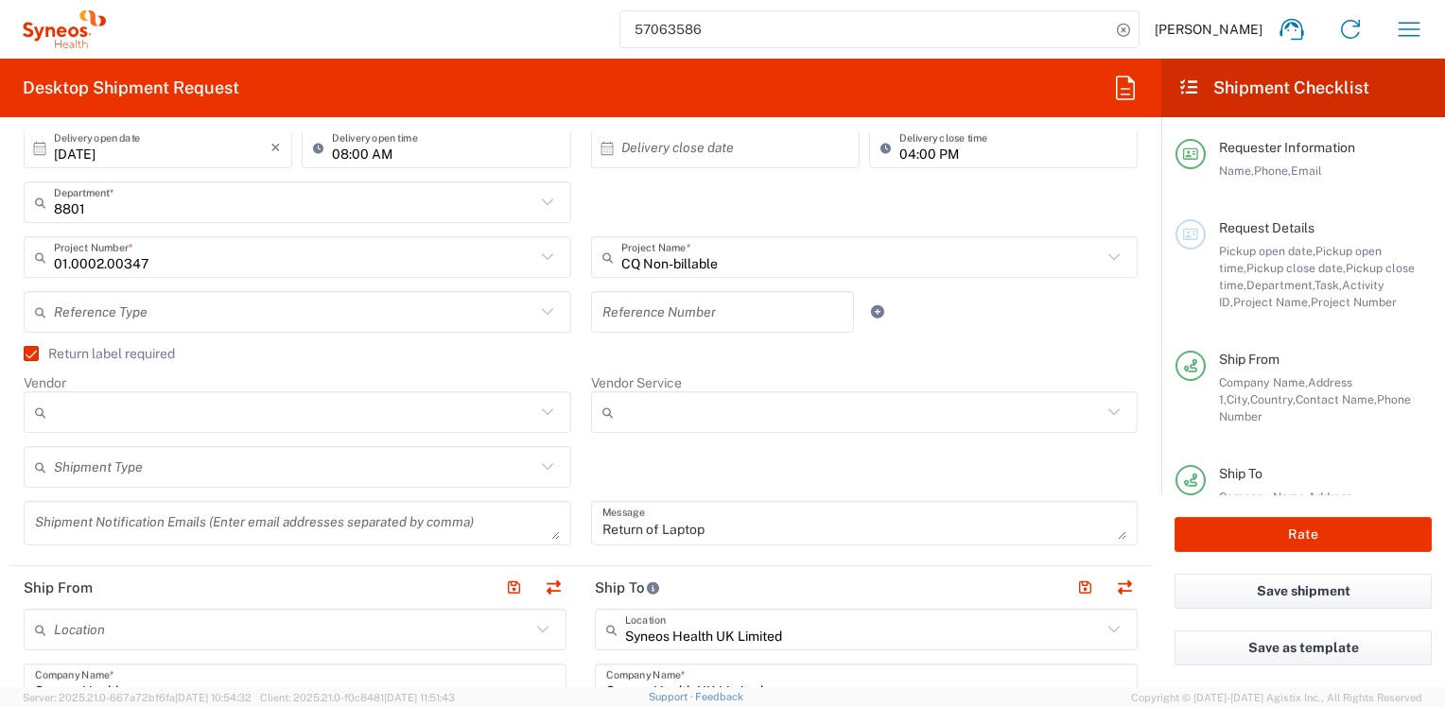
click at [541, 418] on icon at bounding box center [547, 412] width 25 height 25
click at [427, 506] on span "UPS" at bounding box center [294, 514] width 536 height 29
type input "UPS"
click at [1102, 414] on icon at bounding box center [1114, 412] width 25 height 25
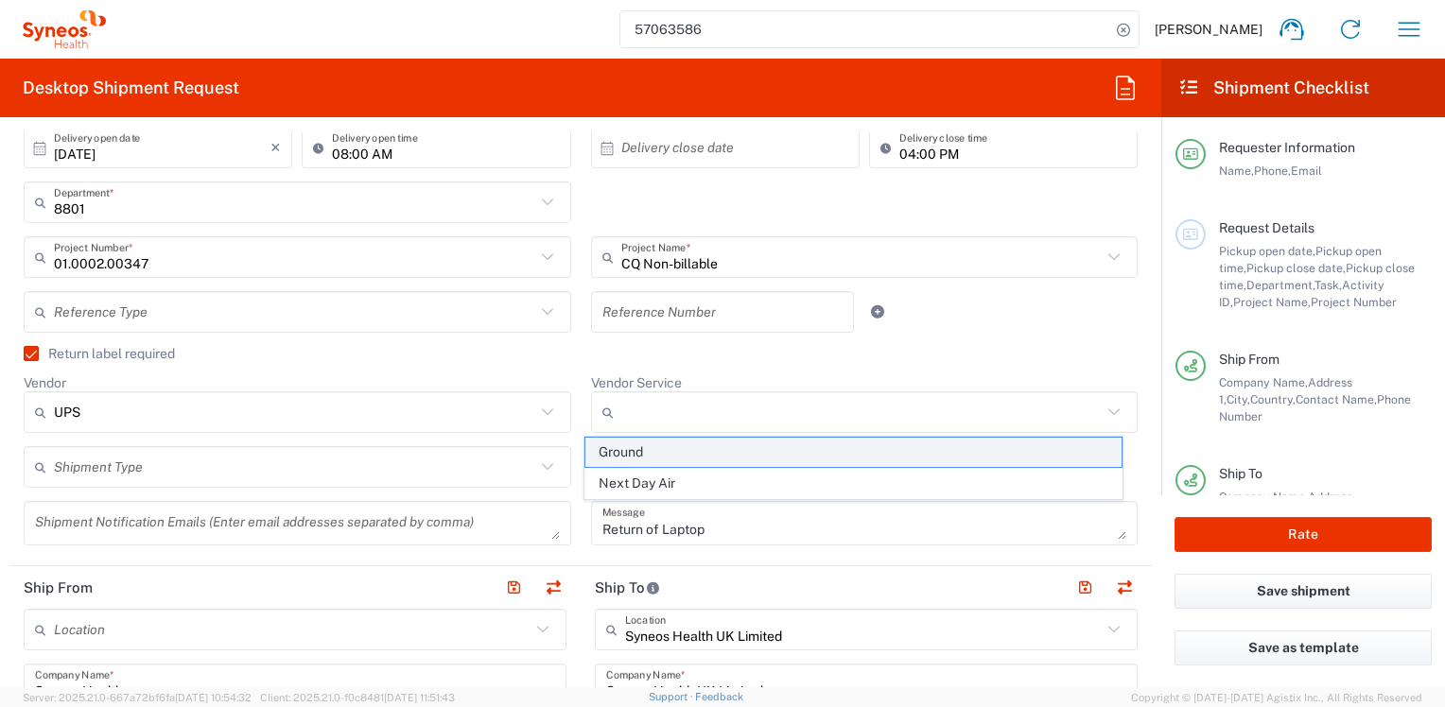
click at [1029, 444] on span "Ground" at bounding box center [853, 452] width 536 height 29
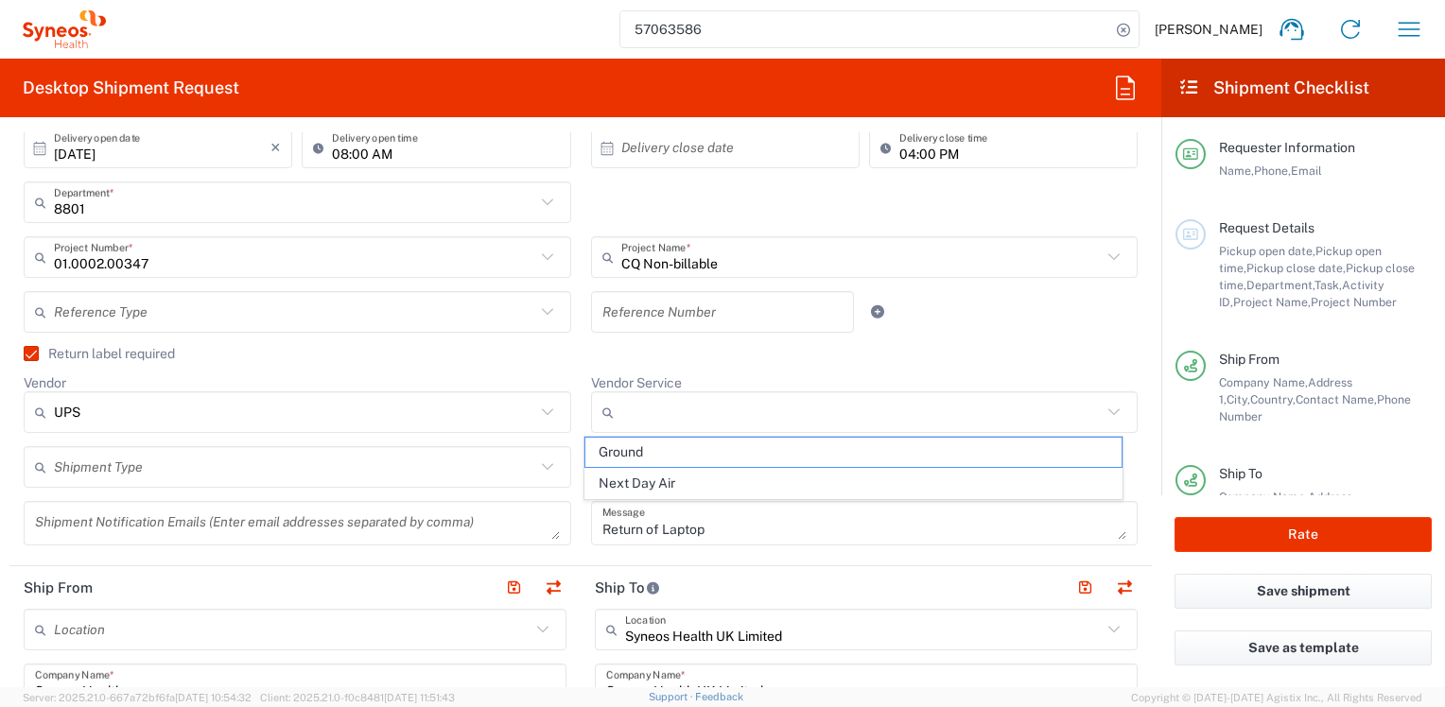
type input "Ground"
click at [541, 469] on icon at bounding box center [546, 466] width 11 height 7
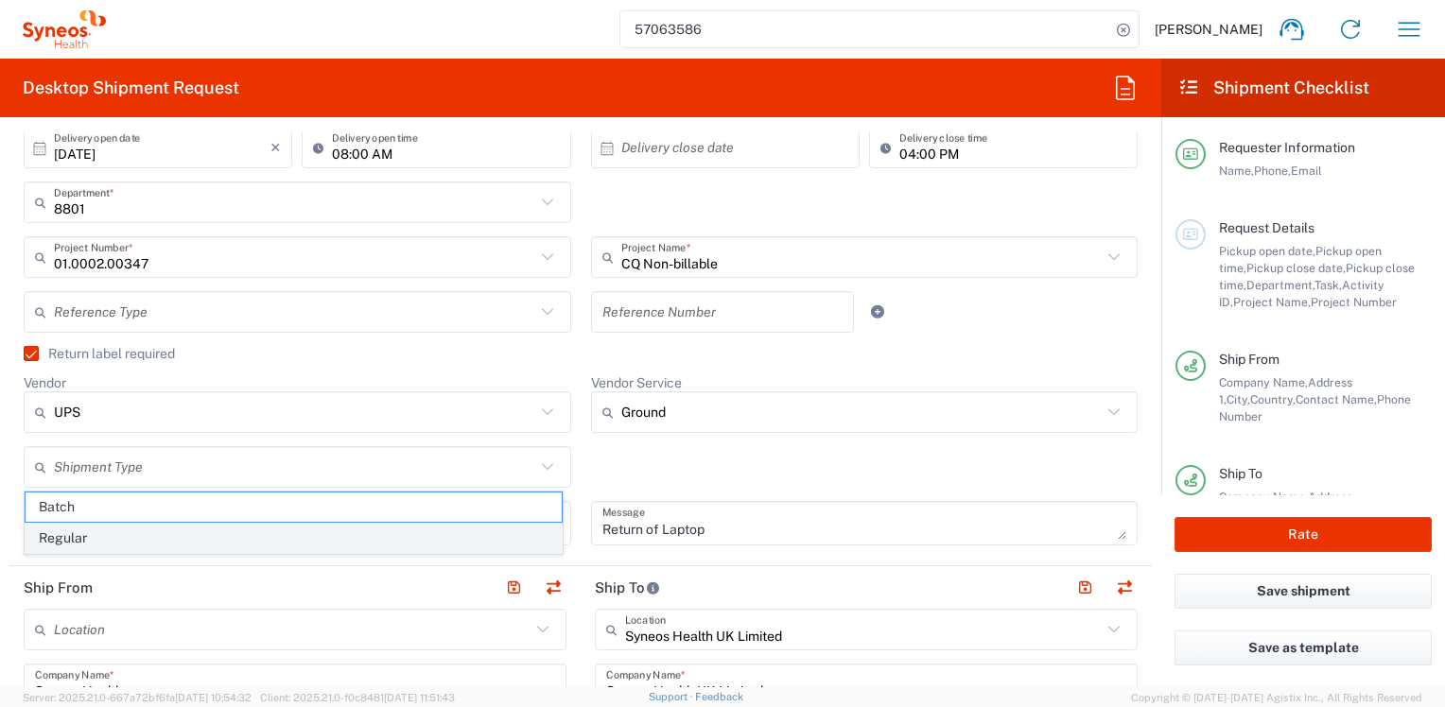
click at [442, 531] on span "Regular" at bounding box center [294, 538] width 536 height 29
type input "Regular"
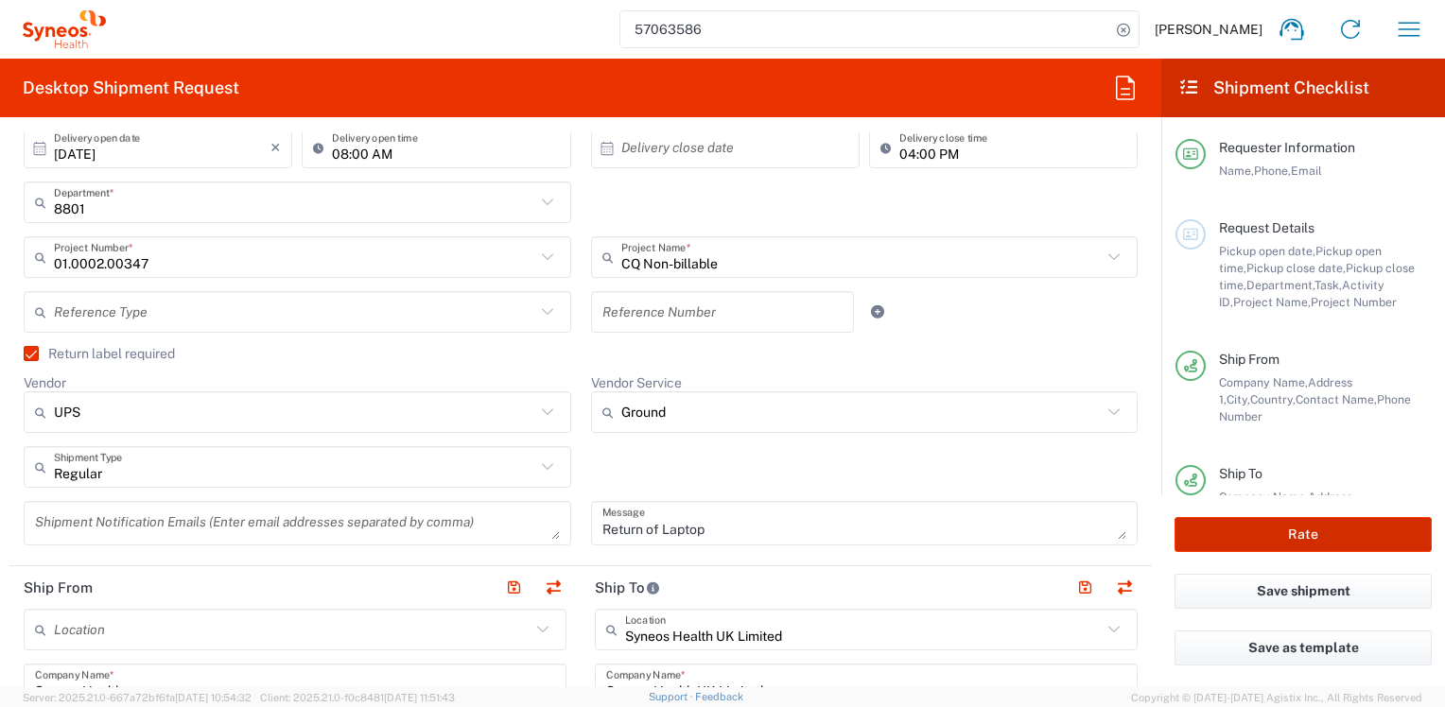
click at [1202, 535] on button "Rate" at bounding box center [1302, 534] width 257 height 35
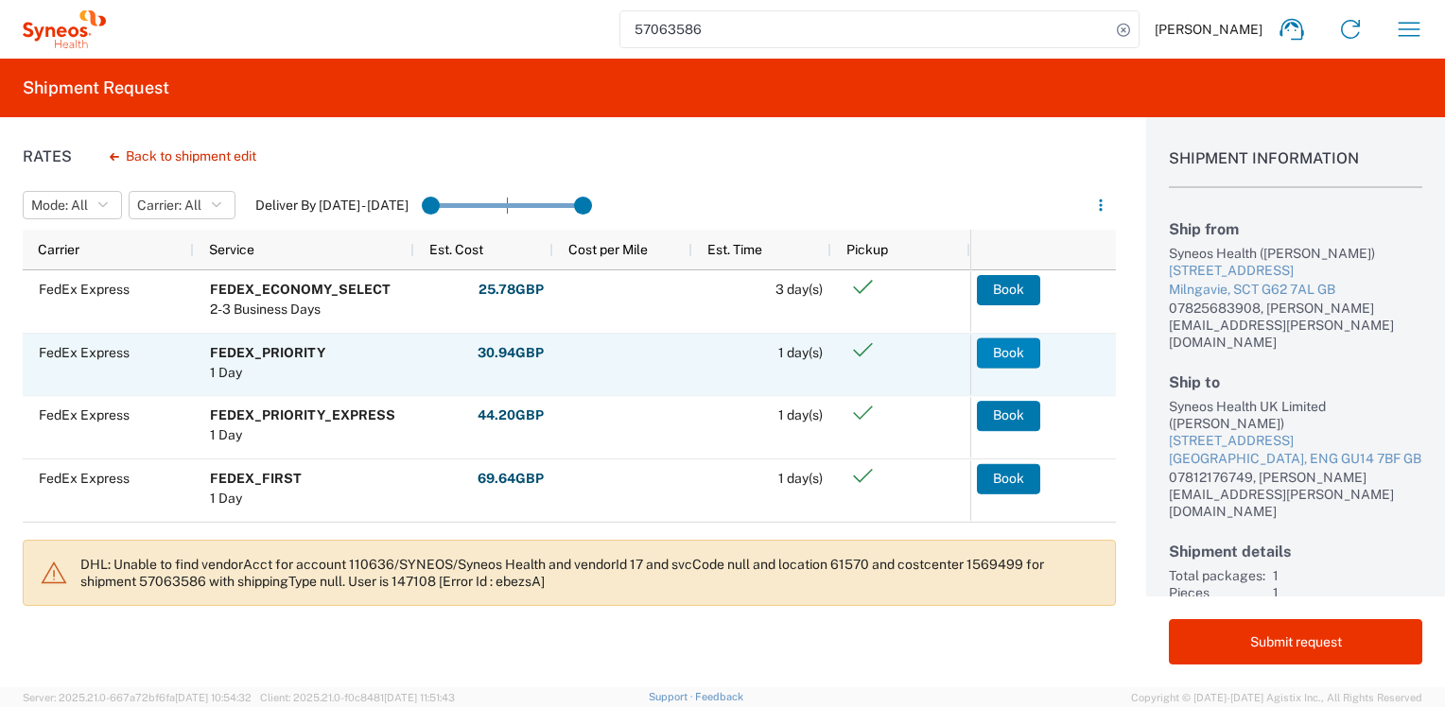
click at [996, 358] on button "Book" at bounding box center [1008, 353] width 63 height 30
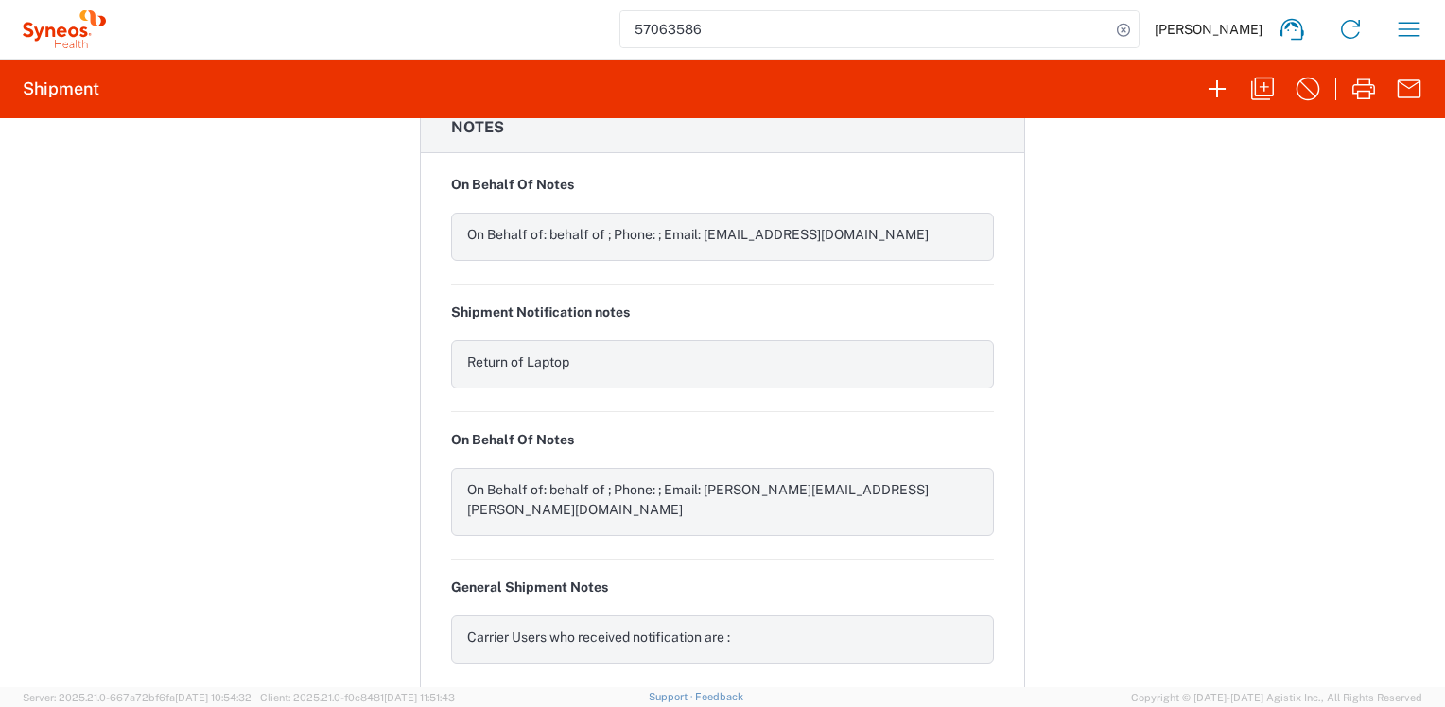
scroll to position [1793, 0]
